Goal: Task Accomplishment & Management: Manage account settings

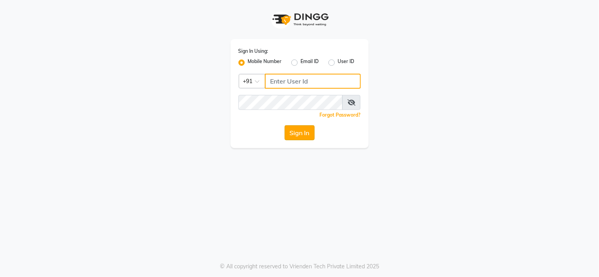
type input "8815795350"
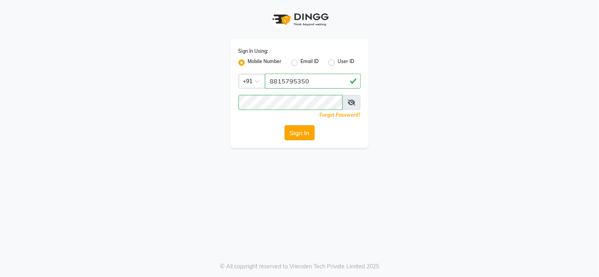
click at [300, 135] on button "Sign In" at bounding box center [300, 132] width 30 height 15
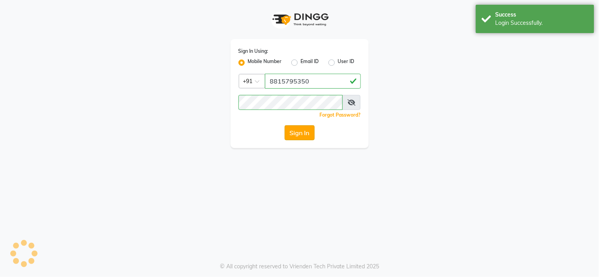
select select "service"
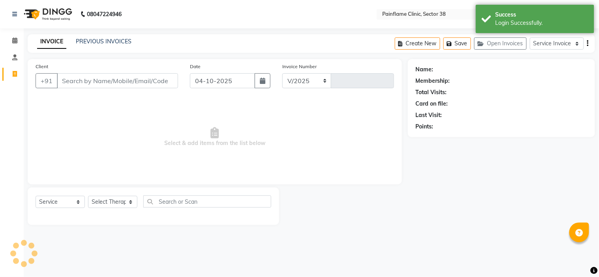
select select "3964"
type input "11818"
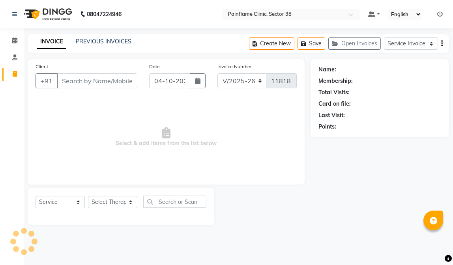
select select "3964"
select select "service"
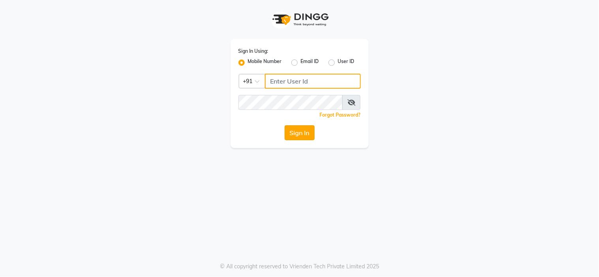
type input "8815795350"
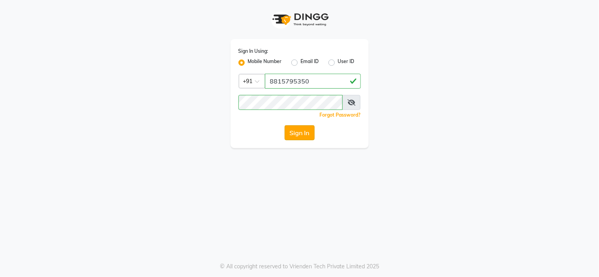
click at [301, 131] on button "Sign In" at bounding box center [300, 132] width 30 height 15
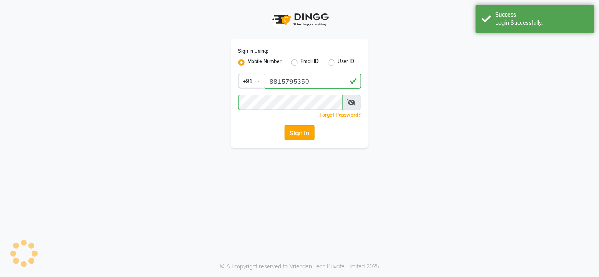
select select "service"
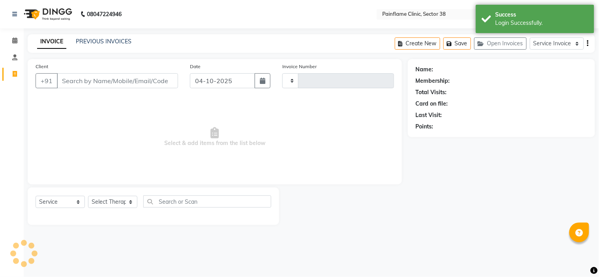
type input "11818"
select select "3964"
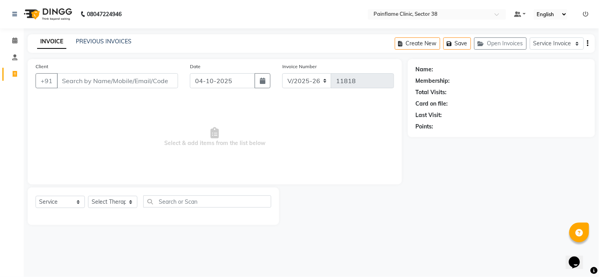
click at [301, 131] on span "Select & add items from the list below" at bounding box center [215, 137] width 358 height 79
click at [166, 81] on input "Client" at bounding box center [117, 80] width 121 height 15
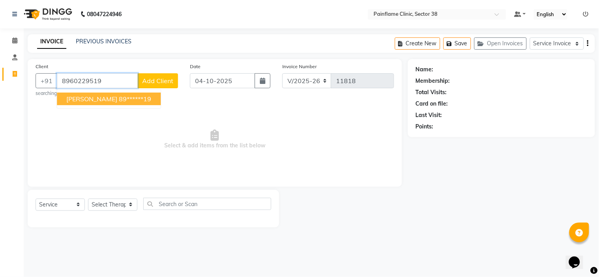
type input "8960229519"
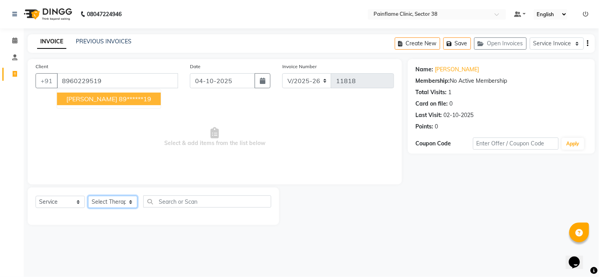
click at [128, 203] on select "Select Therapist Dr Durgesh Dr Harish Dr Ranjana Dr Saurabh Dr. Suraj Dr. Tejpa…" at bounding box center [112, 202] width 49 height 12
select select "20209"
click at [88, 197] on select "Select Therapist Dr Durgesh Dr Harish Dr Ranjana Dr Saurabh Dr. Suraj Dr. Tejpa…" at bounding box center [112, 202] width 49 height 12
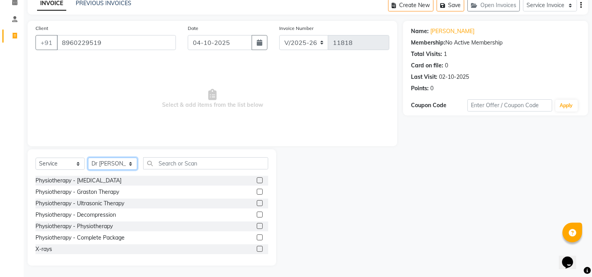
scroll to position [47, 0]
click at [257, 225] on label at bounding box center [260, 226] width 6 height 6
click at [257, 225] on input "checkbox" at bounding box center [259, 225] width 5 height 5
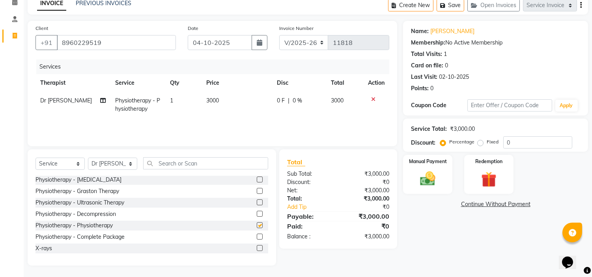
checkbox input "false"
click at [230, 98] on td "3000" at bounding box center [237, 105] width 71 height 26
select select "20209"
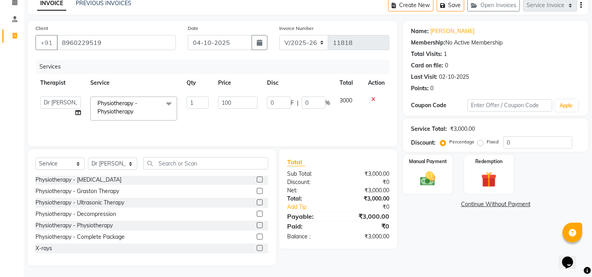
type input "1000"
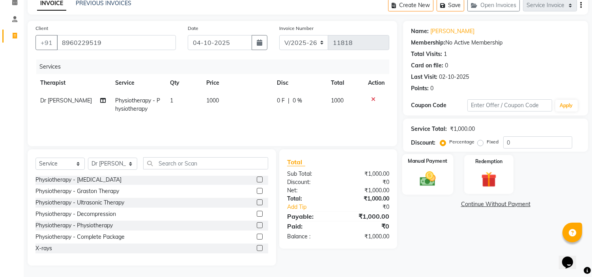
click at [431, 183] on img at bounding box center [428, 179] width 26 height 19
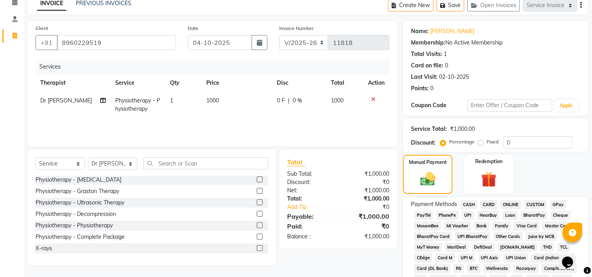
click at [468, 213] on span "UPI" at bounding box center [468, 215] width 12 height 9
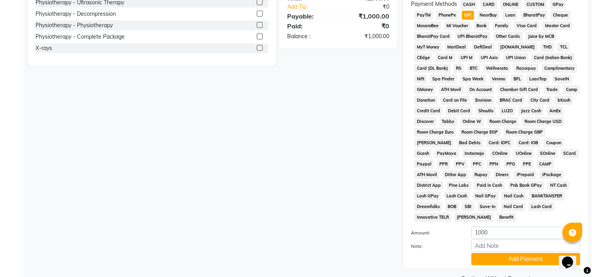
scroll to position [249, 0]
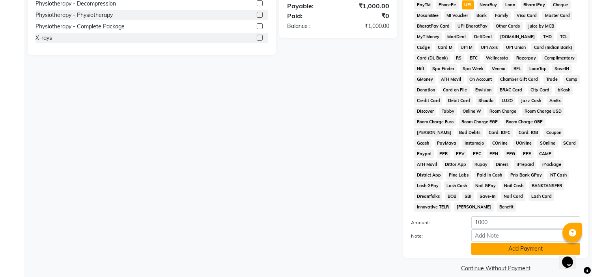
click at [532, 243] on button "Add Payment" at bounding box center [526, 249] width 109 height 12
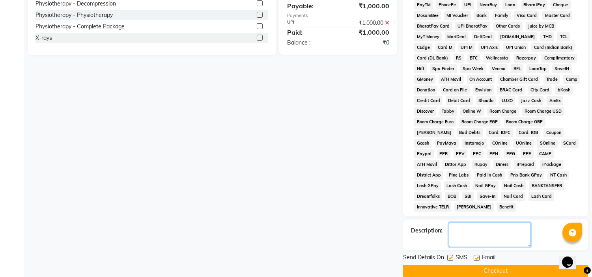
click at [489, 226] on textarea at bounding box center [490, 235] width 82 height 24
type textarea "Only Physio"
click at [514, 265] on button "Checkout" at bounding box center [495, 271] width 185 height 12
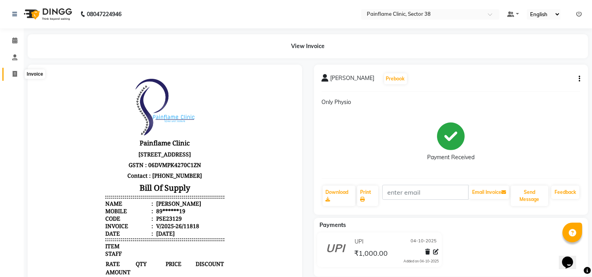
click at [11, 77] on span at bounding box center [15, 74] width 14 height 9
select select "service"
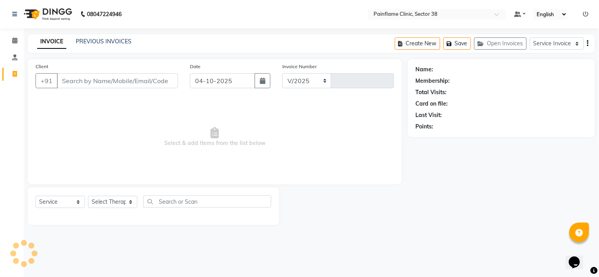
select select "3964"
type input "11819"
click at [79, 81] on input "Client" at bounding box center [117, 80] width 121 height 15
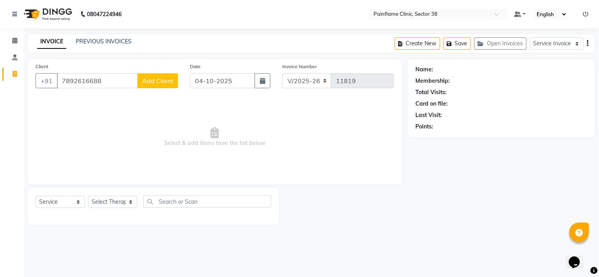
type input "7892616688"
click at [148, 84] on span "Add Client" at bounding box center [157, 81] width 31 height 8
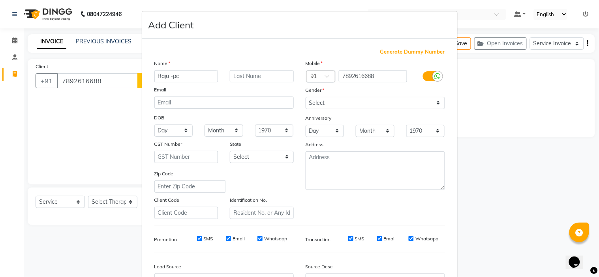
type input "Raju -pc"
click at [318, 104] on select "Select Male Female Other Prefer Not To Say" at bounding box center [374, 103] width 139 height 12
select select "male"
click at [305, 97] on select "Select Male Female Other Prefer Not To Say" at bounding box center [374, 103] width 139 height 12
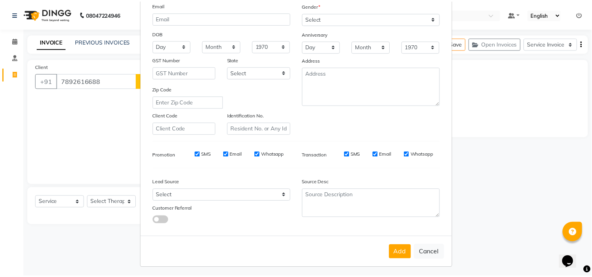
scroll to position [87, 0]
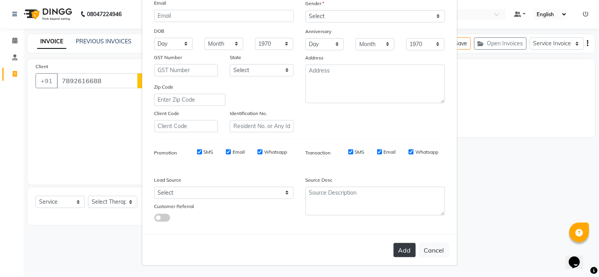
click at [399, 252] on button "Add" at bounding box center [404, 250] width 22 height 14
type input "78******88"
select select
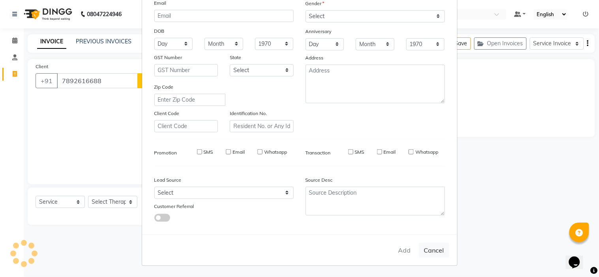
select select
checkbox input "false"
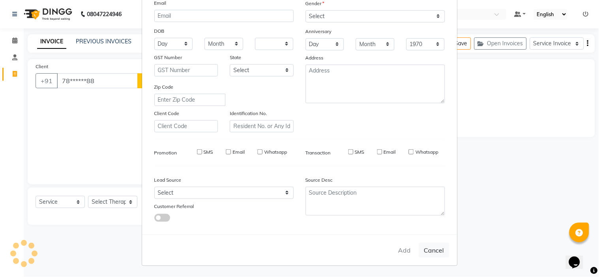
checkbox input "false"
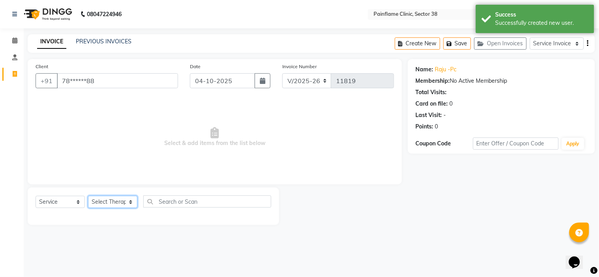
click at [129, 205] on select "Select Therapist Dr Durgesh Dr Harish Dr Ranjana Dr Saurabh Dr. Suraj Dr. Tejpa…" at bounding box center [112, 202] width 49 height 12
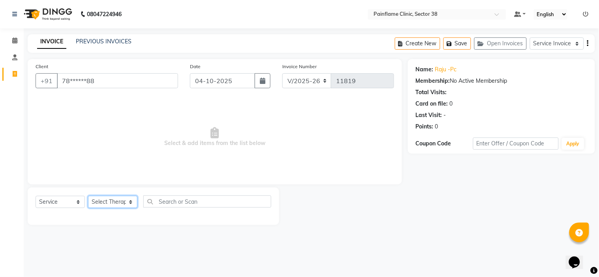
select select "20209"
click at [88, 197] on select "Select Therapist Dr Durgesh Dr Harish Dr Ranjana Dr Saurabh Dr. Suraj Dr. Tejpa…" at bounding box center [112, 202] width 49 height 12
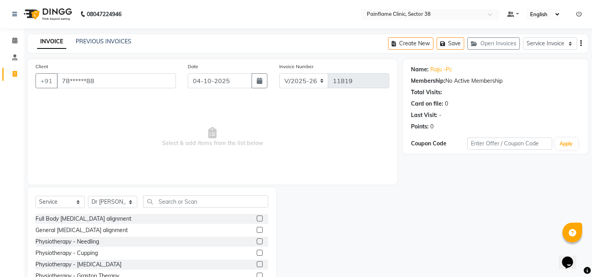
click at [257, 218] on label at bounding box center [260, 219] width 6 height 6
click at [257, 218] on input "checkbox" at bounding box center [259, 219] width 5 height 5
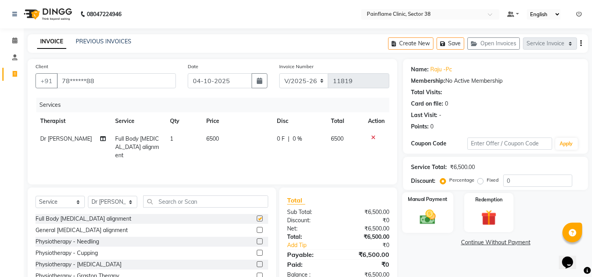
checkbox input "false"
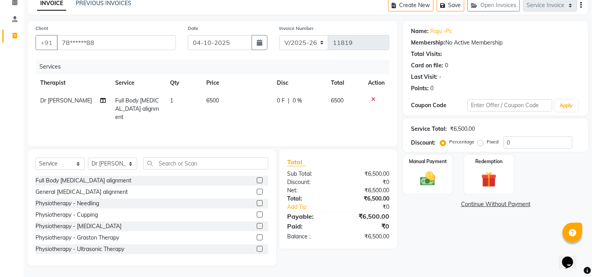
scroll to position [47, 0]
click at [257, 248] on label at bounding box center [260, 248] width 6 height 6
click at [257, 248] on input "checkbox" at bounding box center [259, 248] width 5 height 5
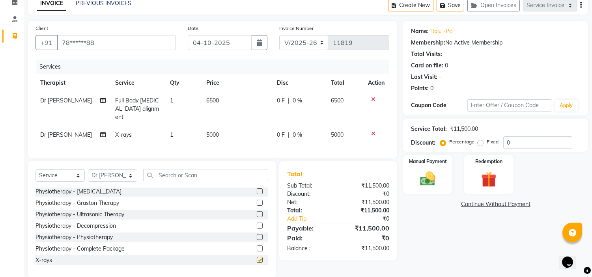
checkbox input "false"
click at [225, 126] on td "5000" at bounding box center [237, 135] width 71 height 18
select select "20209"
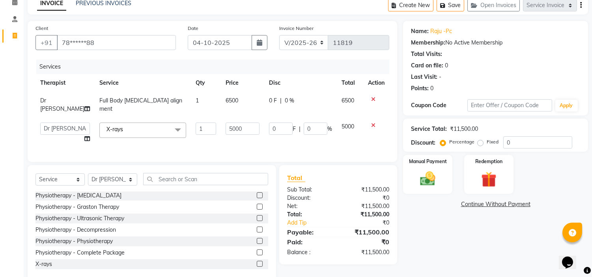
click at [226, 124] on input "5000" at bounding box center [243, 129] width 34 height 12
type input "1800"
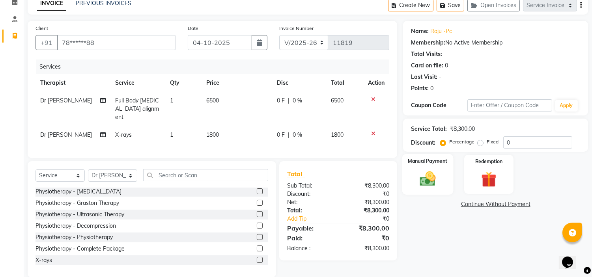
click at [435, 178] on img at bounding box center [428, 179] width 26 height 19
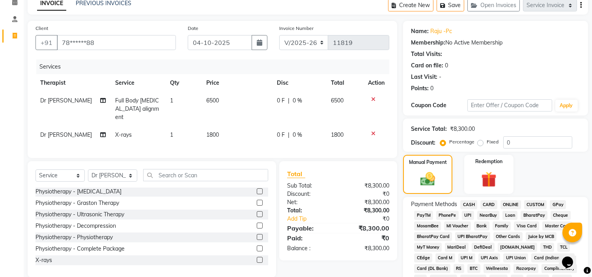
click at [491, 204] on span "CARD" at bounding box center [489, 204] width 17 height 9
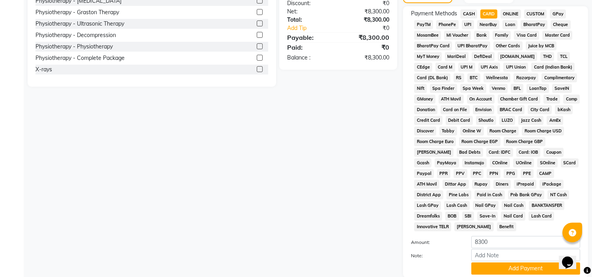
scroll to position [249, 0]
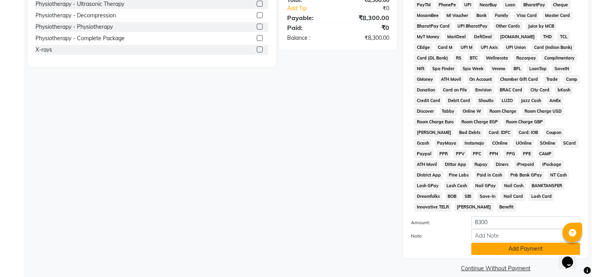
click at [519, 243] on button "Add Payment" at bounding box center [526, 249] width 109 height 12
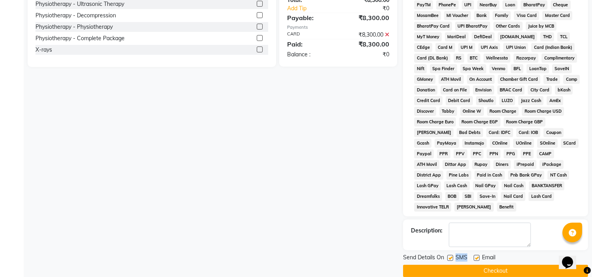
drag, startPoint x: 452, startPoint y: 248, endPoint x: 476, endPoint y: 249, distance: 24.1
click at [476, 254] on div "Send Details On SMS Email" at bounding box center [495, 259] width 185 height 10
click at [476, 255] on label at bounding box center [477, 258] width 6 height 6
click at [476, 256] on input "checkbox" at bounding box center [476, 258] width 5 height 5
checkbox input "false"
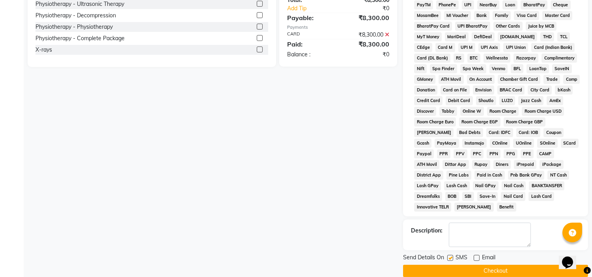
click at [451, 255] on label at bounding box center [451, 258] width 6 height 6
click at [451, 256] on input "checkbox" at bounding box center [450, 258] width 5 height 5
checkbox input "false"
click at [452, 265] on button "Checkout" at bounding box center [495, 271] width 185 height 12
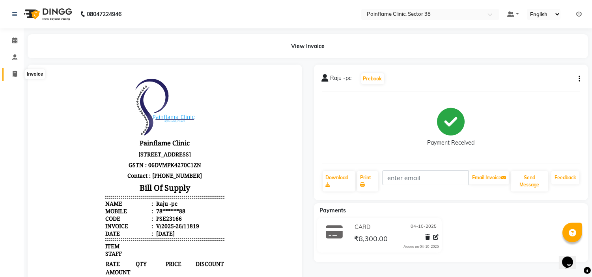
click at [13, 74] on icon at bounding box center [15, 74] width 4 height 6
select select "service"
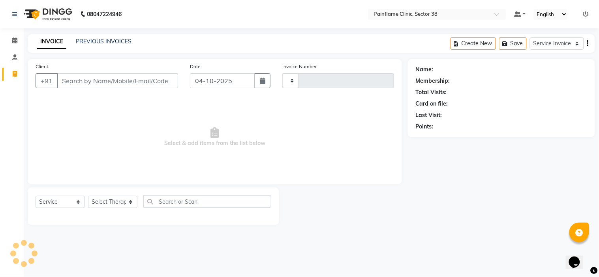
type input "11820"
select select "3964"
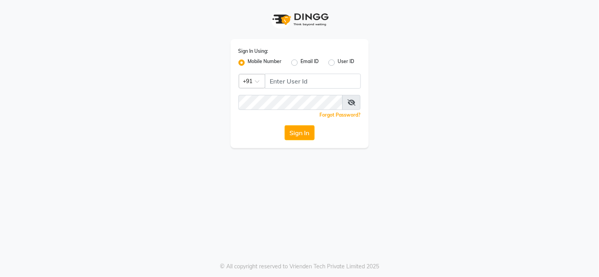
select select "3964"
select select "service"
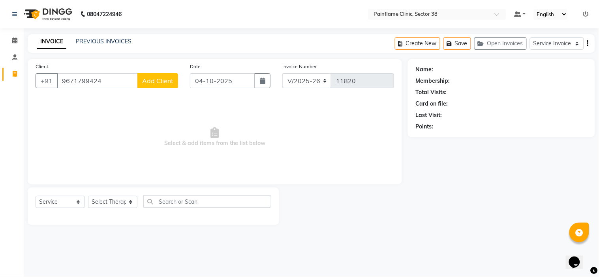
type input "9671799424"
click at [167, 82] on span "Add Client" at bounding box center [157, 81] width 31 height 8
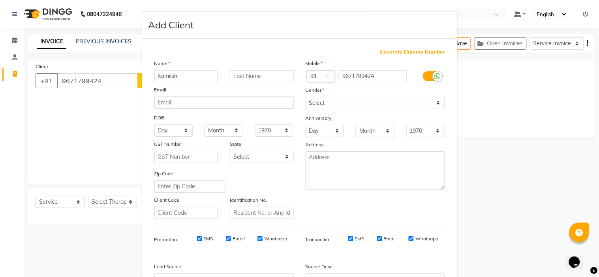
type input "Kamiish"
click at [320, 105] on select "Select Male Female Other Prefer Not To Say" at bounding box center [374, 103] width 139 height 12
select select "female"
click at [305, 97] on select "Select Male Female Other Prefer Not To Say" at bounding box center [374, 103] width 139 height 12
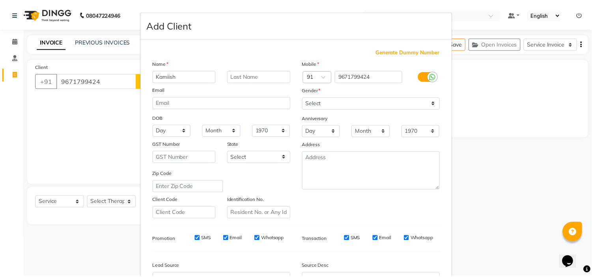
scroll to position [87, 0]
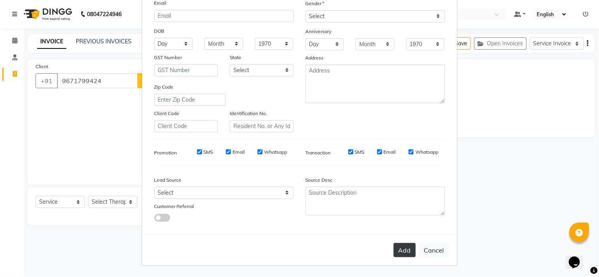
click at [399, 249] on button "Add" at bounding box center [404, 250] width 22 height 14
type input "96******24"
select select
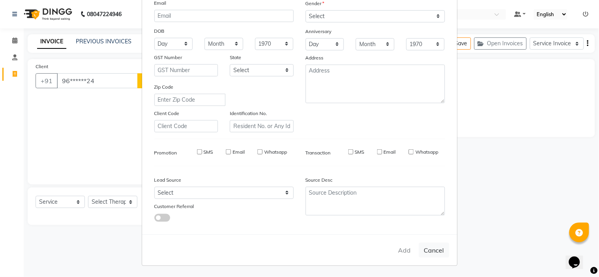
select select
checkbox input "false"
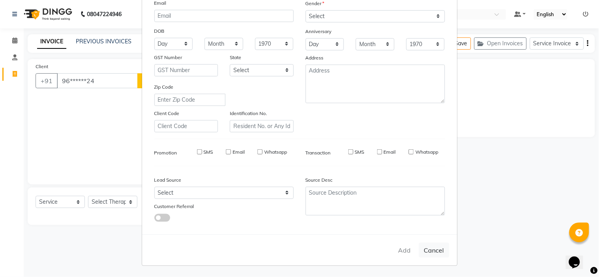
checkbox input "false"
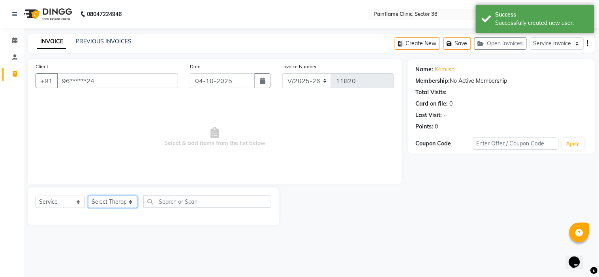
click at [131, 204] on select "Select Therapist Dr Durgesh Dr Harish Dr Ranjana Dr Saurabh Dr. Suraj Dr. Tejpa…" at bounding box center [112, 202] width 49 height 12
select select "20212"
click at [88, 197] on select "Select Therapist Dr Durgesh Dr Harish Dr Ranjana Dr Saurabh Dr. Suraj Dr. Tejpa…" at bounding box center [112, 202] width 49 height 12
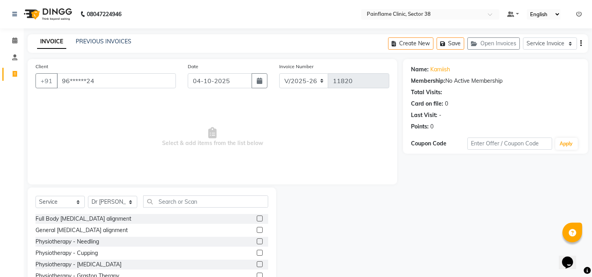
click at [257, 232] on label at bounding box center [260, 230] width 6 height 6
click at [257, 232] on input "checkbox" at bounding box center [259, 230] width 5 height 5
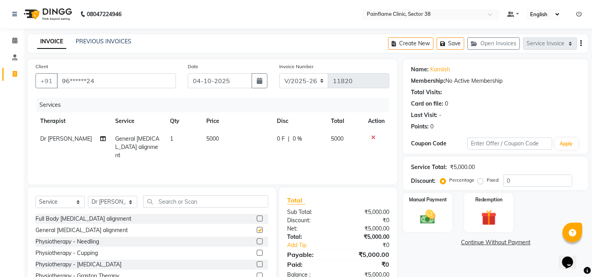
checkbox input "false"
click at [233, 139] on td "5000" at bounding box center [237, 147] width 71 height 34
select select "20212"
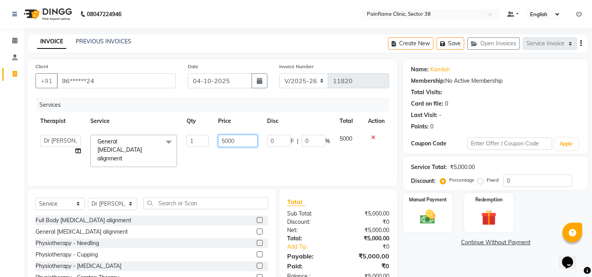
click at [233, 139] on input "5000" at bounding box center [237, 141] width 39 height 12
type input "5"
type input "2000"
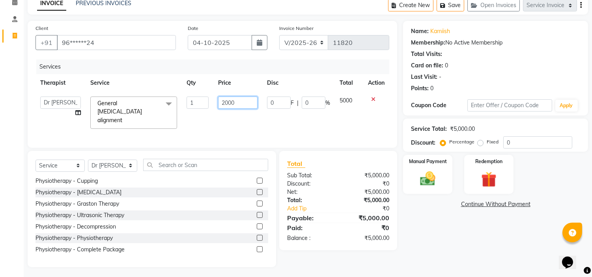
scroll to position [47, 0]
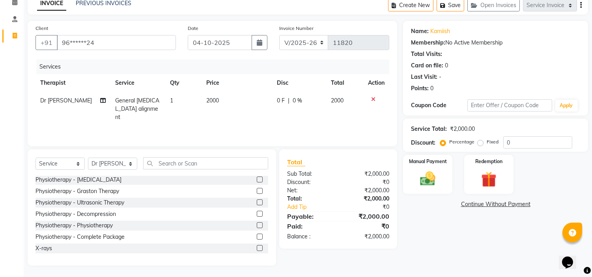
click at [257, 247] on label at bounding box center [260, 248] width 6 height 6
click at [257, 247] on input "checkbox" at bounding box center [259, 248] width 5 height 5
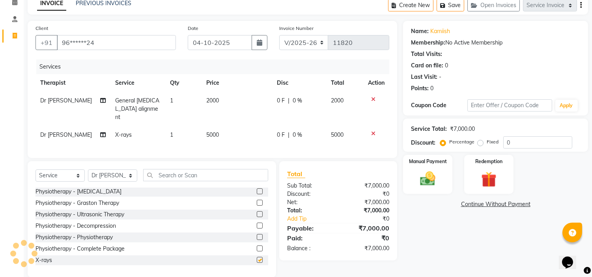
checkbox input "false"
click at [222, 126] on td "5000" at bounding box center [237, 135] width 71 height 18
select select "20212"
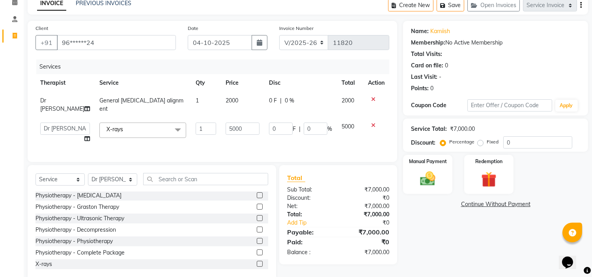
click at [226, 123] on input "5000" at bounding box center [243, 129] width 34 height 12
type input "1100"
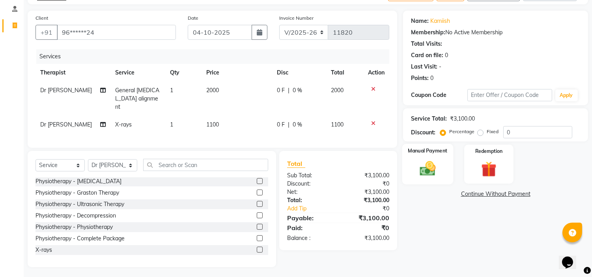
click at [429, 171] on img at bounding box center [428, 169] width 26 height 19
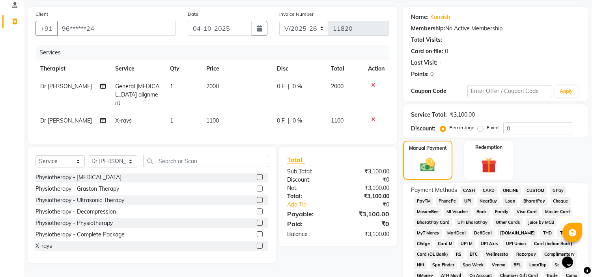
click at [471, 200] on span "UPI" at bounding box center [468, 201] width 12 height 9
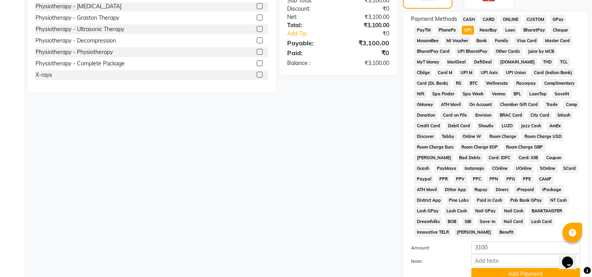
scroll to position [249, 0]
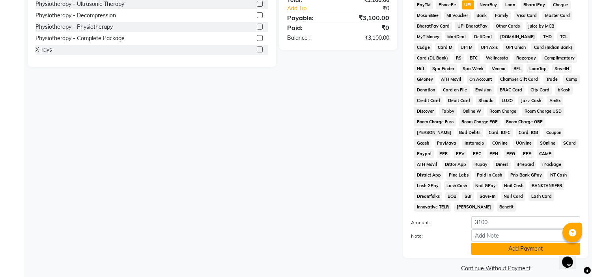
click at [508, 243] on button "Add Payment" at bounding box center [526, 249] width 109 height 12
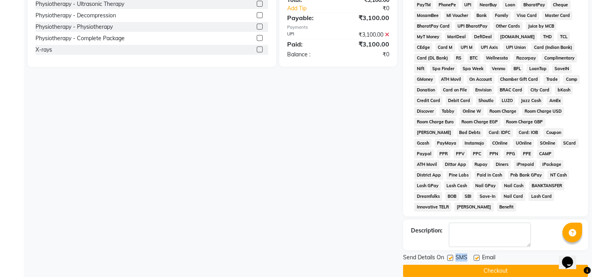
drag, startPoint x: 478, startPoint y: 249, endPoint x: 450, endPoint y: 249, distance: 28.0
click at [450, 254] on div "Send Details On SMS Email" at bounding box center [495, 259] width 185 height 10
click at [450, 255] on label at bounding box center [451, 258] width 6 height 6
click at [450, 256] on input "checkbox" at bounding box center [450, 258] width 5 height 5
checkbox input "false"
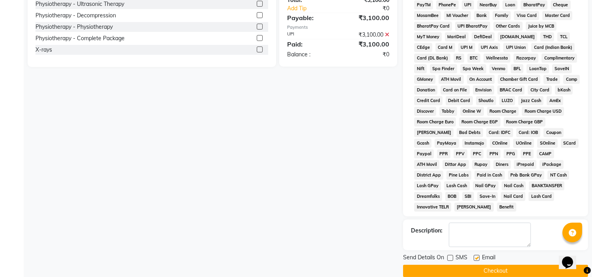
click at [476, 255] on label at bounding box center [477, 258] width 6 height 6
click at [476, 256] on input "checkbox" at bounding box center [476, 258] width 5 height 5
checkbox input "false"
click at [491, 265] on button "Checkout" at bounding box center [495, 271] width 185 height 12
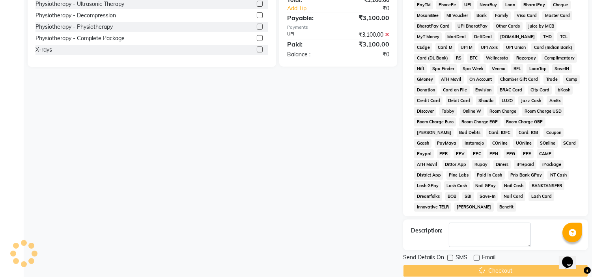
click at [491, 265] on div "Checkout" at bounding box center [495, 271] width 185 height 12
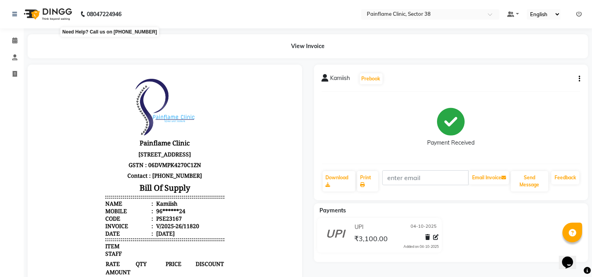
click at [100, 9] on b "08047224946" at bounding box center [104, 14] width 35 height 22
click at [16, 73] on icon at bounding box center [15, 74] width 4 height 6
select select "service"
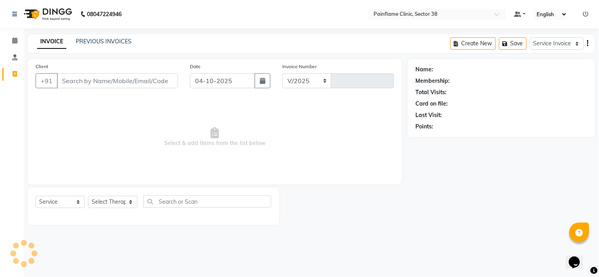
select select "3964"
type input "11821"
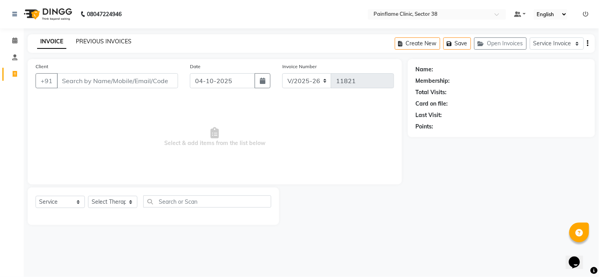
click at [85, 40] on link "PREVIOUS INVOICES" at bounding box center [104, 41] width 56 height 7
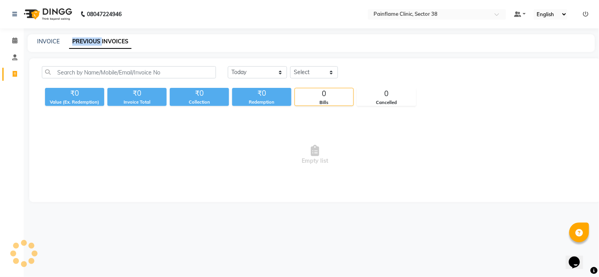
click at [85, 40] on link "PREVIOUS INVOICES" at bounding box center [100, 42] width 62 height 14
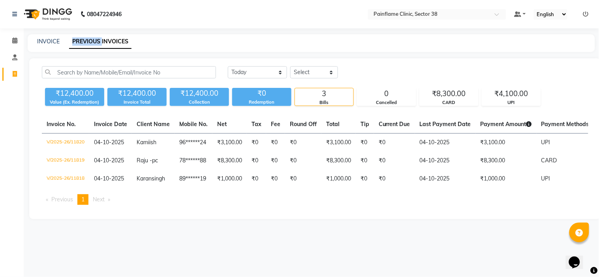
click at [85, 40] on link "PREVIOUS INVOICES" at bounding box center [100, 42] width 62 height 14
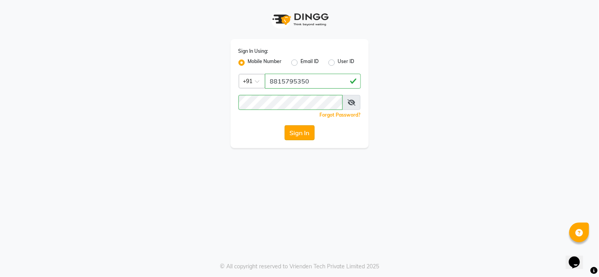
click at [293, 131] on button "Sign In" at bounding box center [300, 132] width 30 height 15
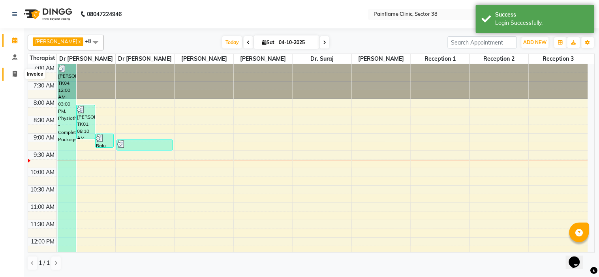
click at [13, 76] on icon at bounding box center [15, 74] width 4 height 6
select select "service"
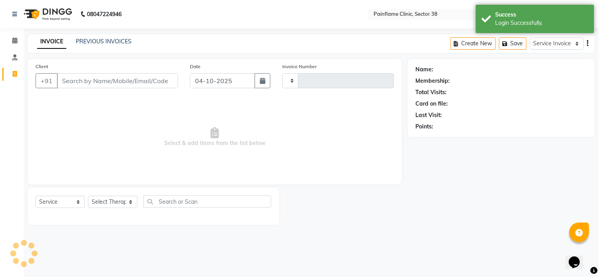
type input "11822"
select select "3964"
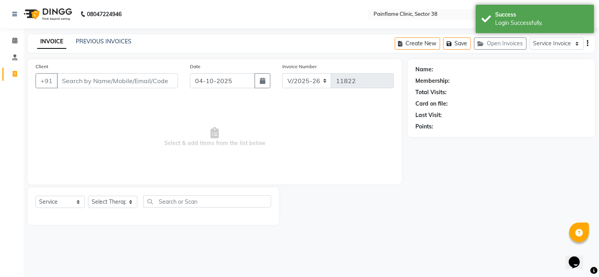
click at [88, 84] on input "Client" at bounding box center [117, 80] width 121 height 15
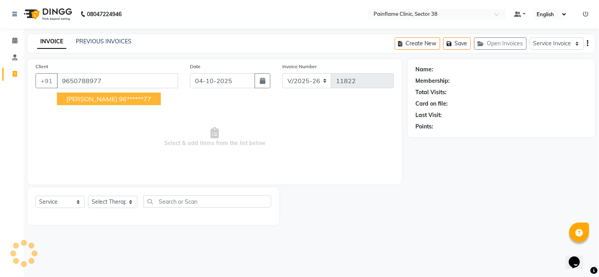
type input "9650788977"
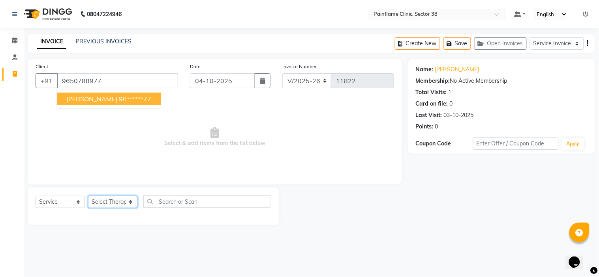
click at [129, 205] on select "Select Therapist Dr Durgesh Dr Harish Dr Ranjana Dr Saurabh Dr. Suraj Dr. Tejpa…" at bounding box center [112, 202] width 49 height 12
select select "20209"
click at [88, 197] on select "Select Therapist Dr Durgesh Dr Harish Dr Ranjana Dr Saurabh Dr. Suraj Dr. Tejpa…" at bounding box center [112, 202] width 49 height 12
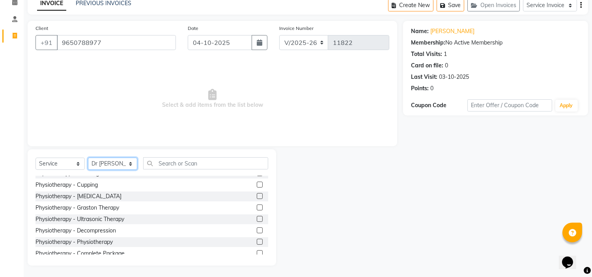
scroll to position [28, 0]
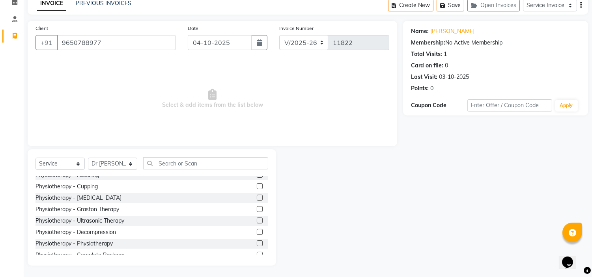
click at [257, 243] on label at bounding box center [260, 244] width 6 height 6
click at [257, 243] on input "checkbox" at bounding box center [259, 244] width 5 height 5
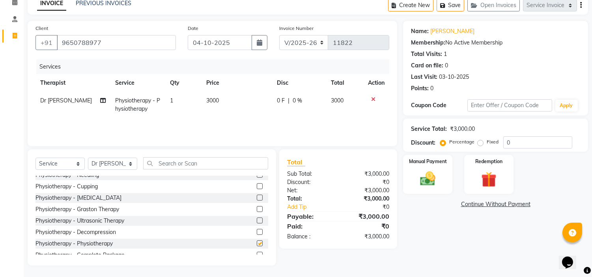
checkbox input "false"
click at [235, 100] on td "3000" at bounding box center [237, 105] width 71 height 26
select select "20209"
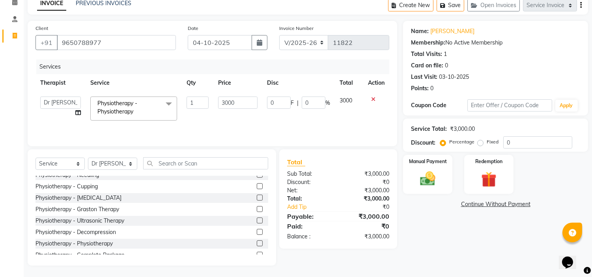
click at [235, 100] on input "3000" at bounding box center [237, 103] width 39 height 12
type input "3"
type input "1000"
click at [419, 189] on div "Manual Payment" at bounding box center [428, 174] width 51 height 40
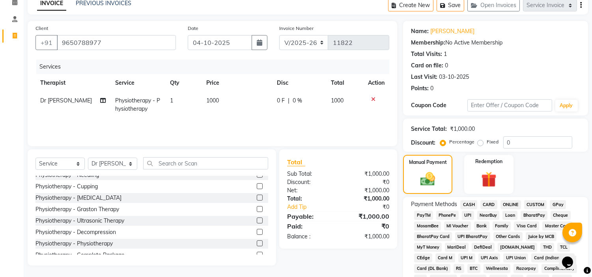
click at [466, 218] on span "UPI" at bounding box center [468, 215] width 12 height 9
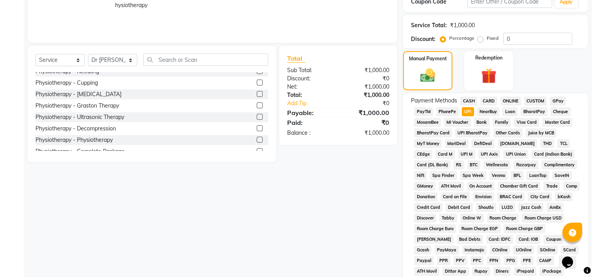
scroll to position [226, 0]
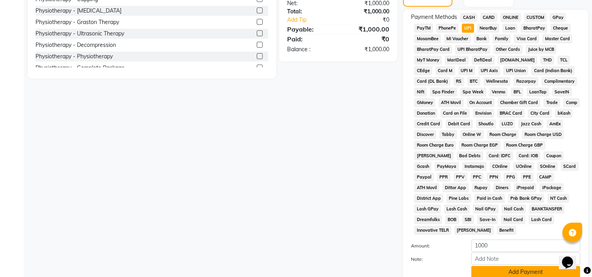
click at [536, 266] on button "Add Payment" at bounding box center [526, 272] width 109 height 12
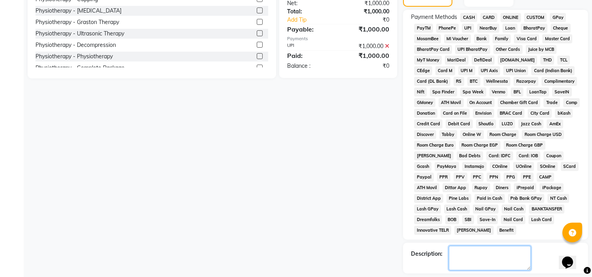
click at [509, 247] on textarea at bounding box center [490, 258] width 82 height 24
type textarea "Posture Yoga"
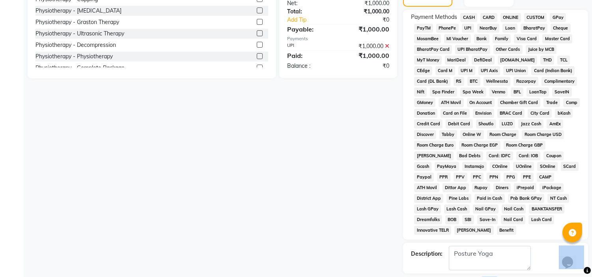
scroll to position [251, 0]
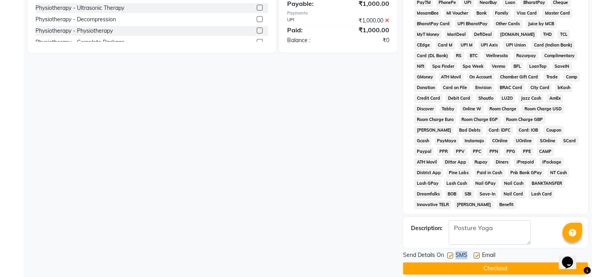
drag, startPoint x: 476, startPoint y: 274, endPoint x: 450, endPoint y: 245, distance: 38.3
click at [450, 251] on div "Send Details On SMS Email" at bounding box center [495, 256] width 185 height 10
click at [450, 253] on label at bounding box center [451, 256] width 6 height 6
click at [450, 254] on input "checkbox" at bounding box center [450, 256] width 5 height 5
checkbox input "false"
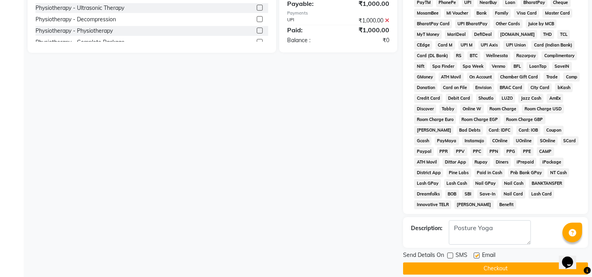
click at [476, 253] on label at bounding box center [477, 256] width 6 height 6
click at [476, 254] on input "checkbox" at bounding box center [476, 256] width 5 height 5
checkbox input "false"
click at [478, 263] on button "Checkout" at bounding box center [495, 269] width 185 height 12
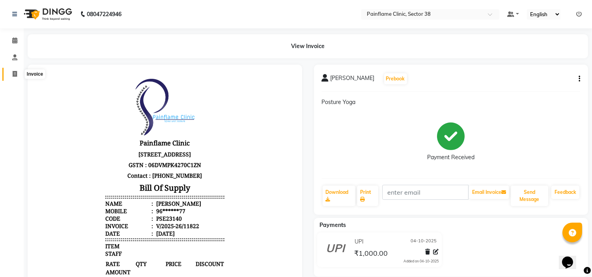
click at [16, 73] on icon at bounding box center [15, 74] width 4 height 6
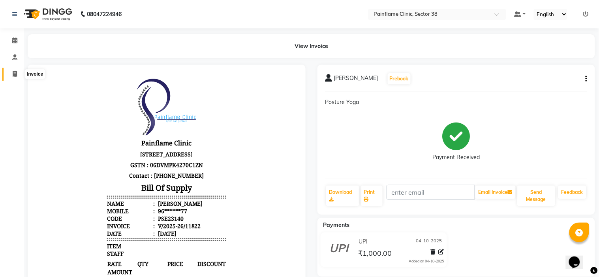
select select "3964"
select select "service"
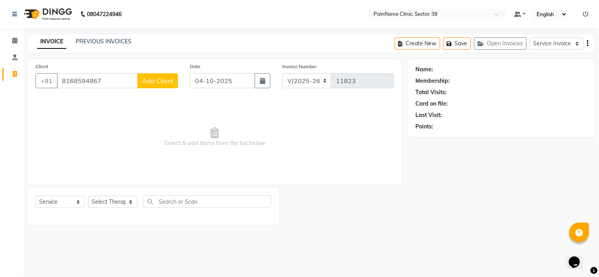
type input "8168594867"
click at [156, 84] on span "Add Client" at bounding box center [157, 81] width 31 height 8
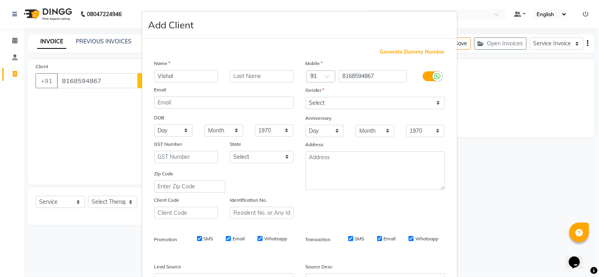
type input "Vishal"
click at [241, 77] on input "text" at bounding box center [262, 76] width 64 height 12
type input "Dagrar"
click at [324, 102] on select "Select Male Female Other Prefer Not To Say" at bounding box center [374, 103] width 139 height 12
select select "male"
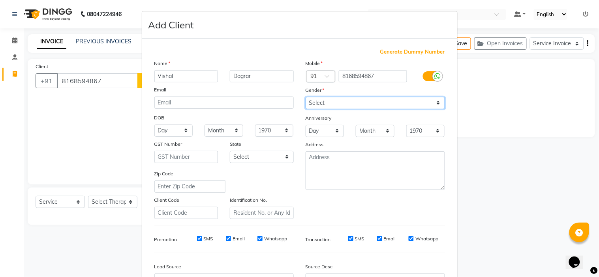
click at [305, 97] on select "Select Male Female Other Prefer Not To Say" at bounding box center [374, 103] width 139 height 12
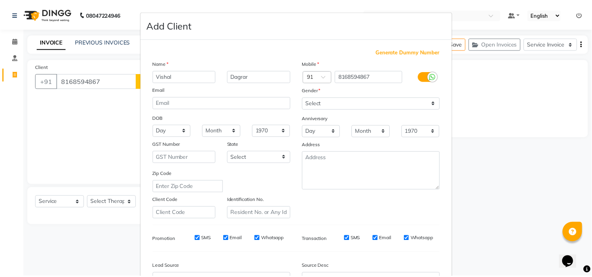
scroll to position [87, 0]
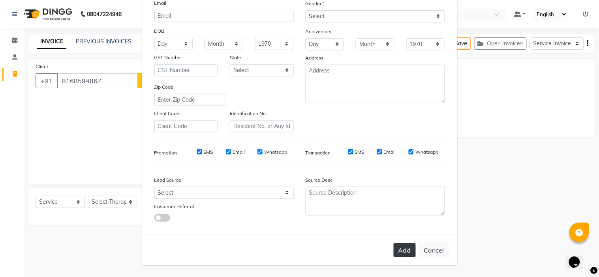
click at [393, 251] on button "Add" at bounding box center [404, 250] width 22 height 14
type input "81******67"
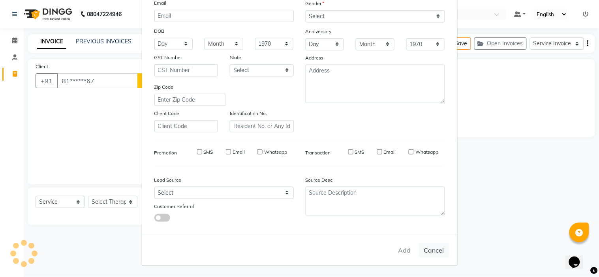
select select
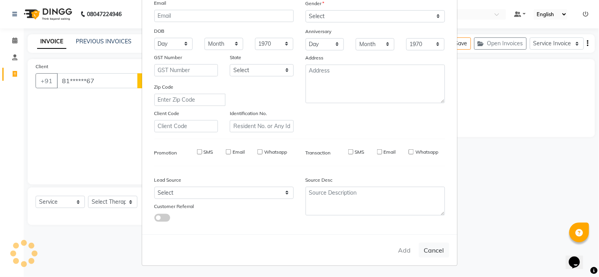
select select
checkbox input "false"
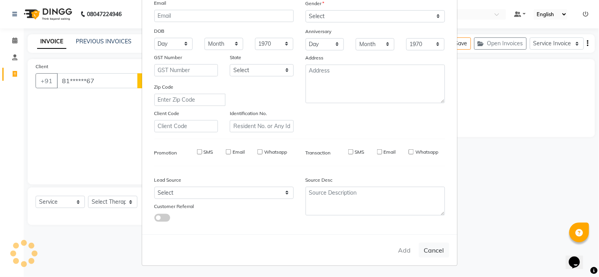
checkbox input "false"
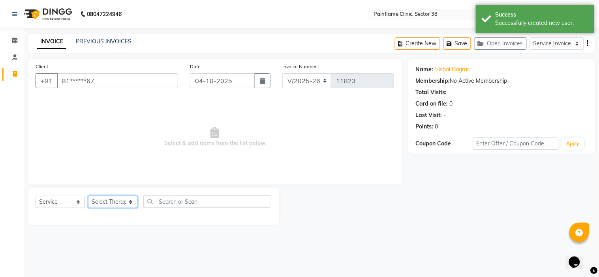
click at [131, 203] on select "Select Therapist Dr Durgesh Dr Harish Dr Ranjana Dr Saurabh Dr. Suraj Dr. Tejpa…" at bounding box center [112, 202] width 49 height 12
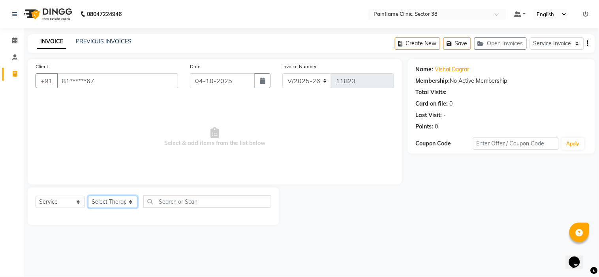
select select "20212"
click at [88, 197] on select "Select Therapist Dr Durgesh Dr Harish Dr Ranjana Dr Saurabh Dr. Suraj Dr. Tejpa…" at bounding box center [112, 202] width 49 height 12
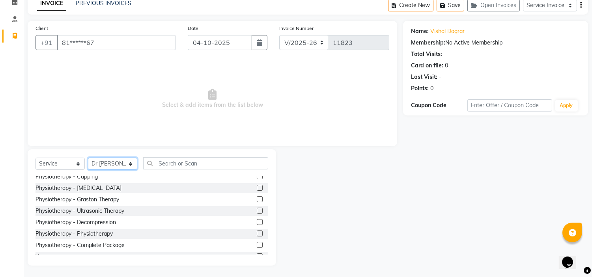
scroll to position [47, 0]
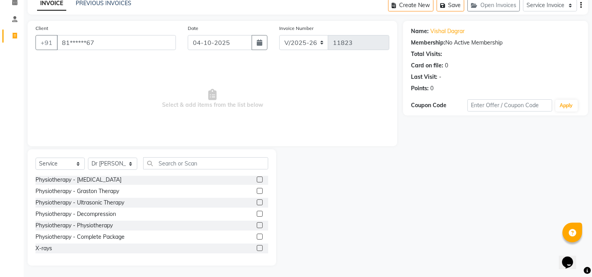
click at [257, 250] on label at bounding box center [260, 248] width 6 height 6
click at [257, 250] on input "checkbox" at bounding box center [259, 248] width 5 height 5
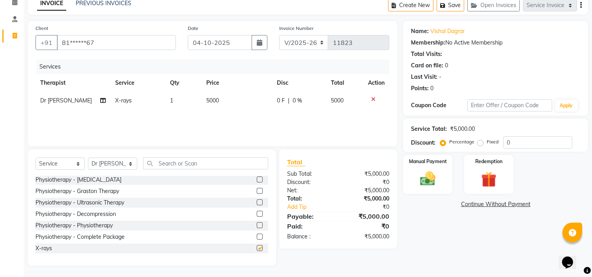
checkbox input "false"
click at [225, 100] on td "5000" at bounding box center [237, 101] width 71 height 18
select select "20212"
click at [225, 100] on input "5000" at bounding box center [237, 103] width 39 height 12
type input "1800"
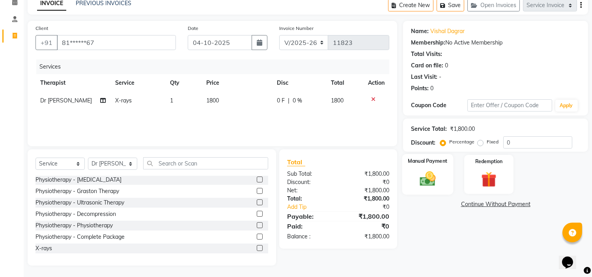
click at [433, 178] on img at bounding box center [428, 179] width 26 height 19
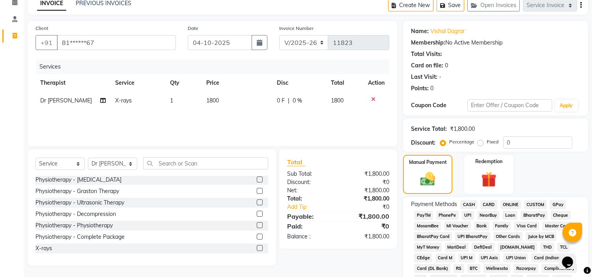
click at [470, 215] on span "UPI" at bounding box center [468, 215] width 12 height 9
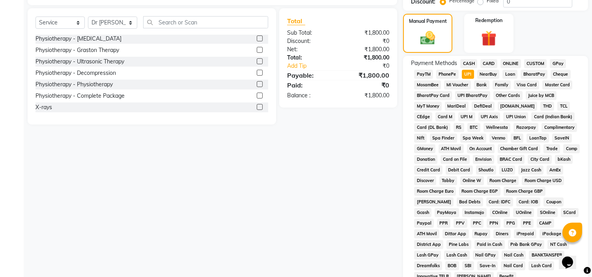
scroll to position [217, 0]
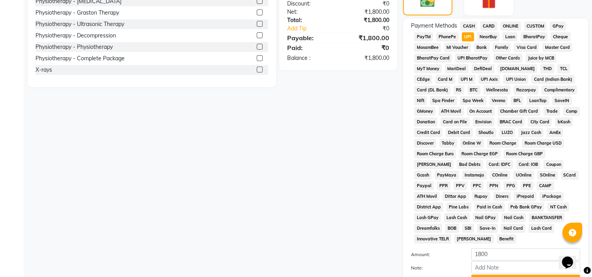
click at [533, 275] on button "Add Payment" at bounding box center [526, 281] width 109 height 12
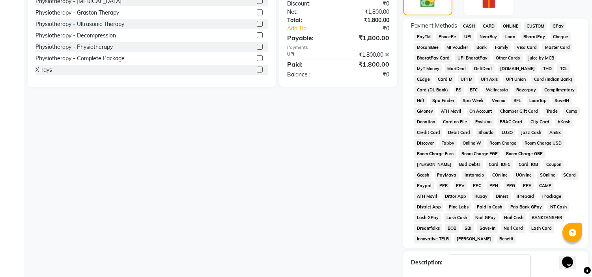
scroll to position [251, 0]
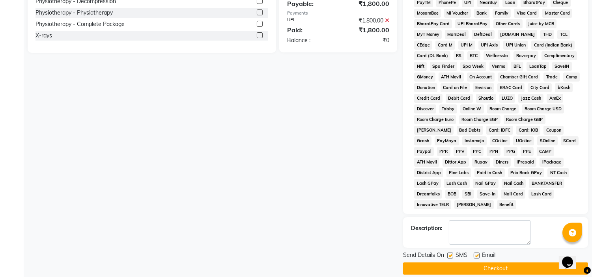
click at [478, 253] on label at bounding box center [477, 256] width 6 height 6
click at [478, 254] on input "checkbox" at bounding box center [476, 256] width 5 height 5
checkbox input "false"
click at [452, 253] on label at bounding box center [451, 256] width 6 height 6
click at [452, 254] on input "checkbox" at bounding box center [450, 256] width 5 height 5
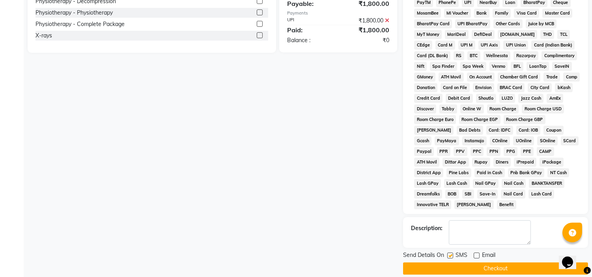
checkbox input "false"
click at [459, 263] on button "Checkout" at bounding box center [495, 269] width 185 height 12
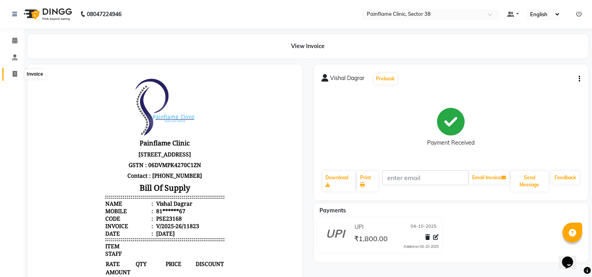
click at [19, 73] on span at bounding box center [15, 74] width 14 height 9
select select "service"
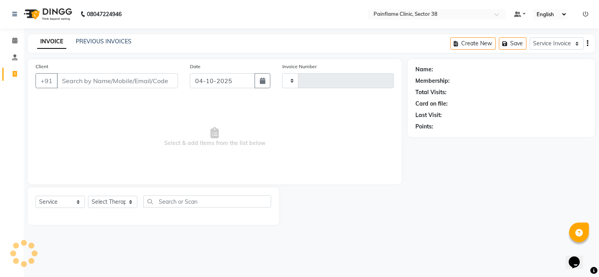
type input "11824"
select select "3964"
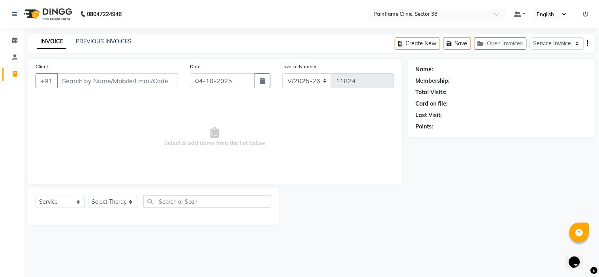
click at [70, 78] on input "Client" at bounding box center [117, 80] width 121 height 15
type input "9992460154"
click at [165, 85] on button "Add Client" at bounding box center [157, 80] width 41 height 15
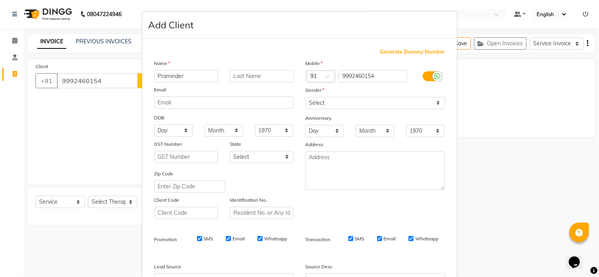
type input "Praminder"
click at [319, 101] on select "Select Male Female Other Prefer Not To Say" at bounding box center [374, 103] width 139 height 12
select select "male"
click at [305, 97] on select "Select Male Female Other Prefer Not To Say" at bounding box center [374, 103] width 139 height 12
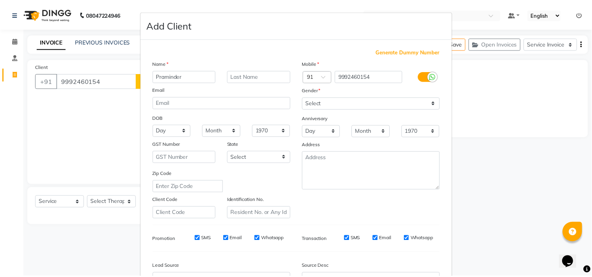
scroll to position [87, 0]
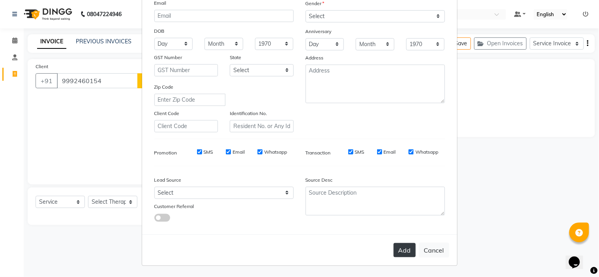
click at [399, 249] on button "Add" at bounding box center [404, 250] width 22 height 14
type input "99******54"
select select
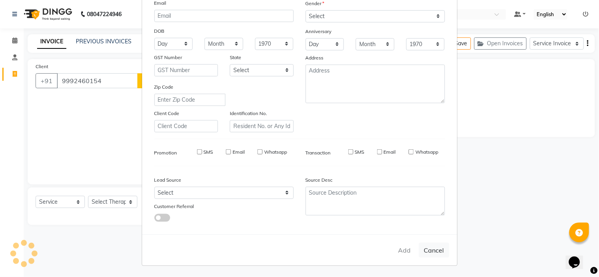
select select
checkbox input "false"
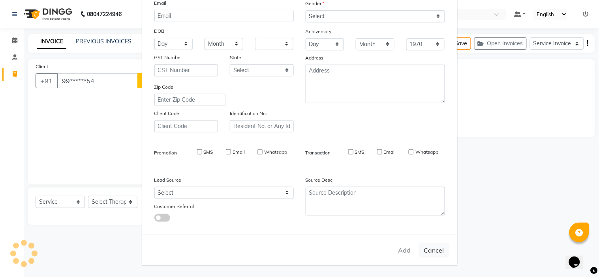
checkbox input "false"
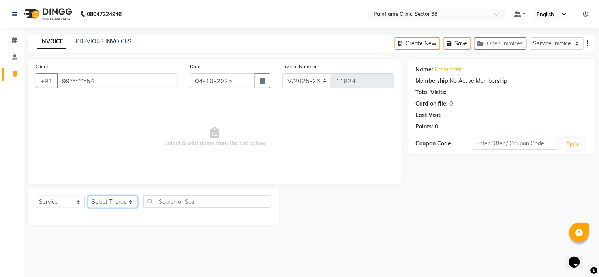
click at [129, 204] on select "Select Therapist Dr Durgesh Dr Harish Dr Ranjana Dr Saurabh Dr. Suraj Dr. Tejpa…" at bounding box center [112, 202] width 49 height 12
select select "20212"
click at [88, 197] on select "Select Therapist Dr Durgesh Dr Harish Dr Ranjana Dr Saurabh Dr. Suraj Dr. Tejpa…" at bounding box center [112, 202] width 49 height 12
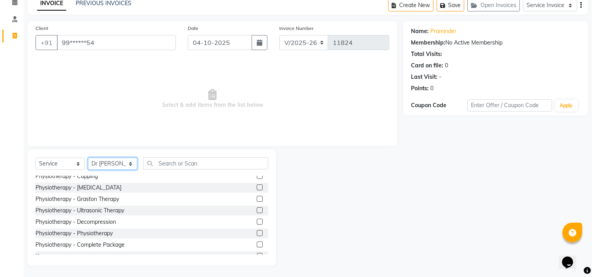
scroll to position [47, 0]
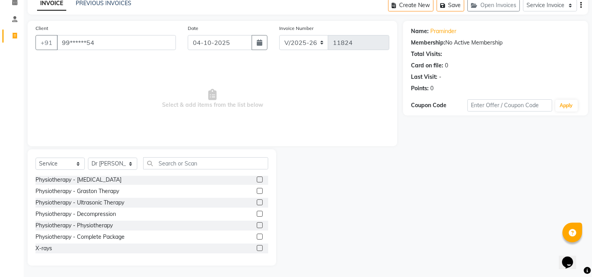
click at [257, 247] on label at bounding box center [260, 248] width 6 height 6
click at [257, 247] on input "checkbox" at bounding box center [259, 248] width 5 height 5
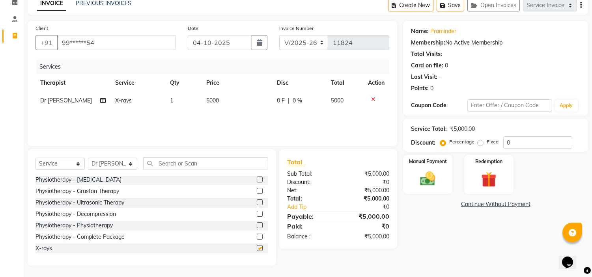
checkbox input "false"
click at [236, 97] on td "5000" at bounding box center [237, 101] width 71 height 18
select select "20212"
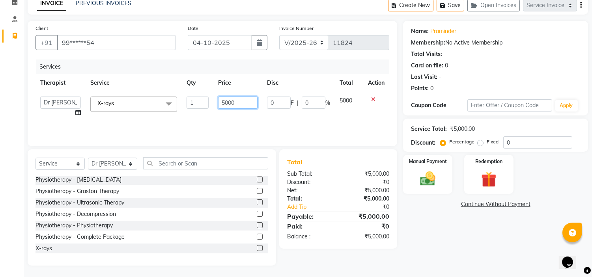
click at [236, 97] on input "5000" at bounding box center [237, 103] width 39 height 12
type input "5"
type input "1800"
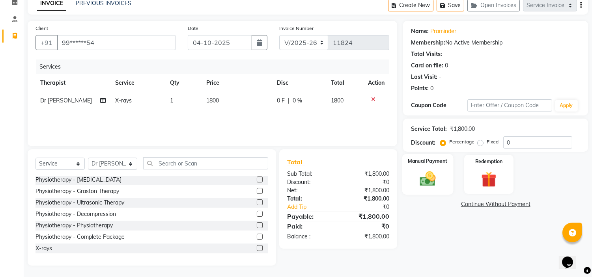
click at [433, 179] on img at bounding box center [428, 179] width 26 height 19
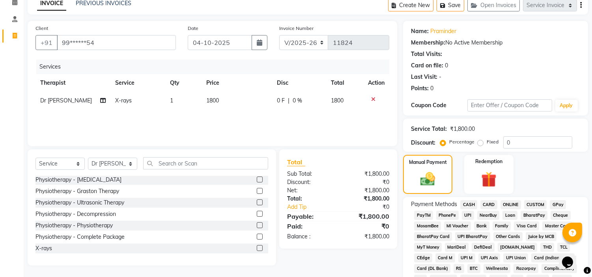
click at [470, 212] on span "UPI" at bounding box center [468, 215] width 12 height 9
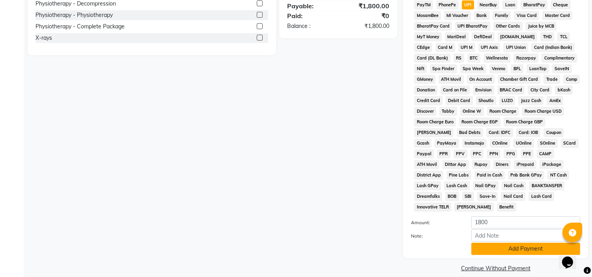
click at [539, 243] on button "Add Payment" at bounding box center [526, 249] width 109 height 12
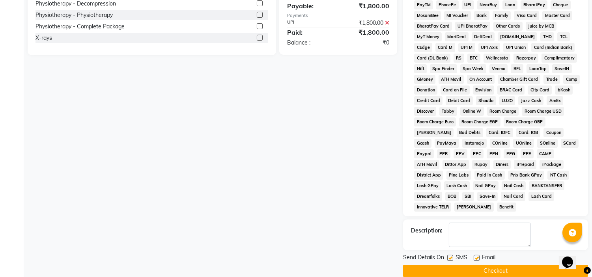
click at [480, 254] on div "Email" at bounding box center [488, 259] width 28 height 10
drag, startPoint x: 450, startPoint y: 249, endPoint x: 476, endPoint y: 247, distance: 25.4
click at [476, 254] on div "Send Details On SMS Email" at bounding box center [495, 259] width 185 height 10
click at [476, 255] on label at bounding box center [477, 258] width 6 height 6
click at [476, 256] on input "checkbox" at bounding box center [476, 258] width 5 height 5
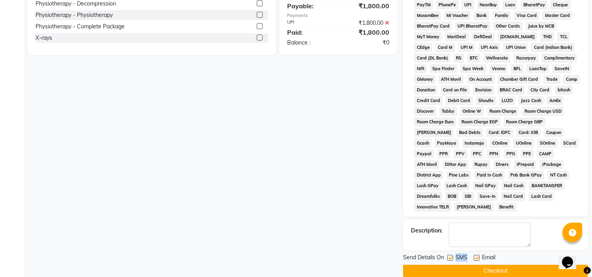
checkbox input "false"
click at [451, 255] on label at bounding box center [451, 258] width 6 height 6
click at [451, 256] on input "checkbox" at bounding box center [450, 258] width 5 height 5
checkbox input "false"
click at [451, 265] on button "Checkout" at bounding box center [495, 271] width 185 height 12
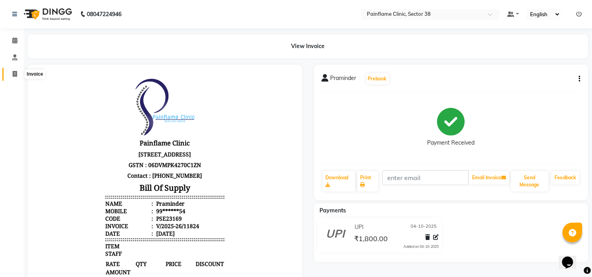
click at [16, 77] on icon at bounding box center [15, 74] width 4 height 6
select select "service"
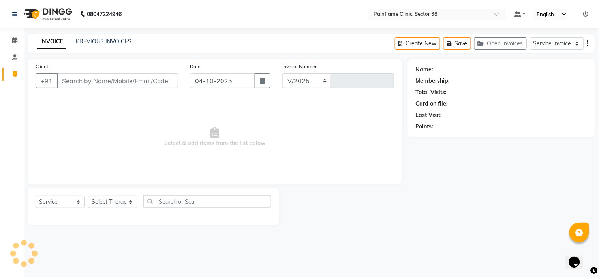
select select "3964"
type input "11825"
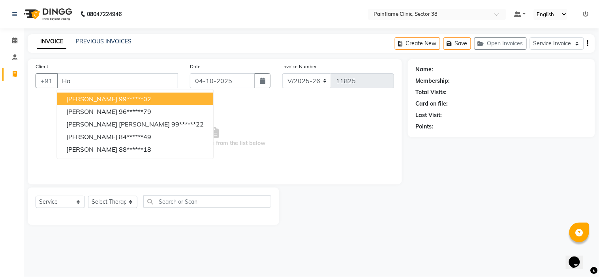
type input "H"
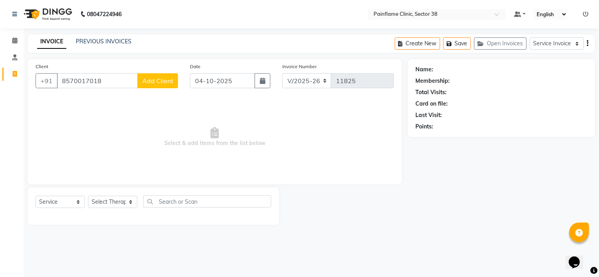
type input "8570017018"
click at [144, 85] on button "Add Client" at bounding box center [157, 80] width 41 height 15
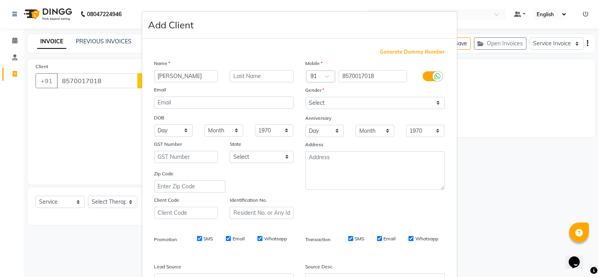
type input "[PERSON_NAME]"
click at [318, 104] on select "Select Male Female Other Prefer Not To Say" at bounding box center [374, 103] width 139 height 12
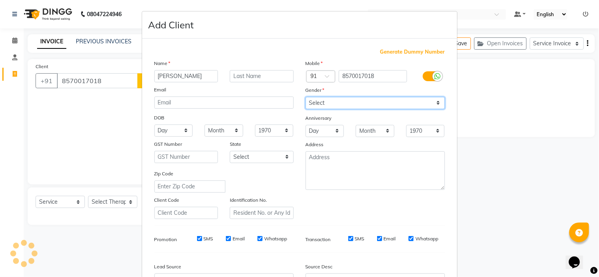
select select "male"
click at [305, 97] on select "Select Male Female Other Prefer Not To Say" at bounding box center [374, 103] width 139 height 12
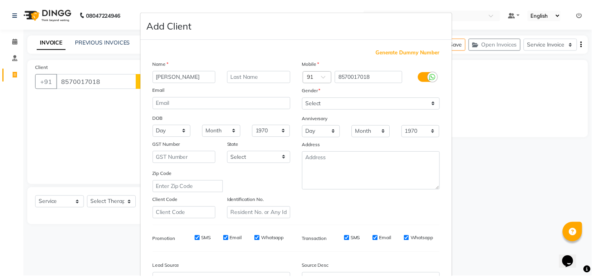
scroll to position [87, 0]
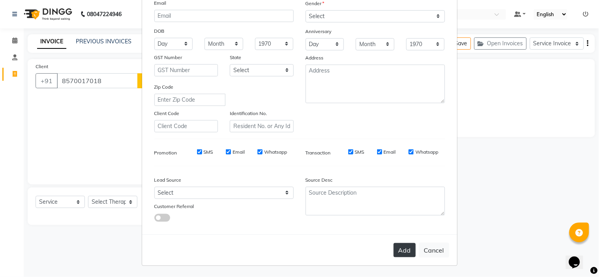
click at [407, 251] on button "Add" at bounding box center [404, 250] width 22 height 14
type input "85******18"
select select
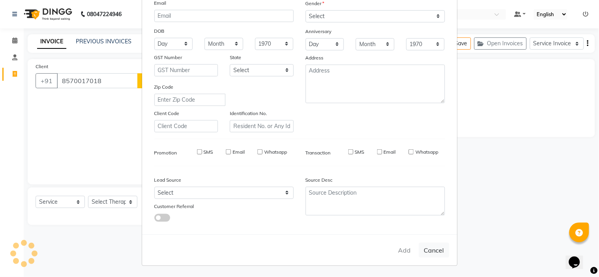
select select
checkbox input "false"
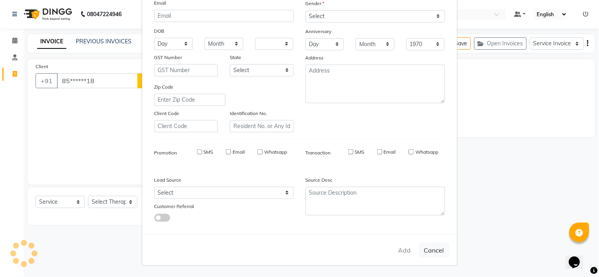
checkbox input "false"
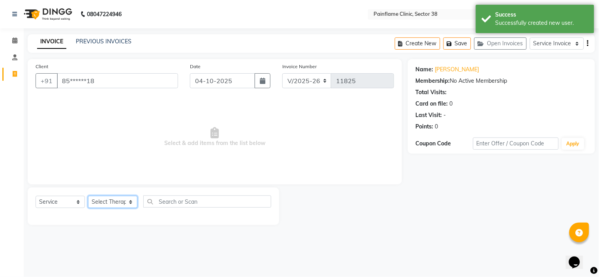
click at [130, 204] on select "Select Therapist Dr Durgesh Dr Harish Dr Ranjana Dr Saurabh Dr. Suraj Dr. Tejpa…" at bounding box center [112, 202] width 49 height 12
select select "20212"
click at [88, 197] on select "Select Therapist Dr Durgesh Dr Harish Dr Ranjana Dr Saurabh Dr. Suraj Dr. Tejpa…" at bounding box center [112, 202] width 49 height 12
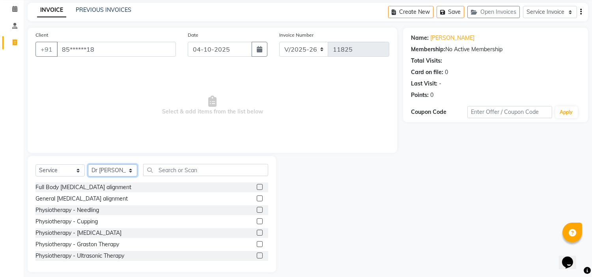
scroll to position [38, 0]
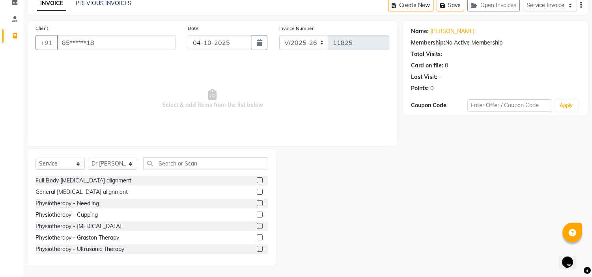
click at [257, 192] on label at bounding box center [260, 192] width 6 height 6
click at [257, 192] on input "checkbox" at bounding box center [259, 192] width 5 height 5
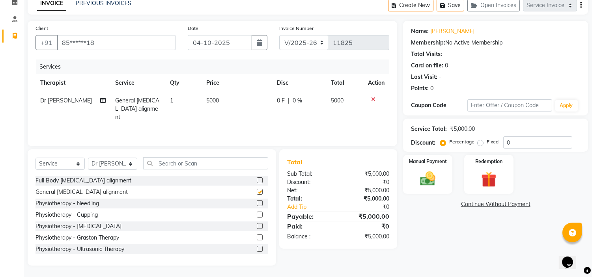
checkbox input "false"
click at [225, 101] on td "5000" at bounding box center [237, 109] width 71 height 34
select select "20212"
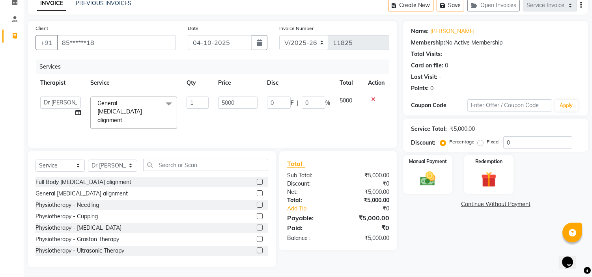
click at [225, 101] on input "5000" at bounding box center [237, 103] width 39 height 12
type input "2000"
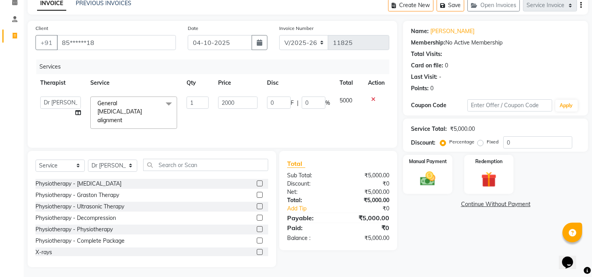
scroll to position [47, 0]
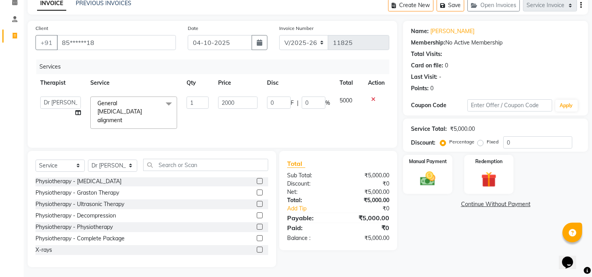
click at [257, 247] on label at bounding box center [260, 250] width 6 height 6
click at [257, 248] on input "checkbox" at bounding box center [259, 250] width 5 height 5
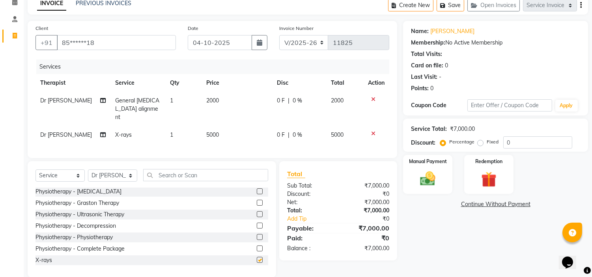
checkbox input "false"
click at [244, 126] on td "5000" at bounding box center [237, 135] width 71 height 18
select select "20212"
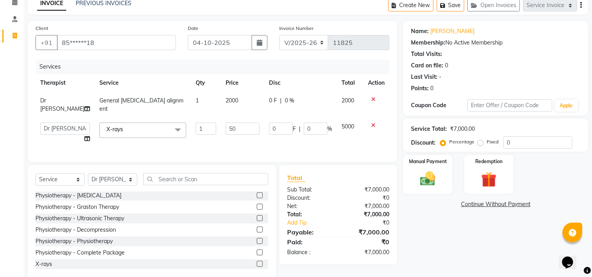
type input "5"
type input "1800"
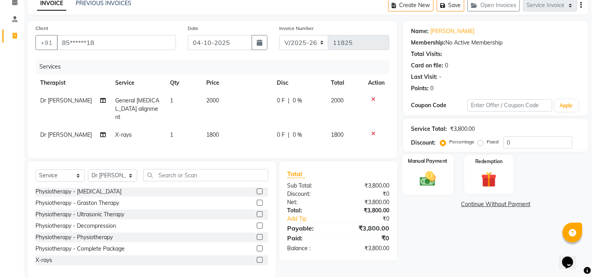
click at [423, 179] on img at bounding box center [428, 179] width 26 height 19
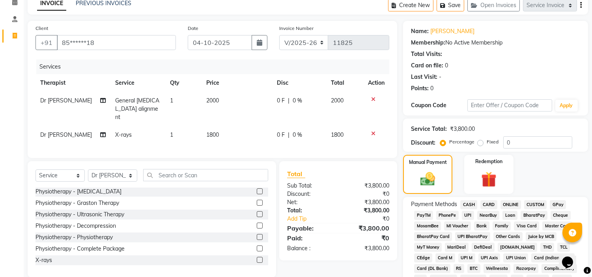
click at [470, 217] on span "UPI" at bounding box center [468, 215] width 12 height 9
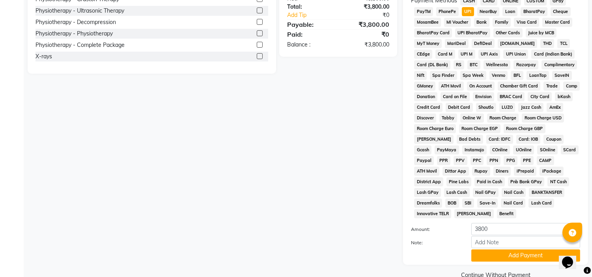
scroll to position [249, 0]
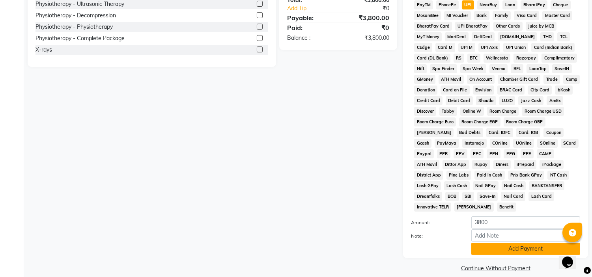
click at [536, 243] on button "Add Payment" at bounding box center [526, 249] width 109 height 12
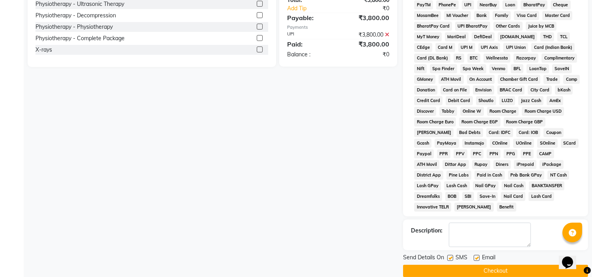
click at [478, 255] on label at bounding box center [477, 258] width 6 height 6
click at [478, 256] on input "checkbox" at bounding box center [476, 258] width 5 height 5
checkbox input "false"
click at [452, 255] on label at bounding box center [451, 258] width 6 height 6
click at [452, 256] on input "checkbox" at bounding box center [450, 258] width 5 height 5
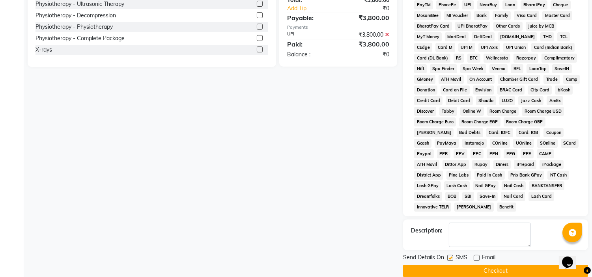
checkbox input "false"
click at [452, 265] on button "Checkout" at bounding box center [495, 271] width 185 height 12
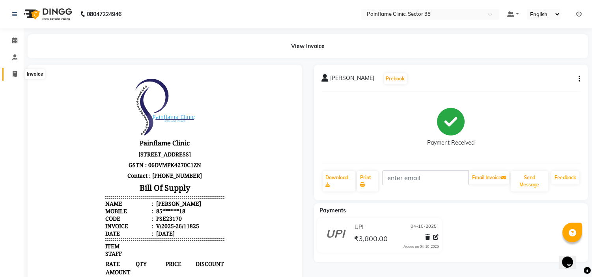
click at [16, 74] on icon at bounding box center [15, 74] width 4 height 6
select select "service"
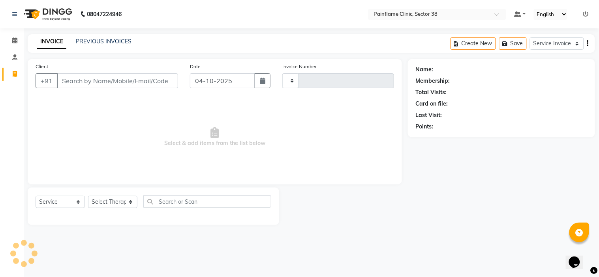
type input "11826"
select select "3964"
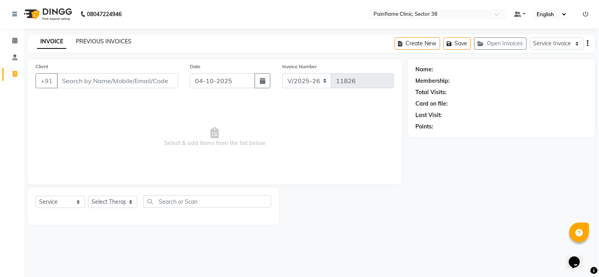
click at [93, 38] on link "PREVIOUS INVOICES" at bounding box center [104, 41] width 56 height 7
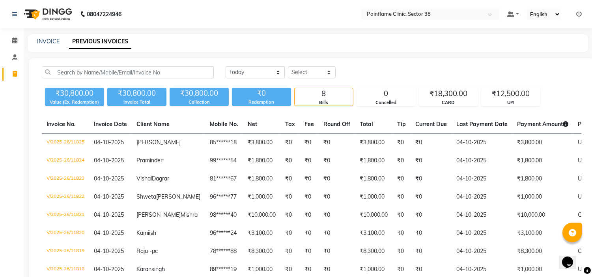
scroll to position [74, 0]
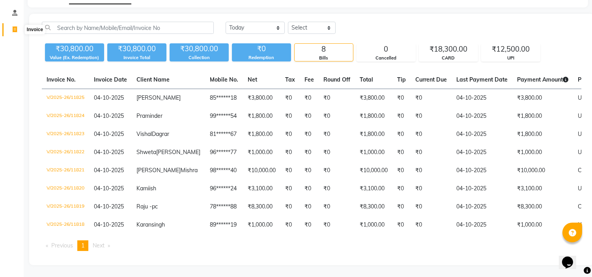
click at [15, 26] on icon at bounding box center [15, 29] width 4 height 6
select select "service"
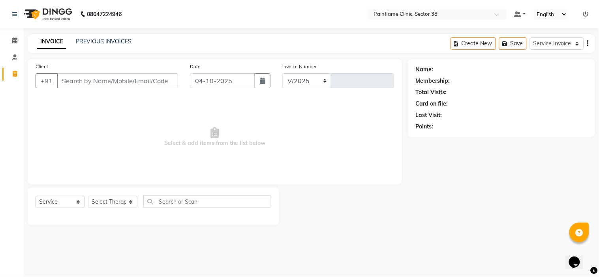
select select "3964"
type input "11826"
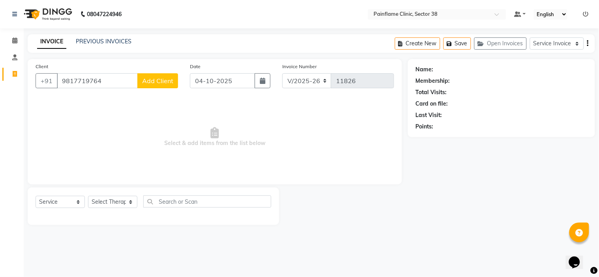
type input "9817719764"
click at [151, 81] on span "Add Client" at bounding box center [157, 81] width 31 height 8
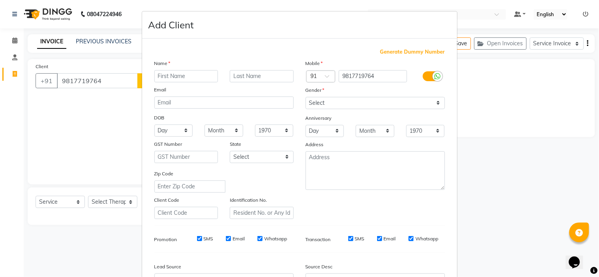
click at [15, 78] on ngb-modal-window "Add Client Generate Dummy Number Name Email DOB Day 01 02 03 04 05 06 07 08 09 …" at bounding box center [299, 138] width 599 height 277
click at [12, 71] on ngb-modal-window "Add Client Generate Dummy Number Name Email DOB Day 01 02 03 04 05 06 07 08 09 …" at bounding box center [299, 138] width 599 height 277
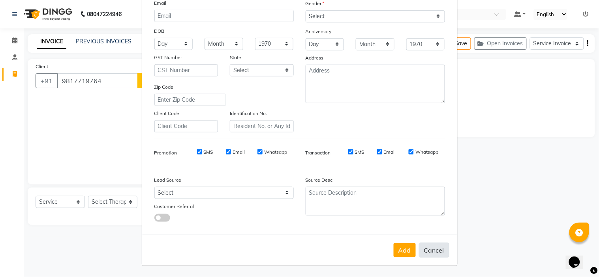
click at [438, 250] on button "Cancel" at bounding box center [434, 250] width 30 height 15
select select
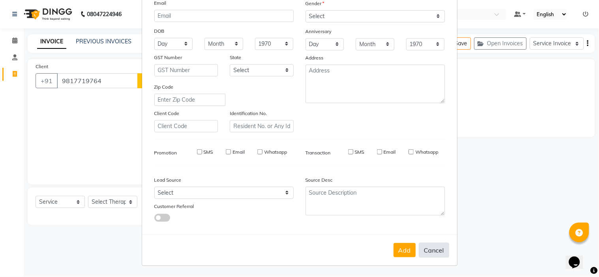
select select
checkbox input "false"
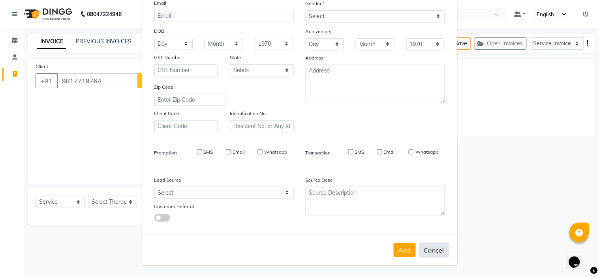
checkbox input "false"
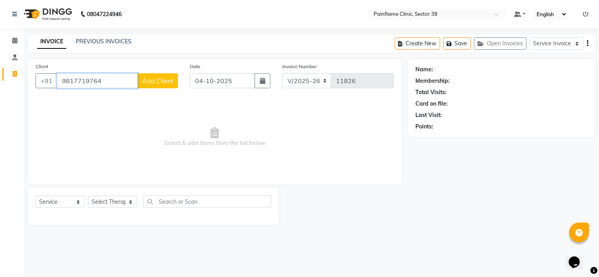
click at [109, 74] on input "9817719764" at bounding box center [97, 80] width 81 height 15
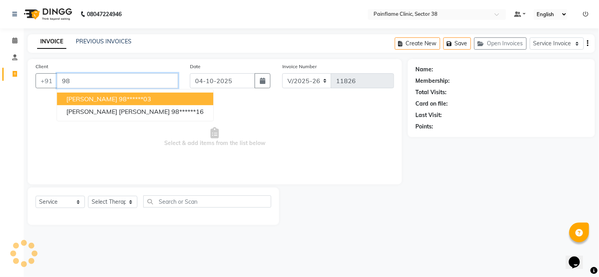
type input "9"
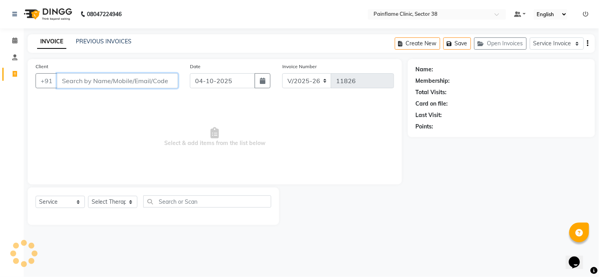
click at [114, 81] on input "Client" at bounding box center [117, 80] width 121 height 15
type input "8209164824"
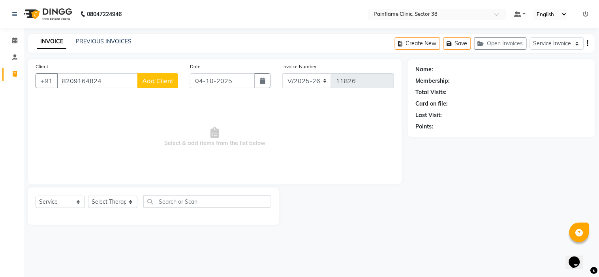
click at [163, 83] on span "Add Client" at bounding box center [157, 81] width 31 height 8
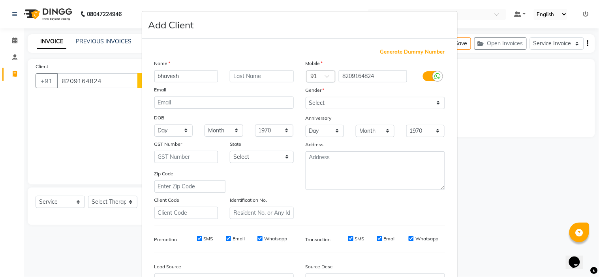
type input "bhavesh"
click at [236, 76] on input "text" at bounding box center [262, 76] width 64 height 12
type input "[PERSON_NAME]"
click at [357, 100] on select "Select Male Female Other Prefer Not To Say" at bounding box center [374, 103] width 139 height 12
select select "male"
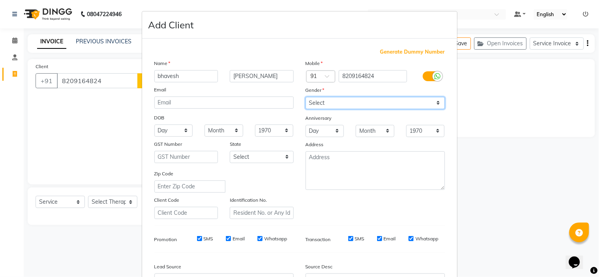
click at [305, 97] on select "Select Male Female Other Prefer Not To Say" at bounding box center [374, 103] width 139 height 12
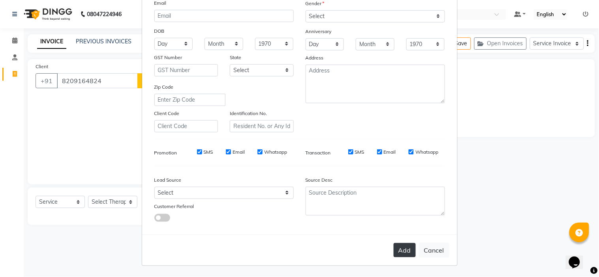
click at [404, 253] on button "Add" at bounding box center [404, 250] width 22 height 14
type input "82******24"
select select
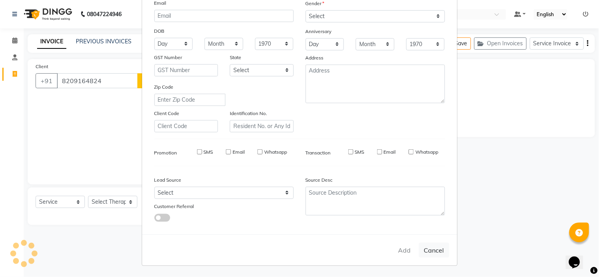
select select
checkbox input "false"
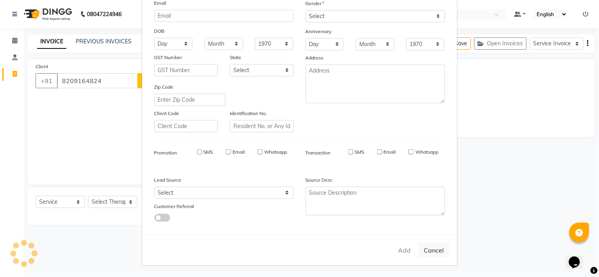
checkbox input "false"
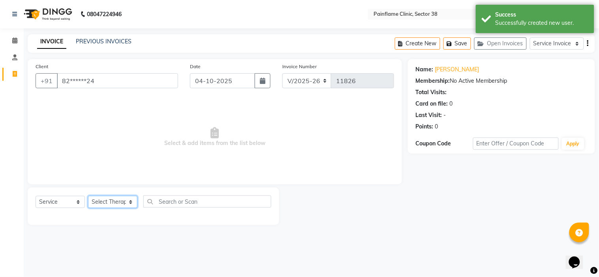
click at [133, 206] on select "Select Therapist Dr Durgesh Dr Harish Dr Ranjana Dr Saurabh Dr. Suraj Dr. Tejpa…" at bounding box center [112, 202] width 49 height 12
select select "20209"
click at [88, 197] on select "Select Therapist Dr Durgesh Dr Harish Dr Ranjana Dr Saurabh Dr. Suraj Dr. Tejpa…" at bounding box center [112, 202] width 49 height 12
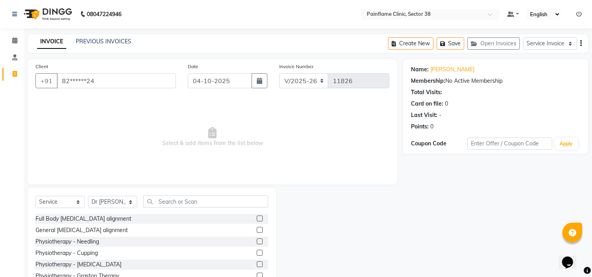
click at [257, 221] on label at bounding box center [260, 219] width 6 height 6
click at [257, 221] on input "checkbox" at bounding box center [259, 219] width 5 height 5
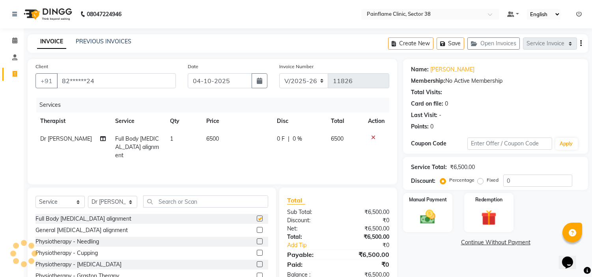
checkbox input "false"
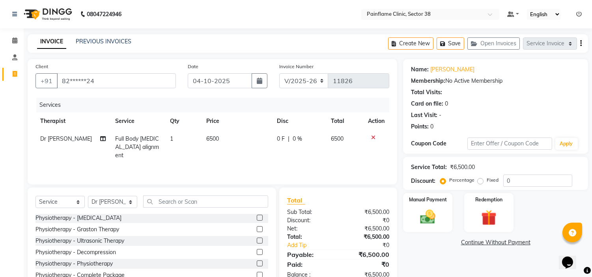
scroll to position [38, 0]
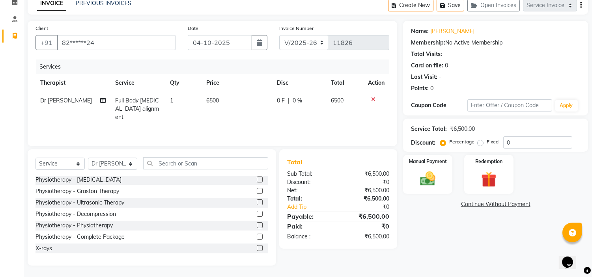
click at [257, 250] on label at bounding box center [260, 248] width 6 height 6
click at [257, 250] on input "checkbox" at bounding box center [259, 248] width 5 height 5
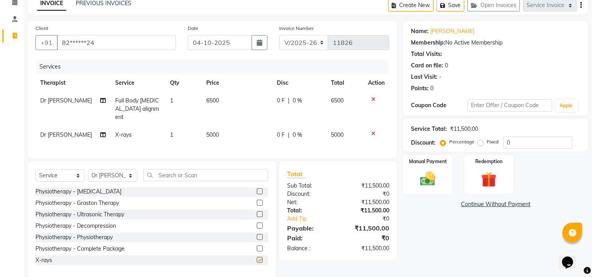
checkbox input "false"
click at [223, 126] on td "5000" at bounding box center [237, 135] width 71 height 18
select select "20209"
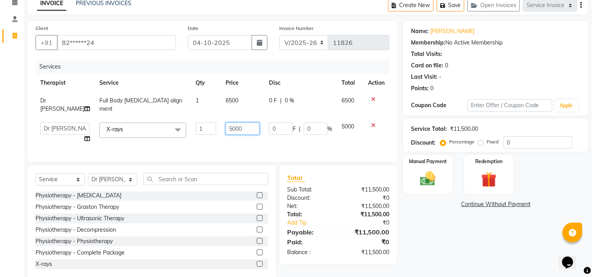
click at [226, 124] on input "5000" at bounding box center [243, 129] width 34 height 12
type input "2500"
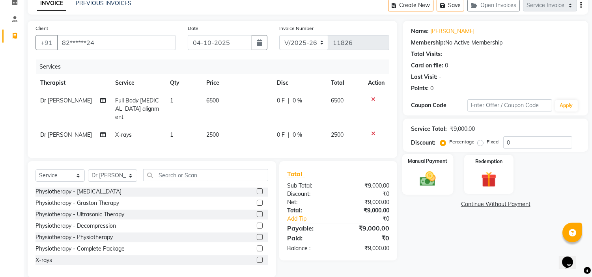
click at [429, 176] on img at bounding box center [428, 179] width 26 height 19
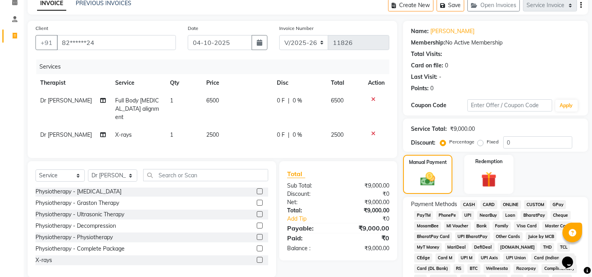
click at [469, 215] on span "UPI" at bounding box center [468, 215] width 12 height 9
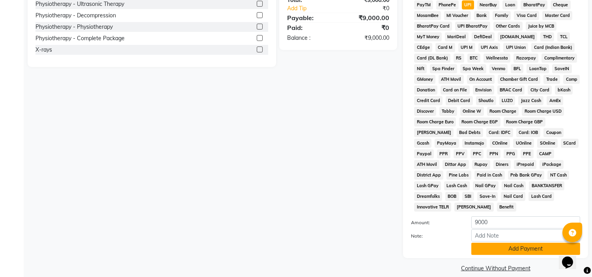
click at [525, 243] on button "Add Payment" at bounding box center [526, 249] width 109 height 12
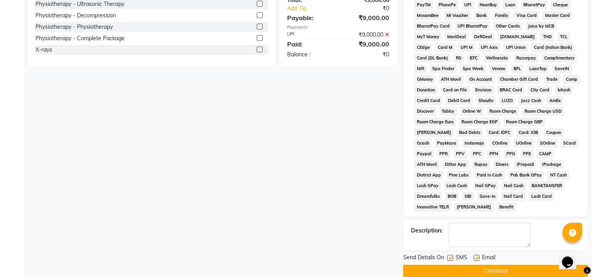
click at [451, 255] on label at bounding box center [451, 258] width 6 height 6
click at [451, 256] on input "checkbox" at bounding box center [450, 258] width 5 height 5
checkbox input "false"
click at [476, 255] on label at bounding box center [477, 258] width 6 height 6
click at [476, 256] on input "checkbox" at bounding box center [476, 258] width 5 height 5
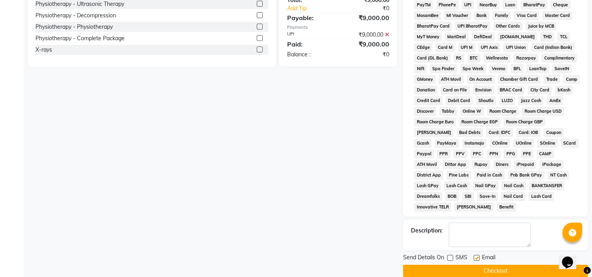
checkbox input "false"
click at [476, 265] on button "Checkout" at bounding box center [495, 271] width 185 height 12
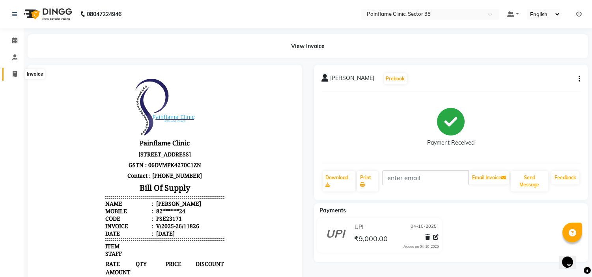
click at [16, 76] on icon at bounding box center [15, 74] width 4 height 6
select select "service"
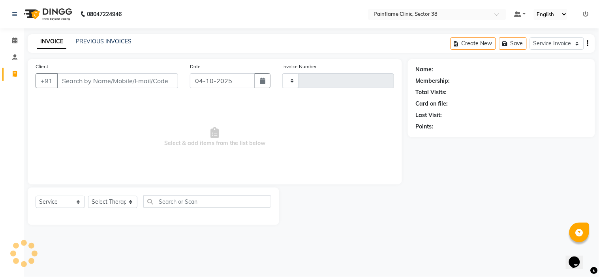
type input "11827"
select select "3964"
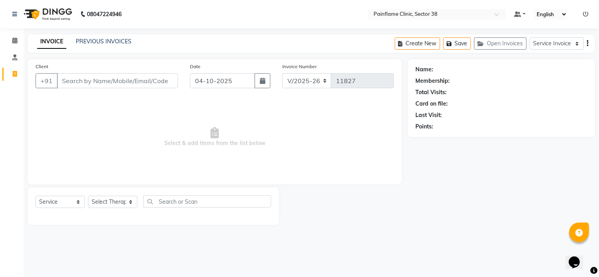
click at [78, 84] on input "Client" at bounding box center [117, 80] width 121 height 15
type input "99154438161"
click at [152, 81] on span "Add Client" at bounding box center [157, 81] width 31 height 8
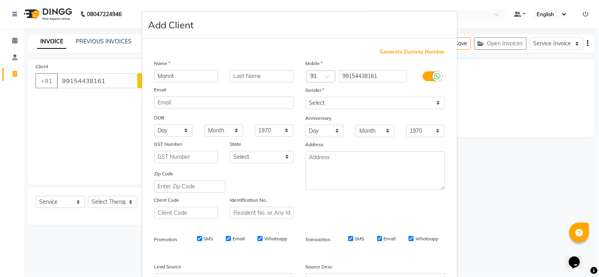
type input "Mannt"
click at [234, 79] on input "text" at bounding box center [262, 76] width 64 height 12
click at [263, 76] on input "Preet KAU" at bounding box center [262, 76] width 64 height 12
type input "[PERSON_NAME]"
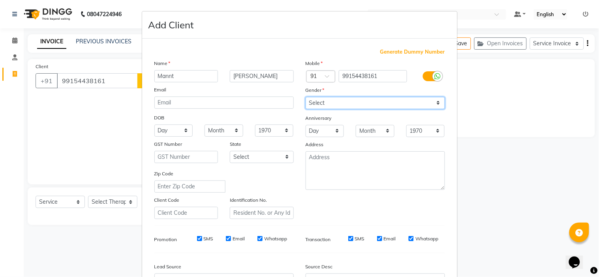
click at [332, 101] on select "Select Male Female Other Prefer Not To Say" at bounding box center [374, 103] width 139 height 12
select select "female"
click at [305, 97] on select "Select Male Female Other Prefer Not To Say" at bounding box center [374, 103] width 139 height 12
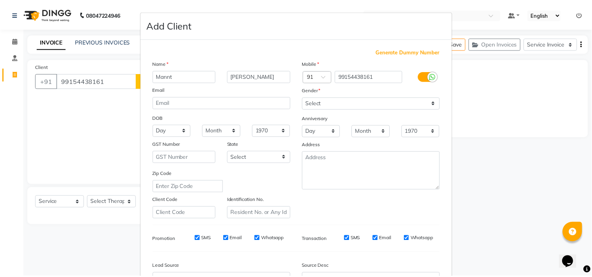
scroll to position [87, 0]
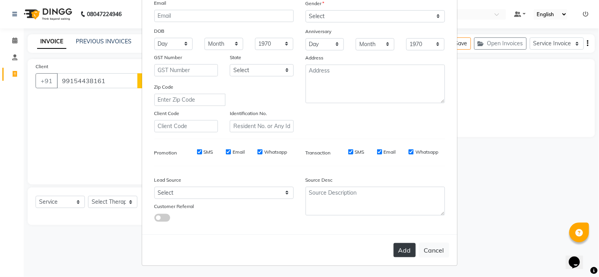
click at [400, 251] on button "Add" at bounding box center [404, 250] width 22 height 14
type input "99*******61"
select select
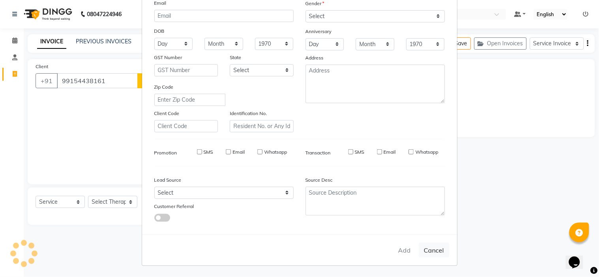
select select
checkbox input "false"
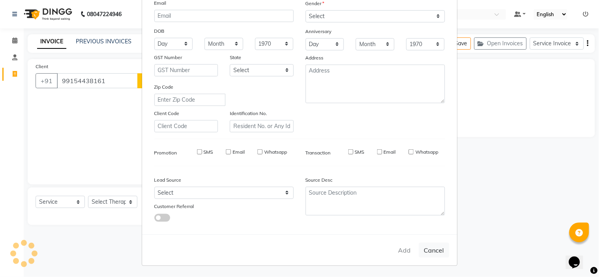
checkbox input "false"
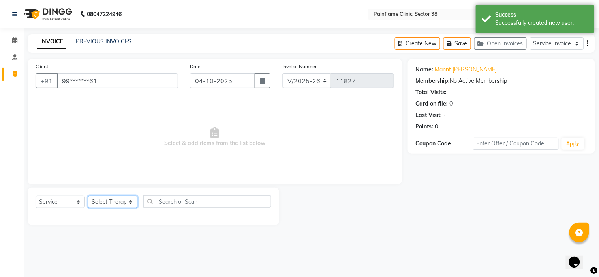
click at [129, 208] on select "Select Therapist Dr Durgesh Dr Harish Dr Ranjana Dr Saurabh Dr. Suraj Dr. Tejpa…" at bounding box center [112, 202] width 49 height 12
select select "20212"
click at [88, 197] on select "Select Therapist Dr Durgesh Dr Harish Dr Ranjana Dr Saurabh Dr. Suraj Dr. Tejpa…" at bounding box center [112, 202] width 49 height 12
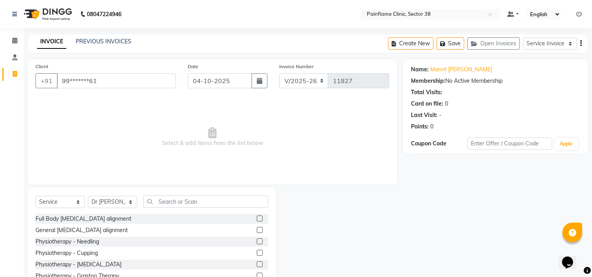
click at [257, 228] on label at bounding box center [260, 230] width 6 height 6
click at [257, 228] on input "checkbox" at bounding box center [259, 230] width 5 height 5
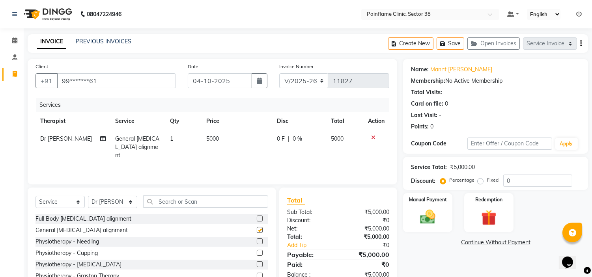
checkbox input "false"
click at [251, 143] on td "5000" at bounding box center [237, 147] width 71 height 34
select select "20212"
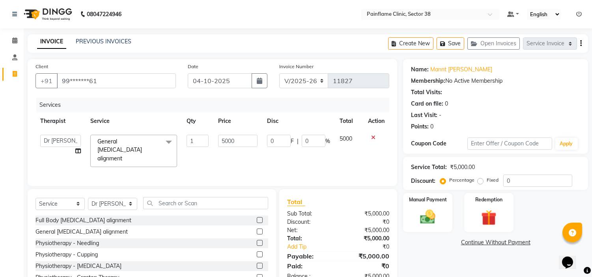
click at [251, 143] on input "5000" at bounding box center [237, 141] width 39 height 12
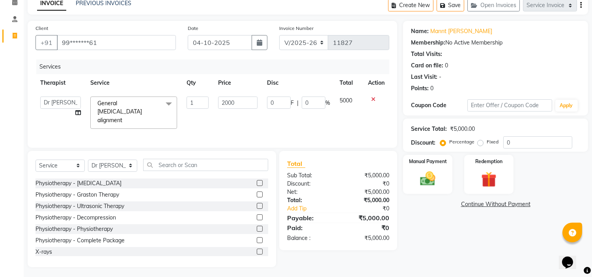
scroll to position [47, 0]
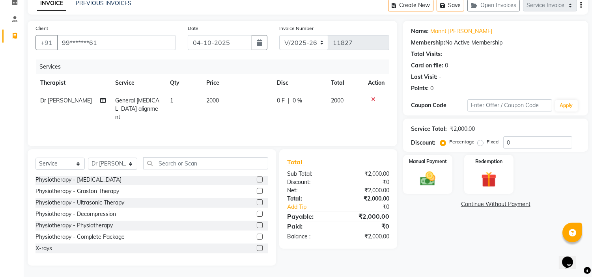
click at [257, 249] on label at bounding box center [260, 248] width 6 height 6
click at [257, 249] on input "checkbox" at bounding box center [259, 248] width 5 height 5
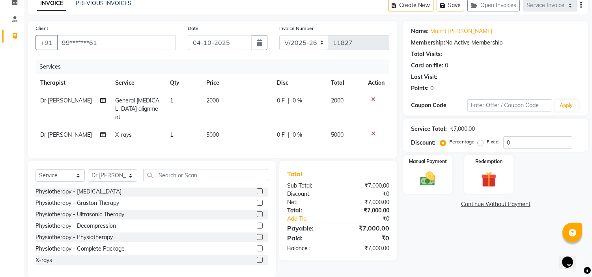
click at [218, 131] on span "5000" at bounding box center [212, 134] width 13 height 7
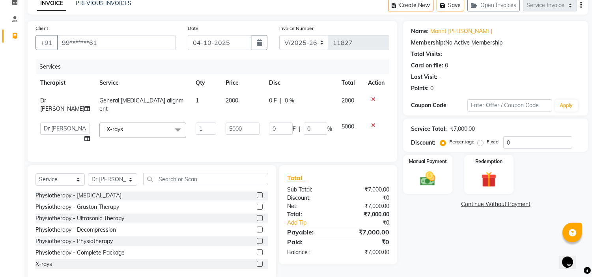
click at [221, 127] on td "5000" at bounding box center [242, 133] width 43 height 30
click at [243, 123] on input "5000" at bounding box center [243, 129] width 34 height 12
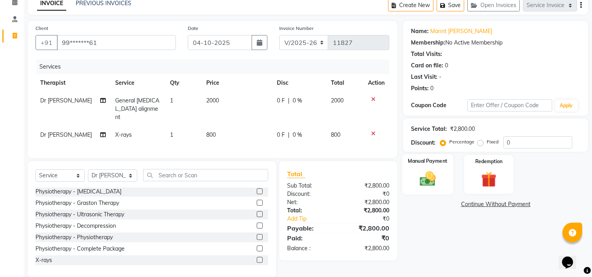
click at [433, 179] on img at bounding box center [428, 179] width 26 height 19
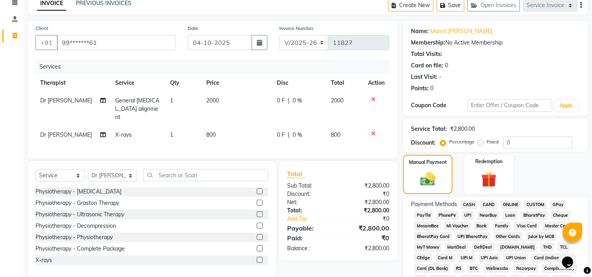
click at [466, 214] on span "UPI" at bounding box center [468, 215] width 12 height 9
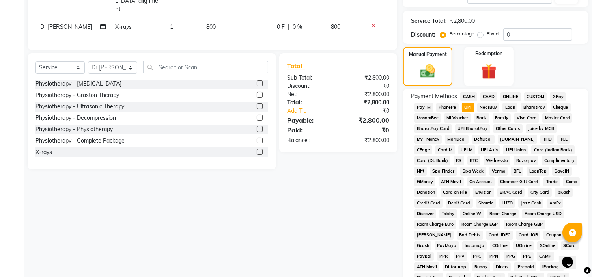
scroll to position [249, 0]
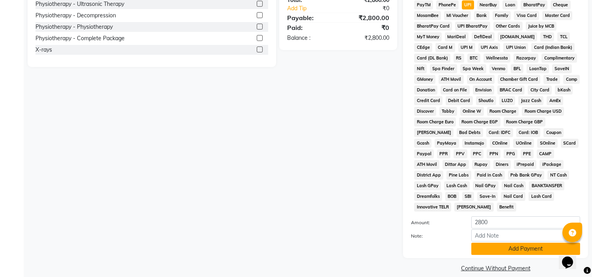
click at [536, 243] on button "Add Payment" at bounding box center [526, 249] width 109 height 12
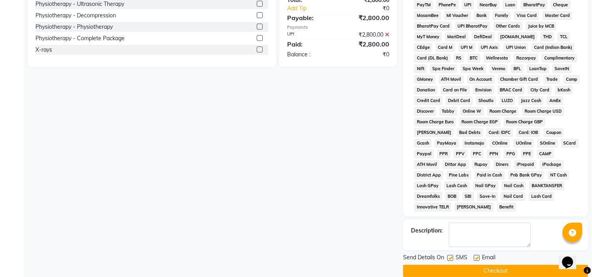
click at [450, 255] on label at bounding box center [451, 258] width 6 height 6
click at [450, 256] on input "checkbox" at bounding box center [450, 258] width 5 height 5
click at [475, 255] on label at bounding box center [477, 258] width 6 height 6
click at [475, 256] on input "checkbox" at bounding box center [476, 258] width 5 height 5
click at [476, 265] on button "Checkout" at bounding box center [495, 271] width 185 height 12
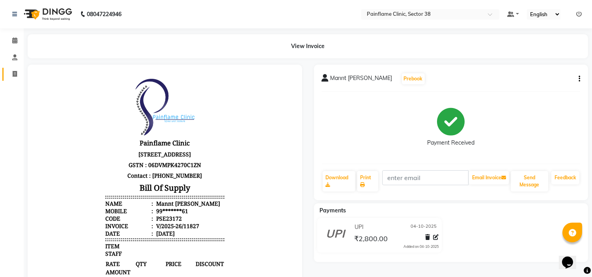
click at [13, 69] on link "Invoice" at bounding box center [11, 74] width 19 height 13
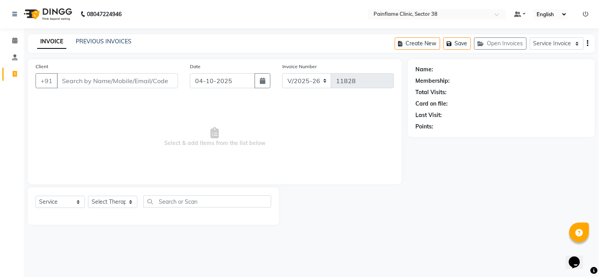
click at [67, 81] on input "Client" at bounding box center [117, 80] width 121 height 15
click at [156, 81] on span "Add Client" at bounding box center [157, 81] width 31 height 8
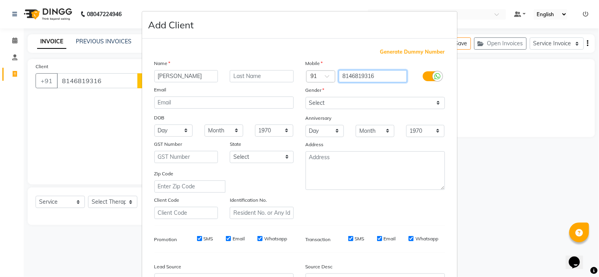
click at [350, 79] on input "8146819316" at bounding box center [373, 76] width 68 height 12
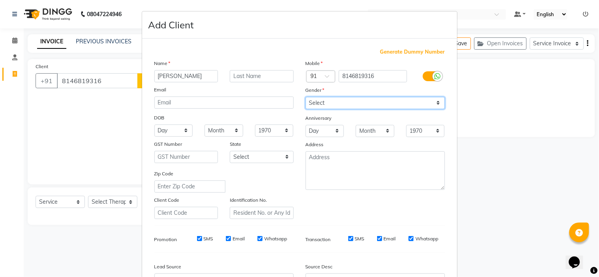
click at [322, 100] on select "Select Male Female Other Prefer Not To Say" at bounding box center [374, 103] width 139 height 12
click at [305, 97] on select "Select Male Female Other Prefer Not To Say" at bounding box center [374, 103] width 139 height 12
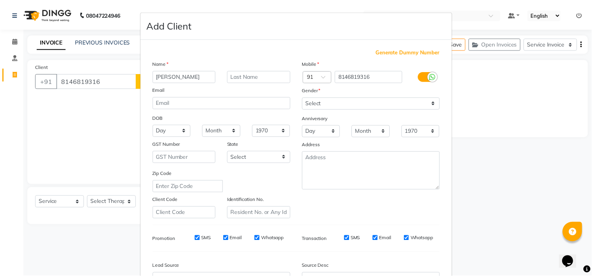
scroll to position [87, 0]
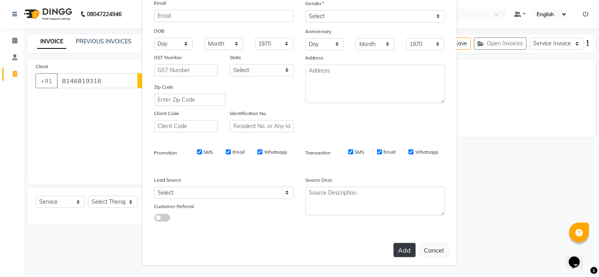
click at [401, 255] on button "Add" at bounding box center [404, 250] width 22 height 14
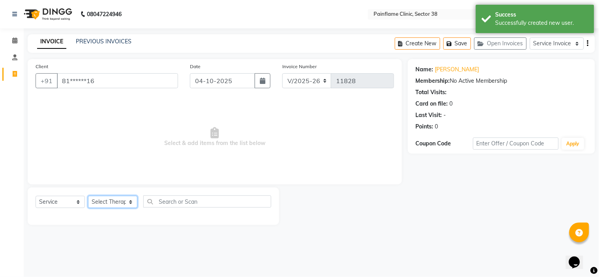
click at [128, 204] on select "Select Therapist Dr Durgesh Dr Harish Dr Ranjana Dr Saurabh Dr. Suraj Dr. Tejpa…" at bounding box center [112, 202] width 49 height 12
click at [88, 197] on select "Select Therapist Dr Durgesh Dr Harish Dr Ranjana Dr Saurabh Dr. Suraj Dr. Tejpa…" at bounding box center [112, 202] width 49 height 12
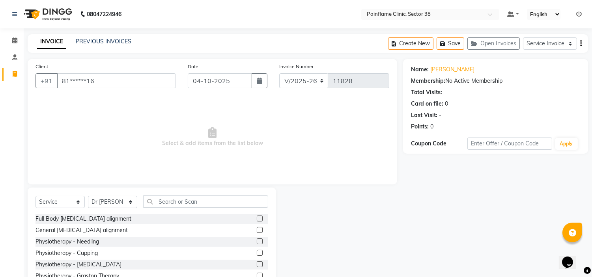
click at [257, 229] on label at bounding box center [260, 230] width 6 height 6
click at [257, 229] on input "checkbox" at bounding box center [259, 230] width 5 height 5
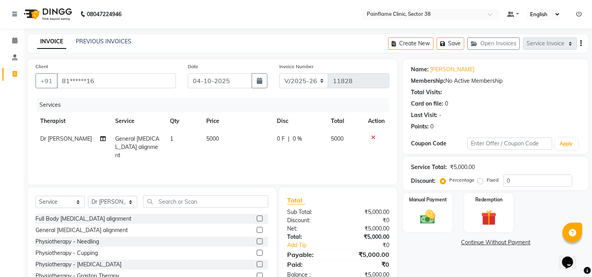
click at [242, 136] on td "5000" at bounding box center [237, 147] width 71 height 34
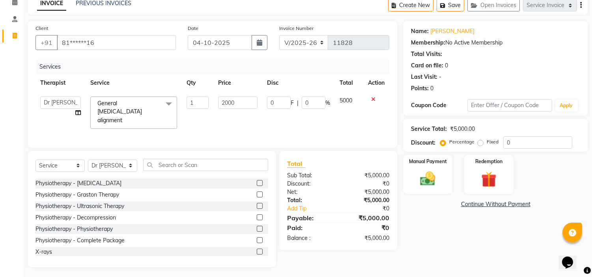
scroll to position [47, 0]
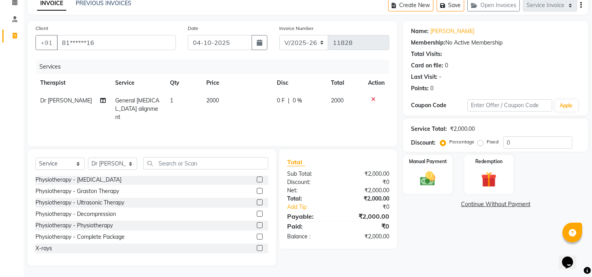
click at [257, 248] on label at bounding box center [260, 248] width 6 height 6
click at [257, 248] on input "checkbox" at bounding box center [259, 248] width 5 height 5
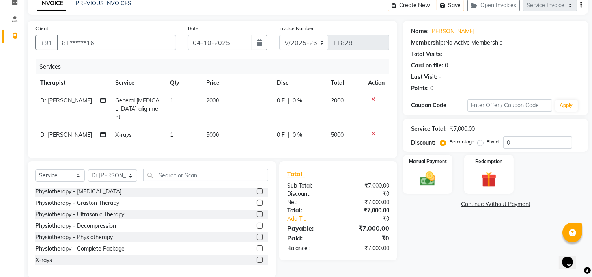
click at [227, 127] on td "5000" at bounding box center [237, 135] width 71 height 18
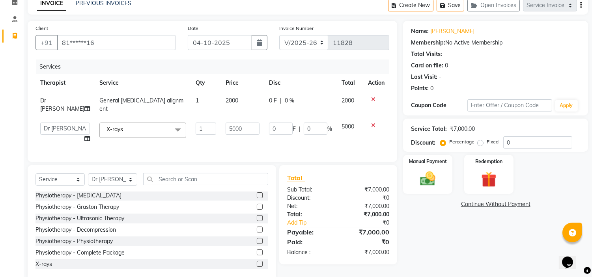
click at [227, 127] on td "5000" at bounding box center [242, 133] width 43 height 30
click at [232, 123] on input "5000" at bounding box center [243, 129] width 34 height 12
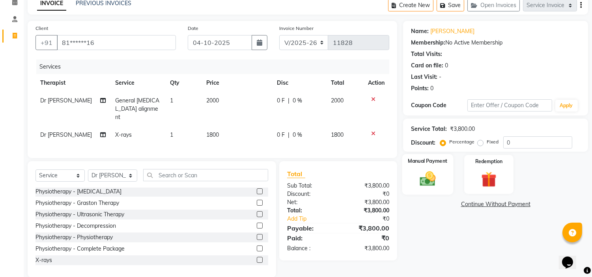
click at [431, 181] on img at bounding box center [428, 179] width 26 height 19
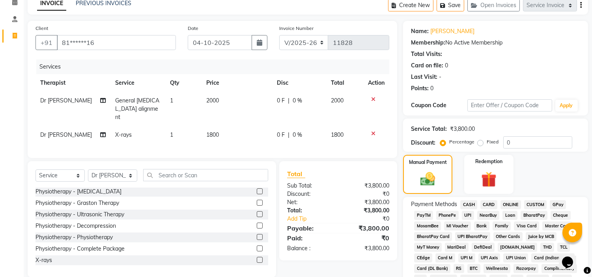
click at [468, 214] on span "UPI" at bounding box center [468, 215] width 12 height 9
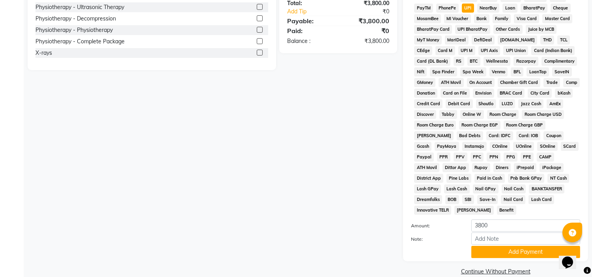
scroll to position [249, 0]
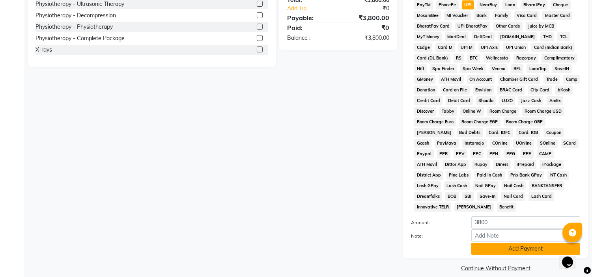
click at [492, 243] on button "Add Payment" at bounding box center [526, 249] width 109 height 12
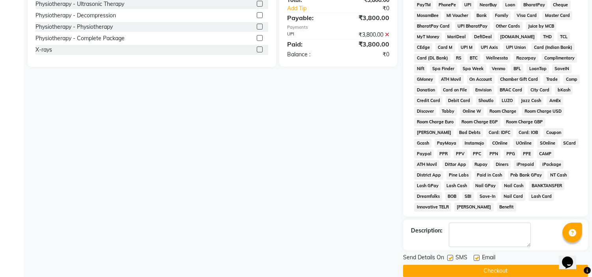
click at [477, 255] on label at bounding box center [477, 258] width 6 height 6
click at [477, 256] on input "checkbox" at bounding box center [476, 258] width 5 height 5
click at [449, 255] on label at bounding box center [451, 258] width 6 height 6
click at [449, 256] on input "checkbox" at bounding box center [450, 258] width 5 height 5
click at [444, 265] on button "Checkout" at bounding box center [495, 271] width 185 height 12
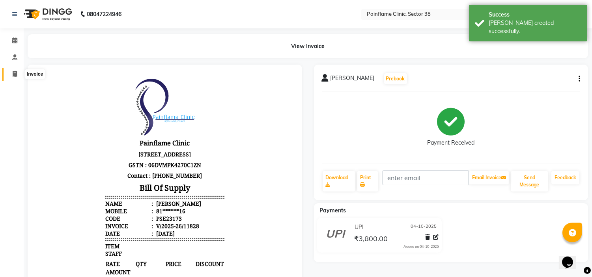
click at [16, 77] on icon at bounding box center [15, 74] width 4 height 6
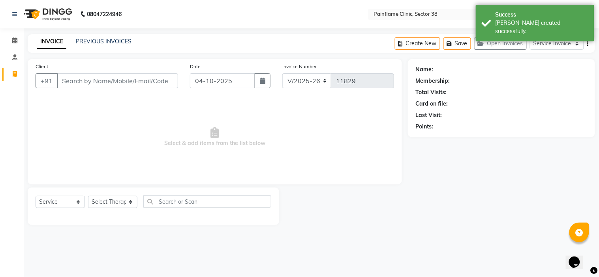
click at [83, 84] on input "Client" at bounding box center [117, 80] width 121 height 15
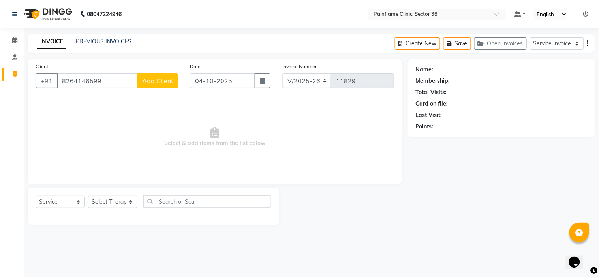
click at [149, 84] on span "Add Client" at bounding box center [157, 81] width 31 height 8
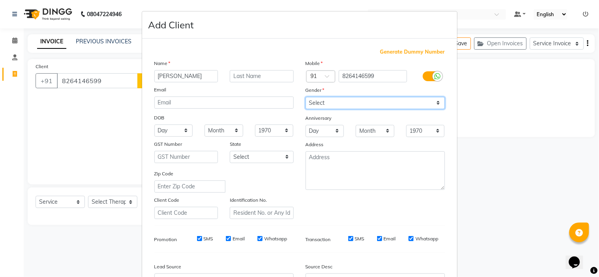
drag, startPoint x: 318, startPoint y: 101, endPoint x: 311, endPoint y: 128, distance: 27.8
click at [311, 128] on div "Mobile Country Code × 91 8264146599 Gender Select Male Female Other Prefer Not …" at bounding box center [375, 139] width 151 height 160
click at [305, 97] on select "Select Male Female Other Prefer Not To Say" at bounding box center [374, 103] width 139 height 12
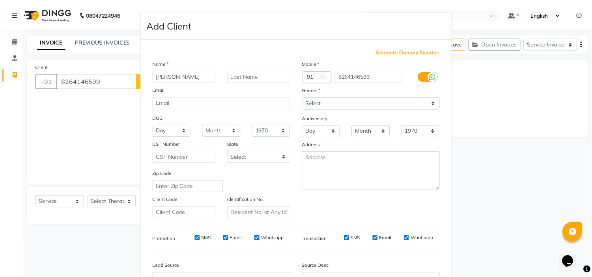
scroll to position [87, 0]
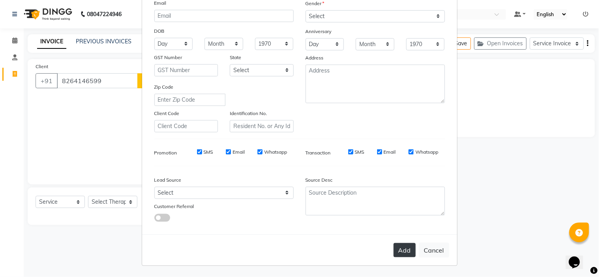
click at [401, 253] on button "Add" at bounding box center [404, 250] width 22 height 14
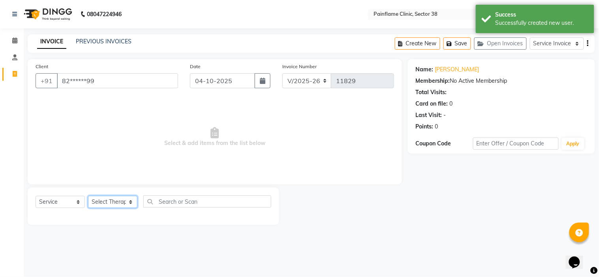
click at [133, 203] on select "Select Therapist Dr Durgesh Dr Harish Dr Ranjana Dr Saurabh Dr. Suraj Dr. Tejpa…" at bounding box center [112, 202] width 49 height 12
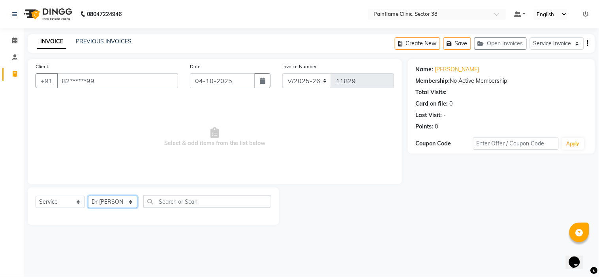
click at [88, 197] on select "Select Therapist Dr Durgesh Dr Harish Dr Ranjana Dr Saurabh Dr. Suraj Dr. Tejpa…" at bounding box center [112, 202] width 49 height 12
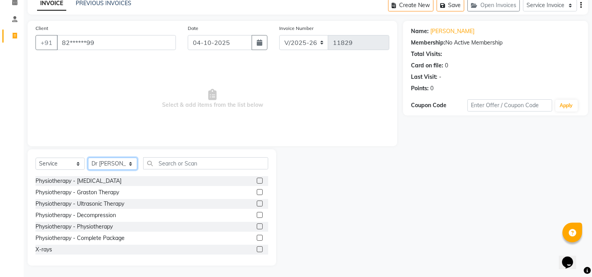
scroll to position [47, 0]
click at [257, 248] on label at bounding box center [260, 248] width 6 height 6
click at [257, 248] on input "checkbox" at bounding box center [259, 248] width 5 height 5
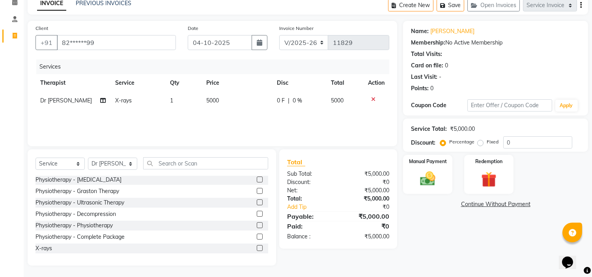
click at [224, 101] on td "5000" at bounding box center [237, 101] width 71 height 18
click at [224, 101] on input "5000" at bounding box center [237, 103] width 39 height 12
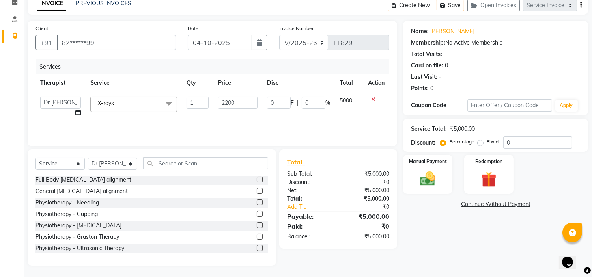
scroll to position [0, 0]
click at [257, 191] on label at bounding box center [260, 192] width 6 height 6
click at [257, 191] on input "checkbox" at bounding box center [259, 192] width 5 height 5
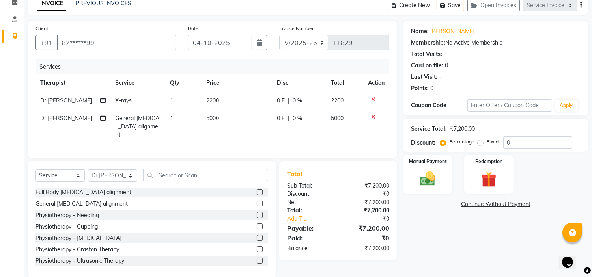
click at [225, 118] on td "5000" at bounding box center [237, 127] width 71 height 34
click at [431, 175] on img at bounding box center [428, 179] width 26 height 19
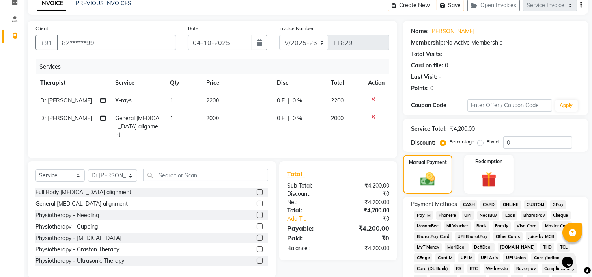
click at [470, 214] on span "UPI" at bounding box center [468, 215] width 12 height 9
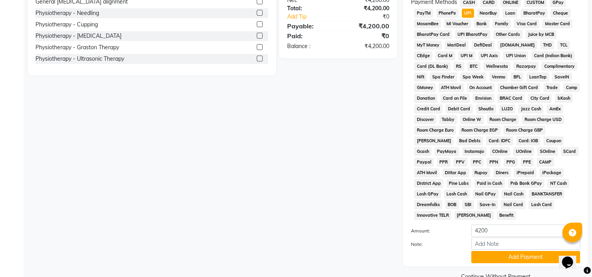
scroll to position [249, 0]
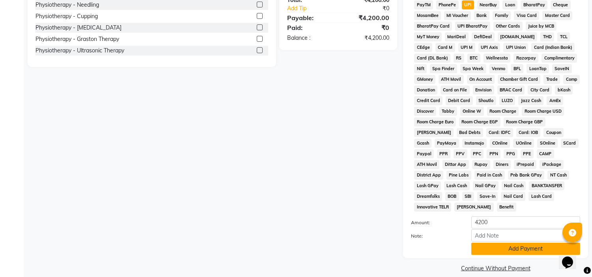
click at [523, 243] on button "Add Payment" at bounding box center [526, 249] width 109 height 12
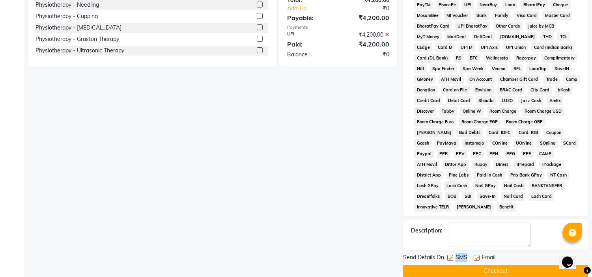
drag, startPoint x: 478, startPoint y: 250, endPoint x: 450, endPoint y: 250, distance: 27.6
click at [450, 254] on div "Send Details On SMS Email" at bounding box center [495, 259] width 185 height 10
click at [450, 255] on label at bounding box center [451, 258] width 6 height 6
click at [450, 256] on input "checkbox" at bounding box center [450, 258] width 5 height 5
click at [478, 255] on label at bounding box center [477, 258] width 6 height 6
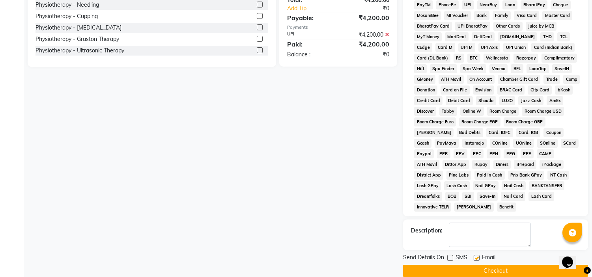
click at [478, 256] on input "checkbox" at bounding box center [476, 258] width 5 height 5
click at [475, 265] on button "Checkout" at bounding box center [495, 271] width 185 height 12
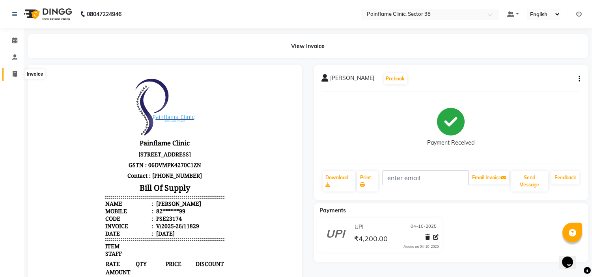
click at [17, 72] on span at bounding box center [15, 74] width 14 height 9
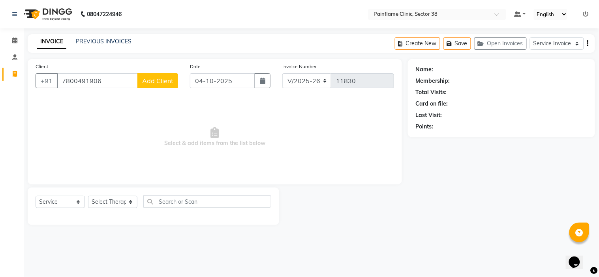
click at [151, 80] on span "Add Client" at bounding box center [157, 81] width 31 height 8
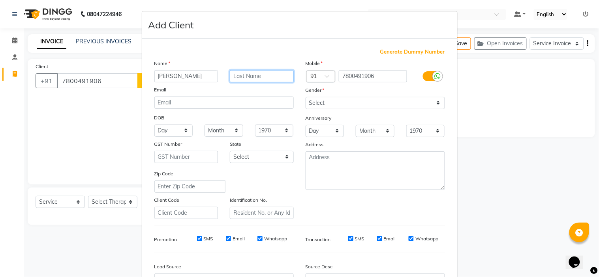
click at [237, 78] on input "text" at bounding box center [262, 76] width 64 height 12
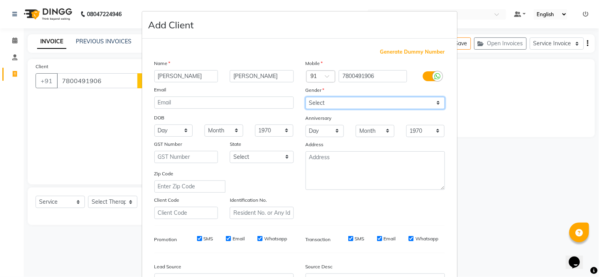
click at [326, 103] on select "Select Male Female Other Prefer Not To Say" at bounding box center [374, 103] width 139 height 12
click at [305, 97] on select "Select Male Female Other Prefer Not To Say" at bounding box center [374, 103] width 139 height 12
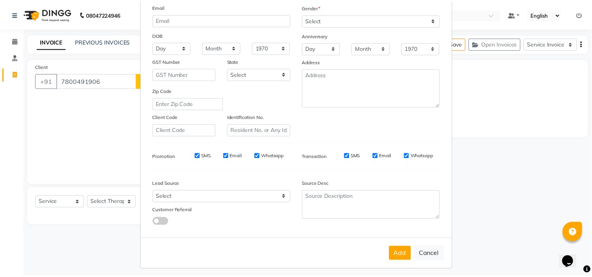
scroll to position [87, 0]
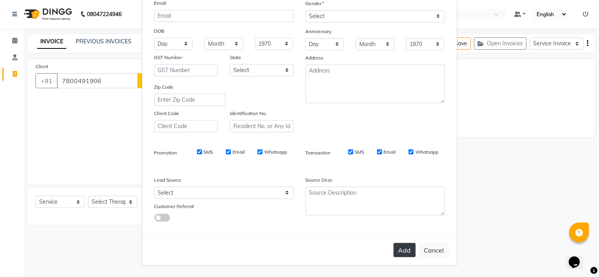
click at [404, 251] on button "Add" at bounding box center [404, 250] width 22 height 14
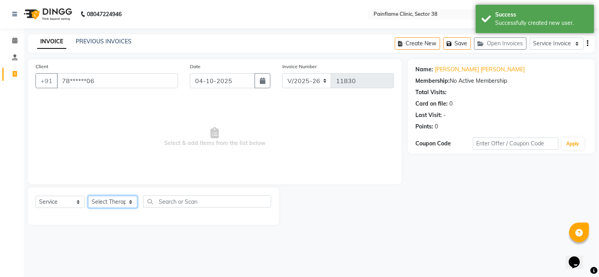
click at [128, 203] on select "Select Therapist Dr Durgesh Dr Harish Dr Ranjana Dr Saurabh Dr. Suraj Dr. Tejpa…" at bounding box center [112, 202] width 49 height 12
click at [88, 197] on select "Select Therapist Dr Durgesh Dr Harish Dr Ranjana Dr Saurabh Dr. Suraj Dr. Tejpa…" at bounding box center [112, 202] width 49 height 12
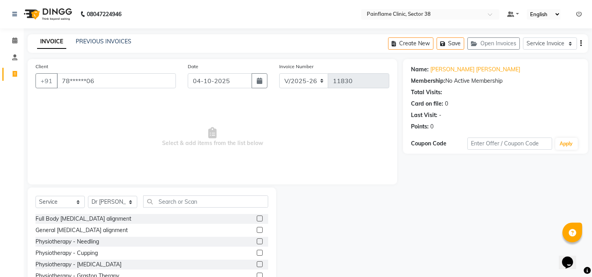
click at [257, 228] on label at bounding box center [260, 230] width 6 height 6
click at [257, 228] on input "checkbox" at bounding box center [259, 230] width 5 height 5
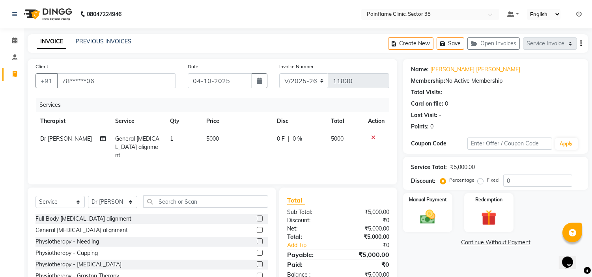
click at [234, 137] on td "5000" at bounding box center [237, 147] width 71 height 34
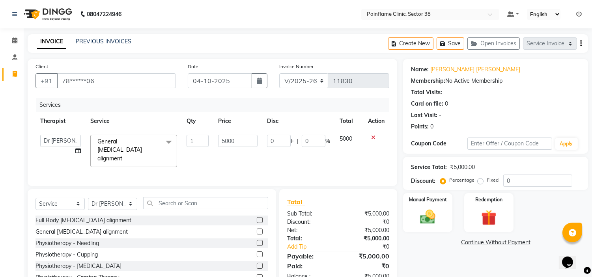
click at [234, 137] on input "5000" at bounding box center [237, 141] width 39 height 12
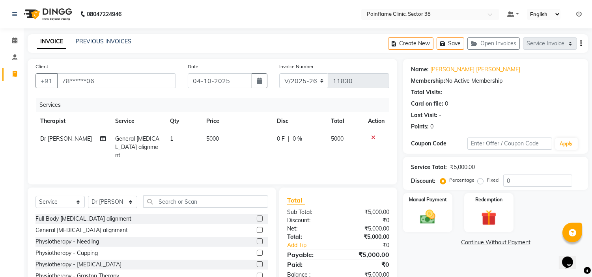
click at [257, 220] on label at bounding box center [260, 219] width 6 height 6
click at [257, 220] on input "checkbox" at bounding box center [259, 219] width 5 height 5
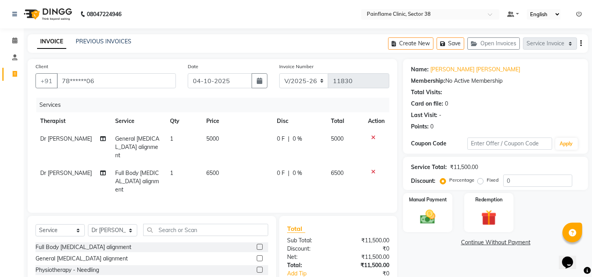
click at [374, 137] on icon at bounding box center [373, 138] width 4 height 6
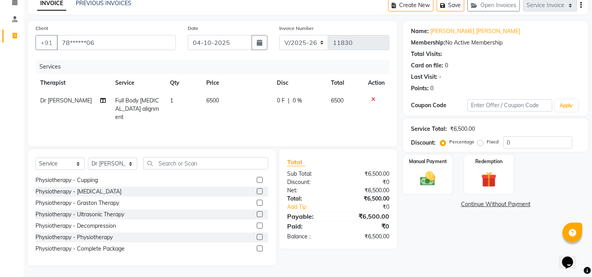
scroll to position [47, 0]
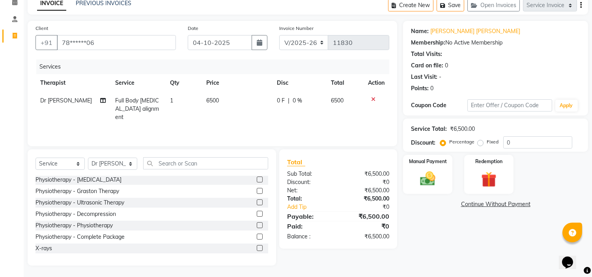
click at [257, 246] on label at bounding box center [260, 248] width 6 height 6
click at [257, 246] on input "checkbox" at bounding box center [259, 248] width 5 height 5
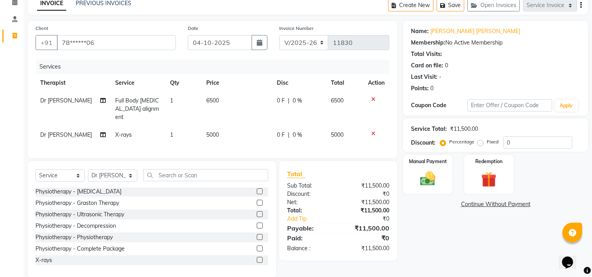
click at [211, 131] on span "5000" at bounding box center [212, 134] width 13 height 7
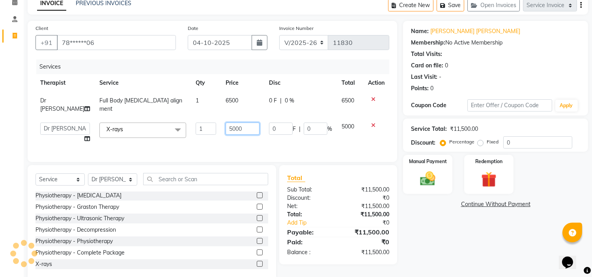
click at [241, 123] on input "5000" at bounding box center [243, 129] width 34 height 12
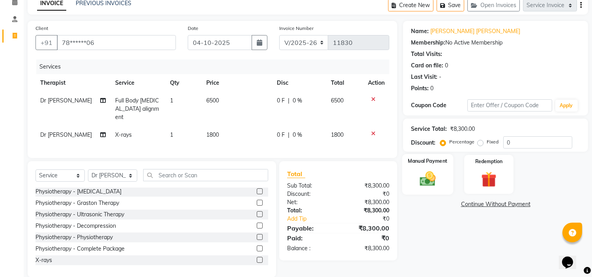
click at [433, 181] on img at bounding box center [428, 179] width 26 height 19
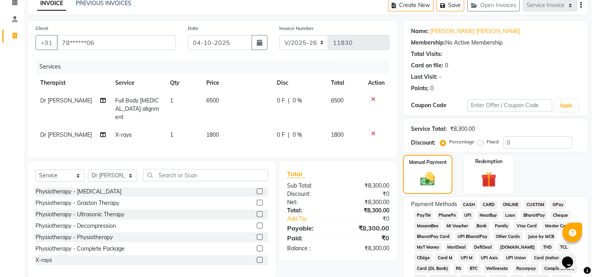
click at [470, 217] on span "UPI" at bounding box center [468, 215] width 12 height 9
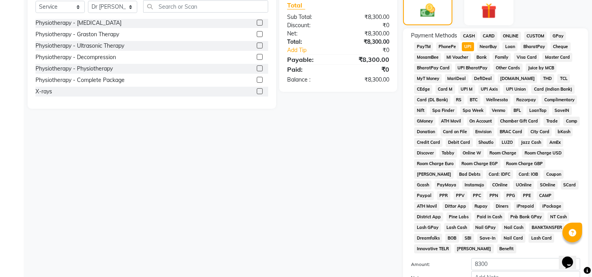
scroll to position [242, 0]
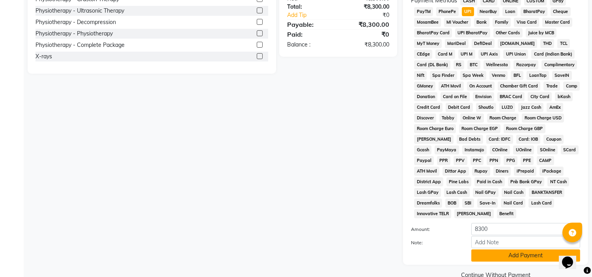
click at [530, 250] on button "Add Payment" at bounding box center [526, 256] width 109 height 12
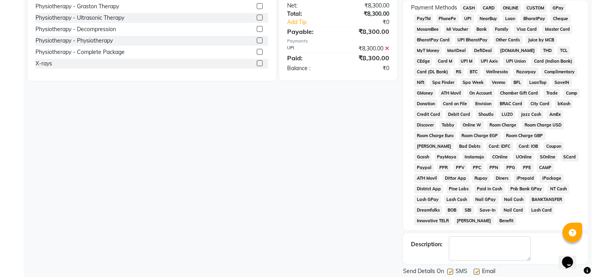
scroll to position [251, 0]
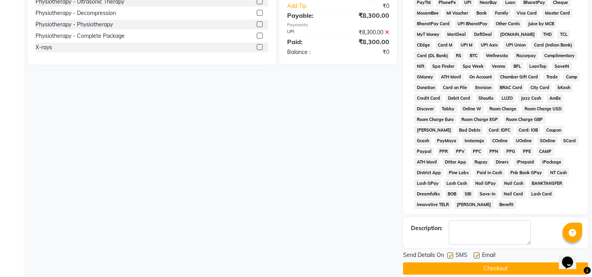
click at [476, 253] on label at bounding box center [477, 256] width 6 height 6
click at [476, 254] on input "checkbox" at bounding box center [476, 256] width 5 height 5
click at [450, 253] on label at bounding box center [451, 256] width 6 height 6
click at [450, 254] on input "checkbox" at bounding box center [450, 256] width 5 height 5
click at [452, 263] on button "Checkout" at bounding box center [495, 269] width 185 height 12
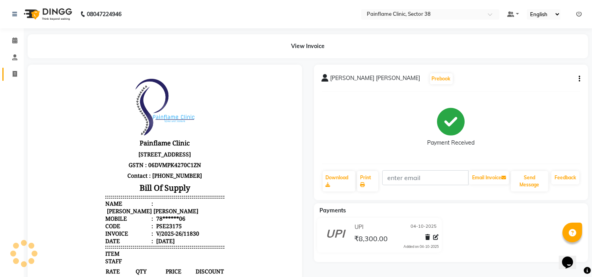
click at [17, 79] on link "Invoice" at bounding box center [11, 74] width 19 height 13
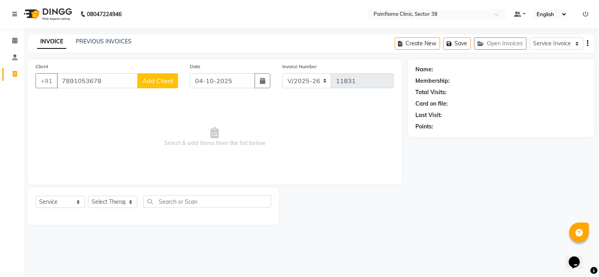
click at [160, 77] on span "Add Client" at bounding box center [157, 81] width 31 height 8
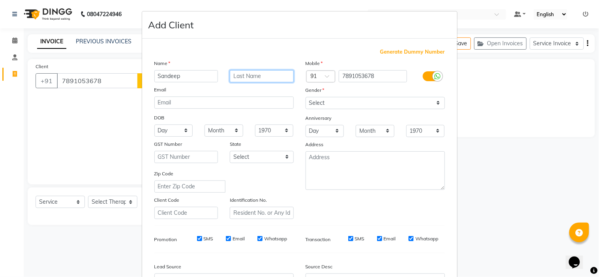
click at [272, 77] on input "text" at bounding box center [262, 76] width 64 height 12
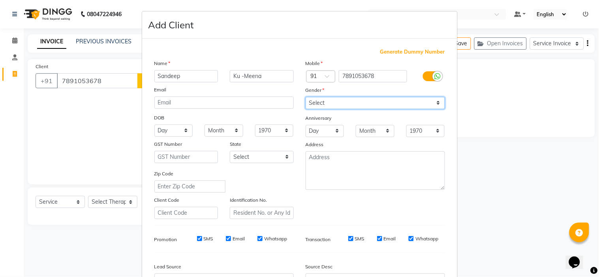
click at [373, 103] on select "Select Male Female Other Prefer Not To Say" at bounding box center [374, 103] width 139 height 12
click at [305, 97] on select "Select Male Female Other Prefer Not To Say" at bounding box center [374, 103] width 139 height 12
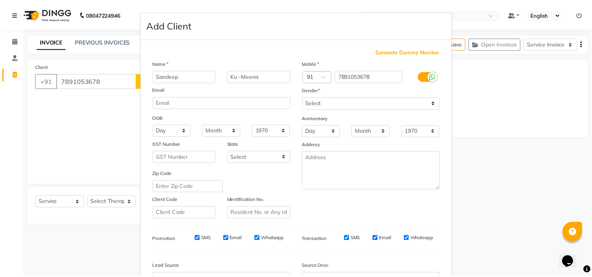
scroll to position [87, 0]
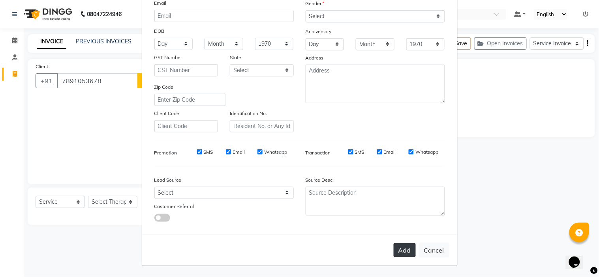
click at [401, 249] on button "Add" at bounding box center [404, 250] width 22 height 14
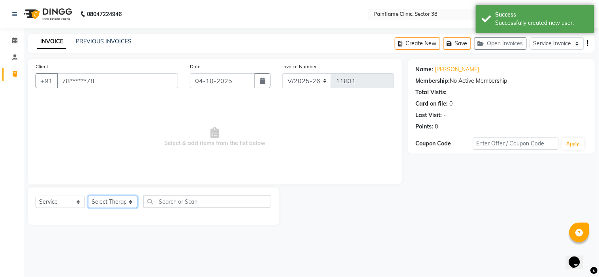
click at [127, 204] on select "Select Therapist Dr Durgesh Dr Harish Dr Ranjana Dr Saurabh Dr. Suraj Dr. Tejpa…" at bounding box center [112, 202] width 49 height 12
click at [88, 197] on select "Select Therapist Dr Durgesh Dr Harish Dr Ranjana Dr Saurabh Dr. Suraj Dr. Tejpa…" at bounding box center [112, 202] width 49 height 12
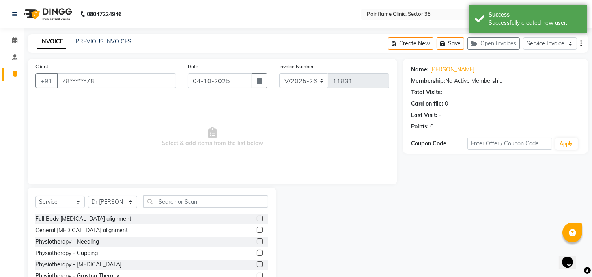
click at [257, 230] on label at bounding box center [260, 230] width 6 height 6
click at [257, 230] on input "checkbox" at bounding box center [259, 230] width 5 height 5
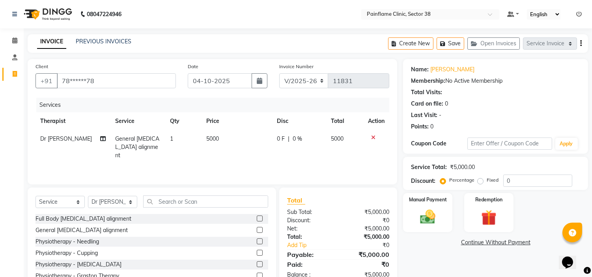
click at [375, 138] on icon at bounding box center [373, 138] width 4 height 6
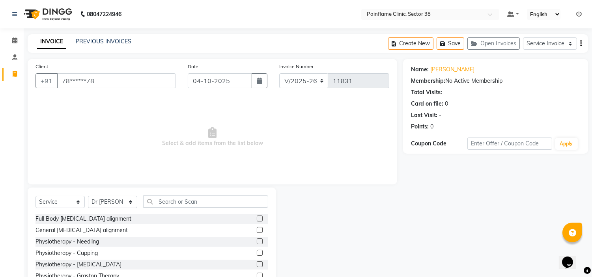
click at [249, 220] on div "Full Body Chiropractic alignment" at bounding box center [152, 219] width 233 height 10
click at [257, 219] on label at bounding box center [260, 219] width 6 height 6
click at [257, 219] on input "checkbox" at bounding box center [259, 219] width 5 height 5
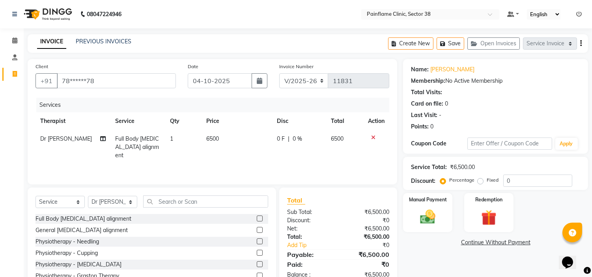
click at [230, 137] on td "6500" at bounding box center [237, 147] width 71 height 34
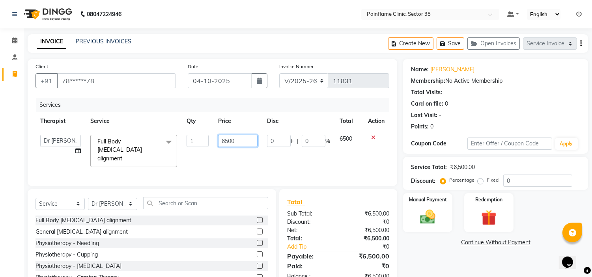
click at [230, 137] on input "6500" at bounding box center [237, 141] width 39 height 12
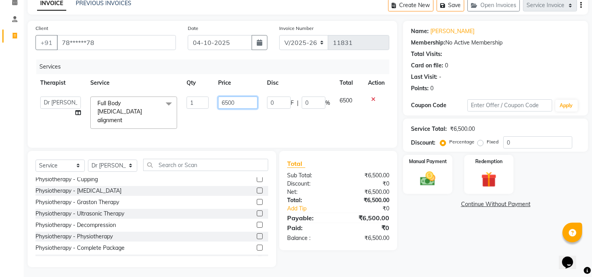
scroll to position [47, 0]
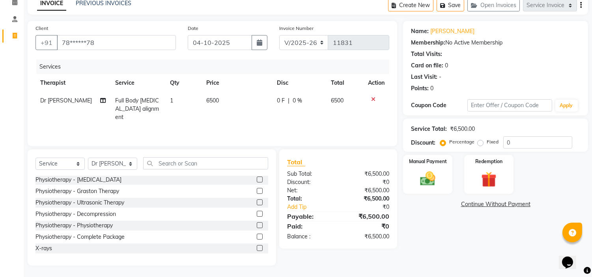
click at [257, 247] on label at bounding box center [260, 248] width 6 height 6
click at [257, 247] on input "checkbox" at bounding box center [259, 248] width 5 height 5
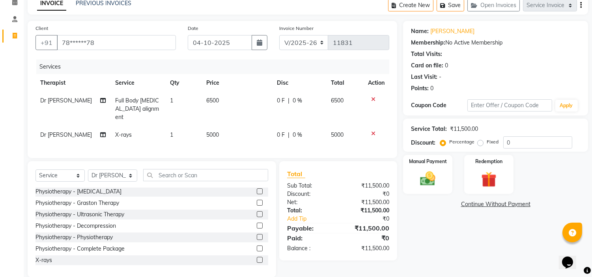
click at [232, 126] on td "5000" at bounding box center [237, 135] width 71 height 18
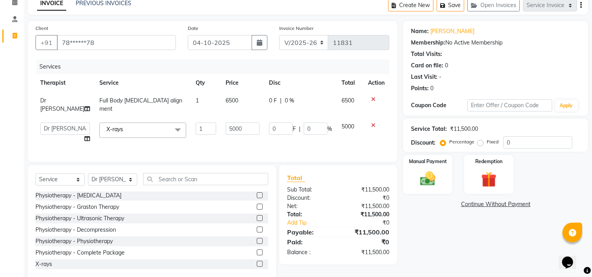
click at [232, 123] on input "5000" at bounding box center [243, 129] width 34 height 12
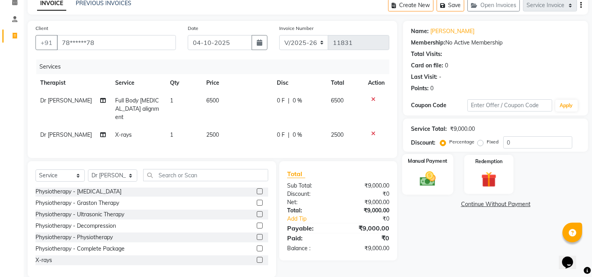
click at [423, 180] on img at bounding box center [428, 179] width 26 height 19
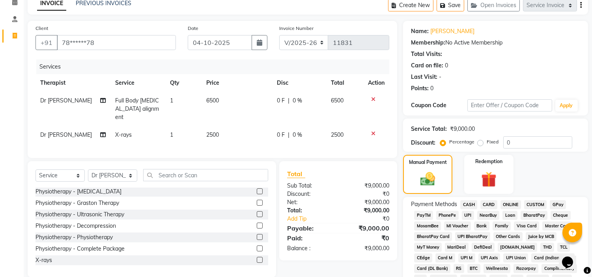
click at [470, 214] on span "UPI" at bounding box center [468, 215] width 12 height 9
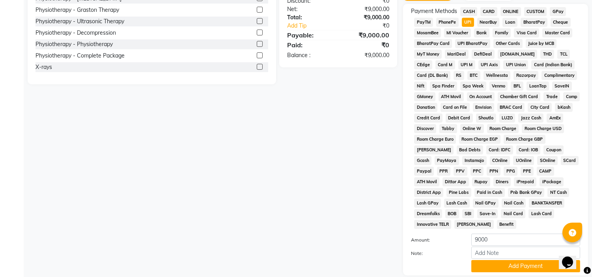
scroll to position [249, 0]
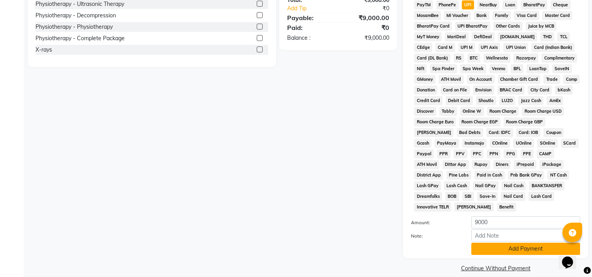
click at [543, 243] on button "Add Payment" at bounding box center [526, 249] width 109 height 12
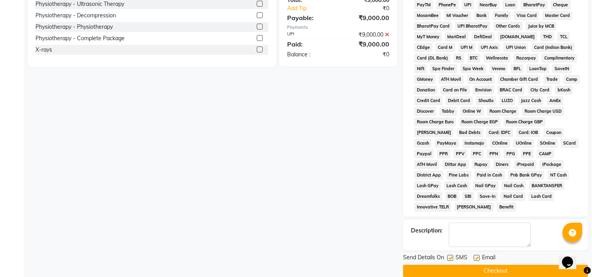
click at [478, 255] on label at bounding box center [477, 258] width 6 height 6
click at [478, 256] on input "checkbox" at bounding box center [476, 258] width 5 height 5
click at [451, 255] on label at bounding box center [451, 258] width 6 height 6
click at [451, 256] on input "checkbox" at bounding box center [450, 258] width 5 height 5
click at [451, 265] on button "Checkout" at bounding box center [495, 271] width 185 height 12
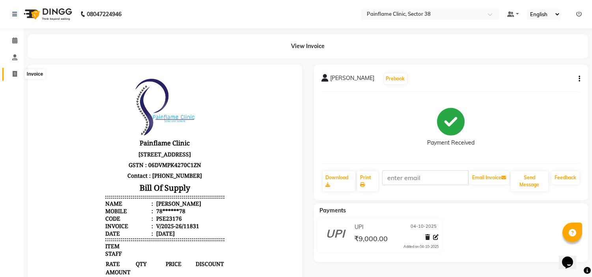
click at [15, 76] on icon at bounding box center [15, 74] width 4 height 6
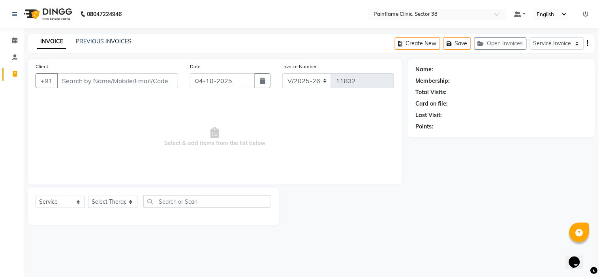
click at [84, 77] on input "Client" at bounding box center [117, 80] width 121 height 15
click at [159, 84] on span "Add Client" at bounding box center [157, 81] width 31 height 8
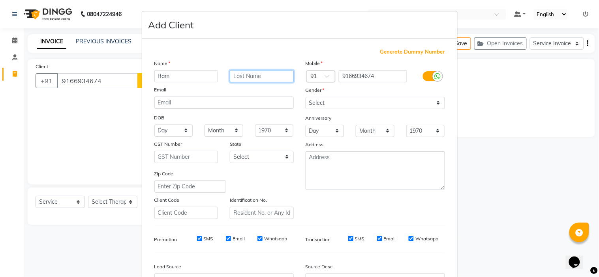
click at [241, 76] on input "text" at bounding box center [262, 76] width 64 height 12
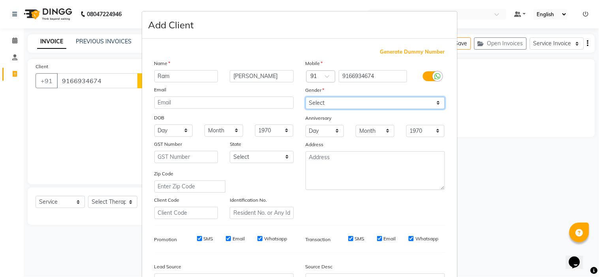
click at [332, 100] on select "Select Male Female Other Prefer Not To Say" at bounding box center [374, 103] width 139 height 12
click at [305, 97] on select "Select Male Female Other Prefer Not To Say" at bounding box center [374, 103] width 139 height 12
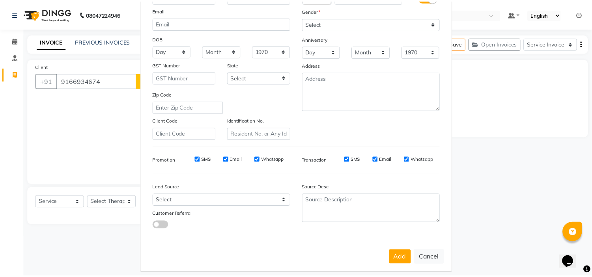
scroll to position [87, 0]
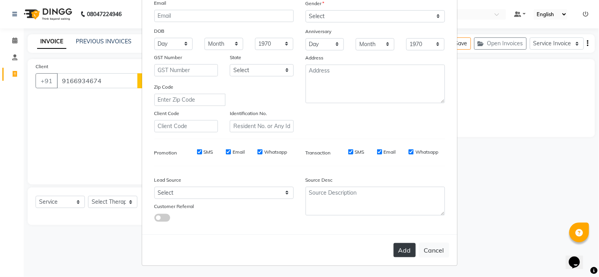
click at [399, 250] on button "Add" at bounding box center [404, 250] width 22 height 14
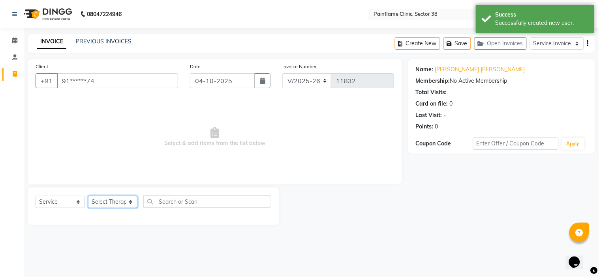
click at [131, 202] on select "Select Therapist Dr Durgesh Dr Harish Dr Ranjana Dr Saurabh Dr. Suraj Dr. Tejpa…" at bounding box center [112, 202] width 49 height 12
click at [88, 197] on select "Select Therapist Dr Durgesh Dr Harish Dr Ranjana Dr Saurabh Dr. Suraj Dr. Tejpa…" at bounding box center [112, 202] width 49 height 12
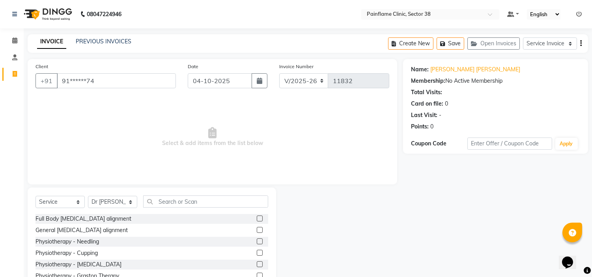
click at [257, 227] on label at bounding box center [260, 230] width 6 height 6
click at [257, 228] on input "checkbox" at bounding box center [259, 230] width 5 height 5
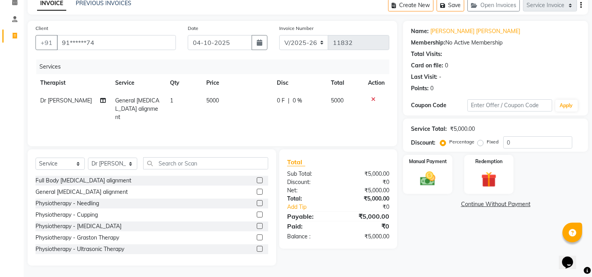
scroll to position [47, 0]
click at [257, 249] on label at bounding box center [260, 248] width 6 height 6
click at [257, 249] on input "checkbox" at bounding box center [259, 248] width 5 height 5
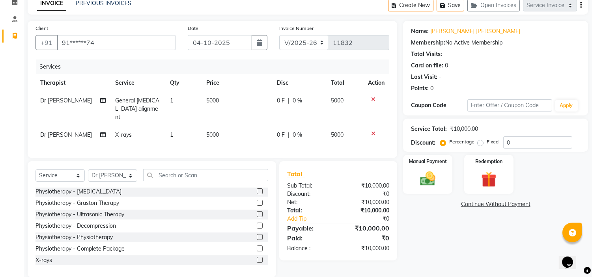
click at [229, 126] on td "5000" at bounding box center [237, 135] width 71 height 18
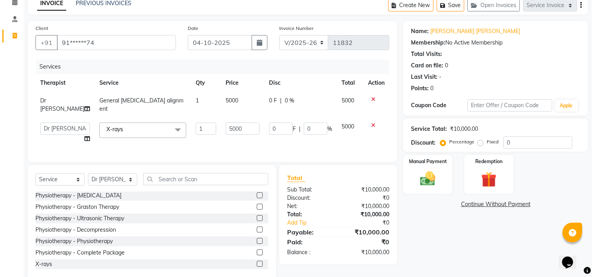
click at [229, 125] on input "5000" at bounding box center [243, 129] width 34 height 12
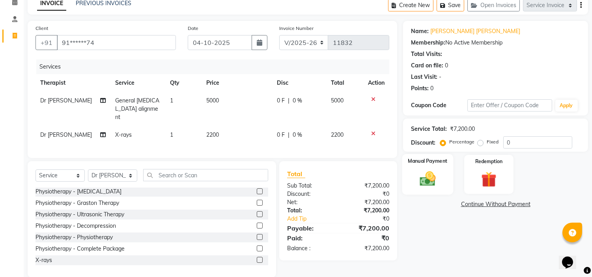
click at [430, 179] on img at bounding box center [428, 179] width 26 height 19
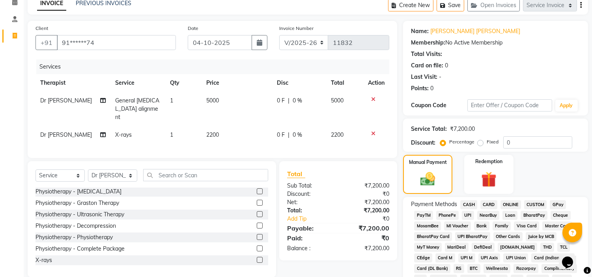
click at [466, 212] on span "UPI" at bounding box center [468, 215] width 12 height 9
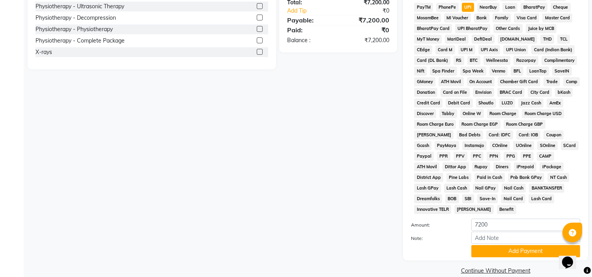
scroll to position [249, 0]
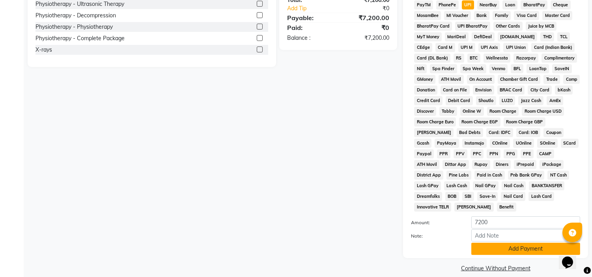
click at [539, 243] on button "Add Payment" at bounding box center [526, 249] width 109 height 12
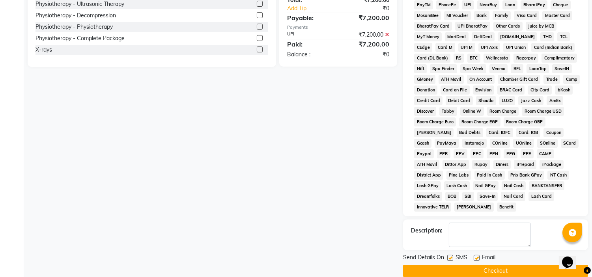
click at [478, 255] on label at bounding box center [477, 258] width 6 height 6
click at [478, 256] on input "checkbox" at bounding box center [476, 258] width 5 height 5
click at [452, 255] on label at bounding box center [451, 258] width 6 height 6
click at [452, 256] on input "checkbox" at bounding box center [450, 258] width 5 height 5
click at [451, 265] on button "Checkout" at bounding box center [495, 271] width 185 height 12
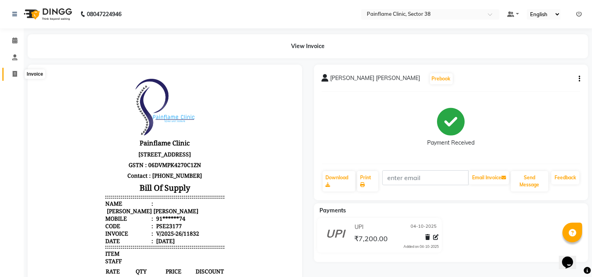
click at [14, 77] on icon at bounding box center [15, 74] width 4 height 6
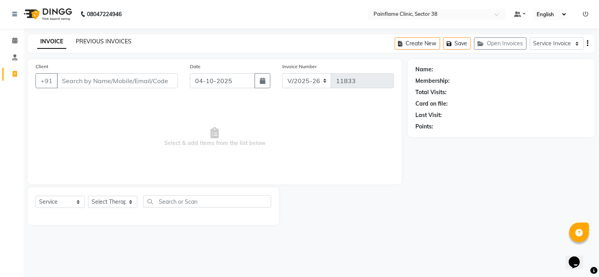
click at [80, 39] on link "PREVIOUS INVOICES" at bounding box center [104, 41] width 56 height 7
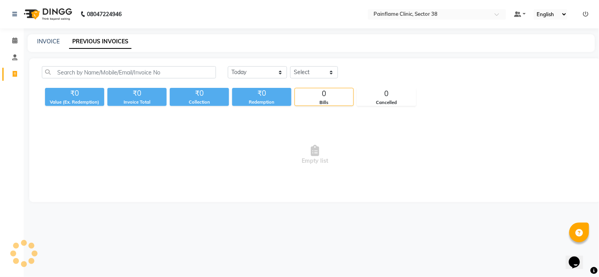
click at [80, 39] on link "PREVIOUS INVOICES" at bounding box center [100, 42] width 62 height 14
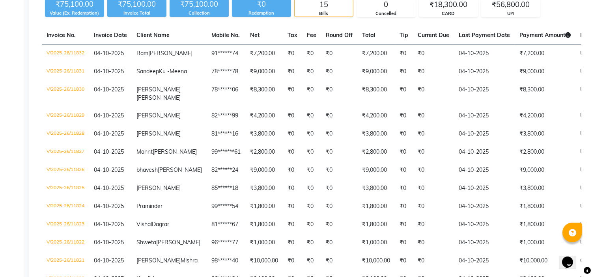
scroll to position [90, 0]
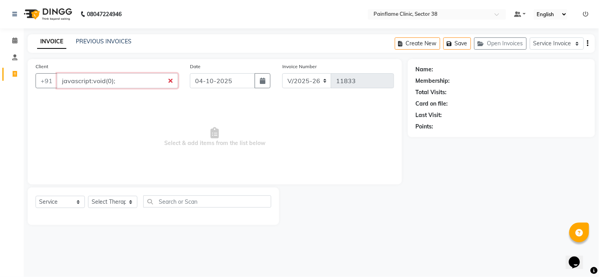
click at [115, 84] on input "javascript:void(0);" at bounding box center [117, 80] width 121 height 15
click at [169, 82] on input "javascript:void(0);" at bounding box center [117, 80] width 121 height 15
click at [165, 84] on span "Add Client" at bounding box center [157, 81] width 31 height 8
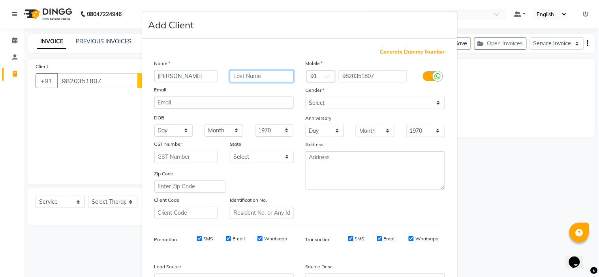
click at [245, 78] on input "text" at bounding box center [262, 76] width 64 height 12
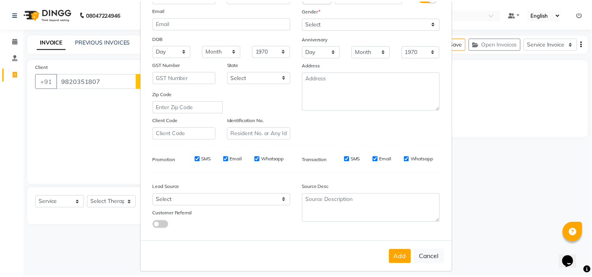
scroll to position [81, 0]
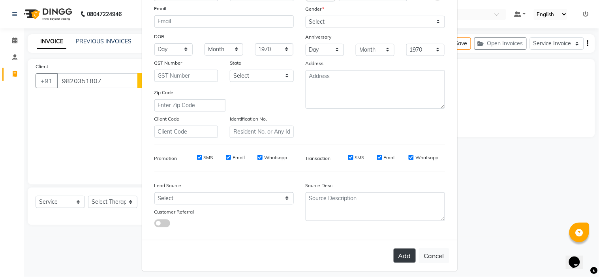
click at [406, 259] on button "Add" at bounding box center [404, 256] width 22 height 14
click at [400, 257] on button "Add" at bounding box center [404, 256] width 22 height 14
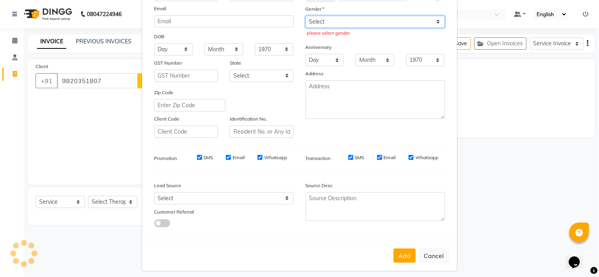
click at [399, 22] on select "Select Male Female Other Prefer Not To Say" at bounding box center [374, 22] width 139 height 12
click at [305, 16] on select "Select Male Female Other Prefer Not To Say" at bounding box center [374, 22] width 139 height 12
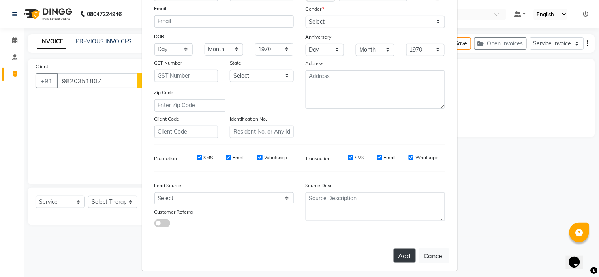
click at [396, 253] on button "Add" at bounding box center [404, 256] width 22 height 14
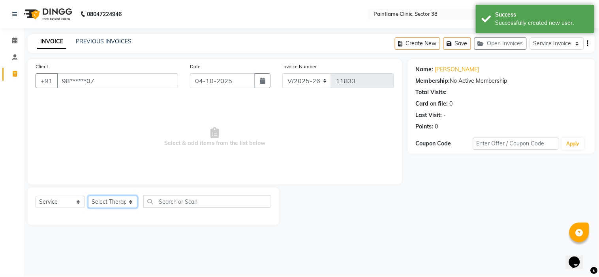
click at [133, 202] on select "Select Therapist Dr Durgesh Dr Harish Dr Ranjana Dr Saurabh Dr. Suraj Dr. Tejpa…" at bounding box center [112, 202] width 49 height 12
click at [88, 197] on select "Select Therapist Dr Durgesh Dr Harish Dr Ranjana Dr Saurabh Dr. Suraj Dr. Tejpa…" at bounding box center [112, 202] width 49 height 12
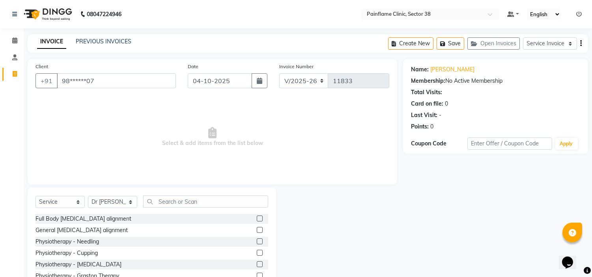
click at [257, 229] on label at bounding box center [260, 230] width 6 height 6
click at [257, 229] on input "checkbox" at bounding box center [259, 230] width 5 height 5
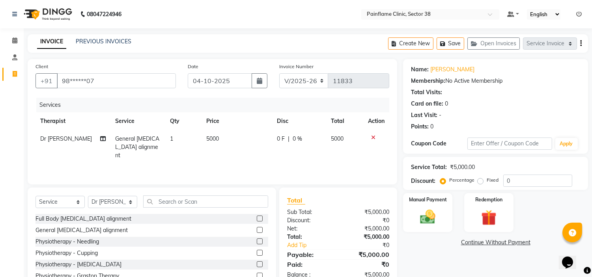
click at [225, 140] on td "5000" at bounding box center [237, 147] width 71 height 34
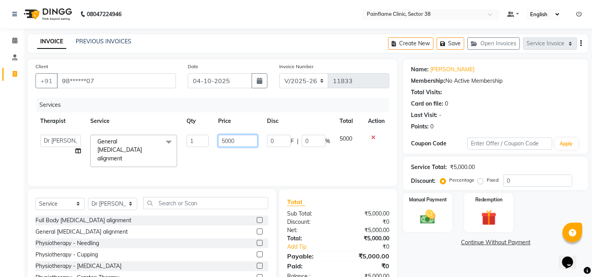
click at [225, 140] on input "5000" at bounding box center [237, 141] width 39 height 12
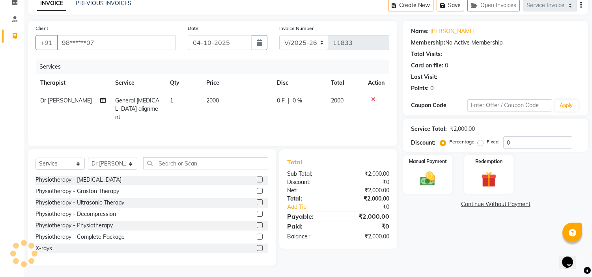
click at [257, 247] on label at bounding box center [260, 248] width 6 height 6
click at [257, 247] on input "checkbox" at bounding box center [259, 248] width 5 height 5
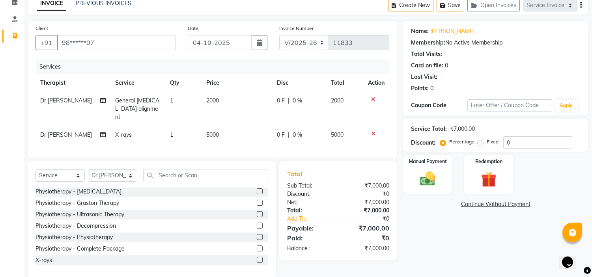
click at [229, 126] on td "5000" at bounding box center [237, 135] width 71 height 18
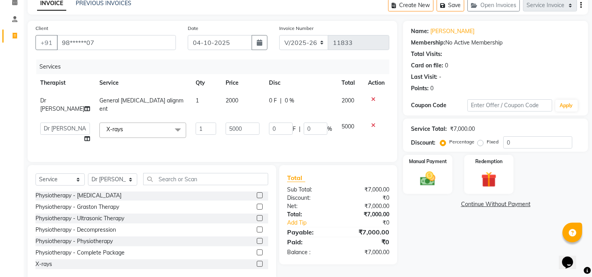
click at [229, 125] on input "5000" at bounding box center [243, 129] width 34 height 12
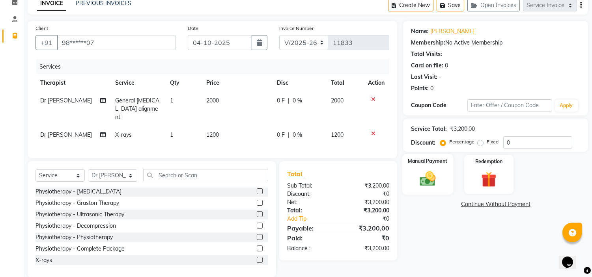
click at [432, 184] on img at bounding box center [428, 179] width 26 height 19
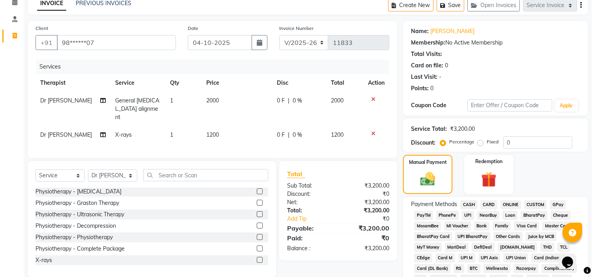
click at [487, 204] on span "CARD" at bounding box center [489, 204] width 17 height 9
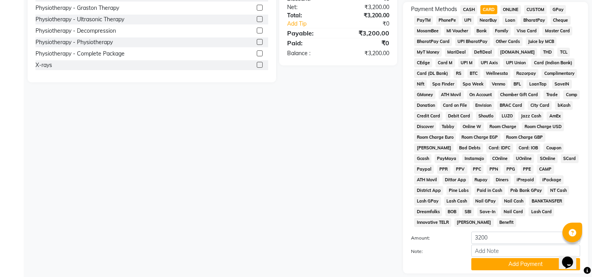
scroll to position [249, 0]
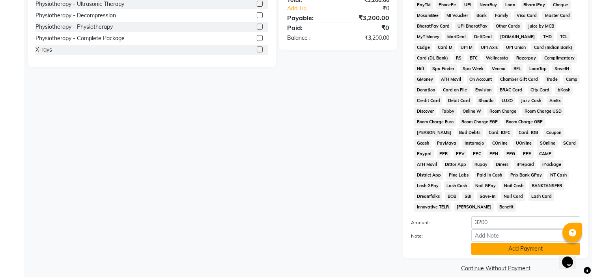
click at [538, 243] on button "Add Payment" at bounding box center [526, 249] width 109 height 12
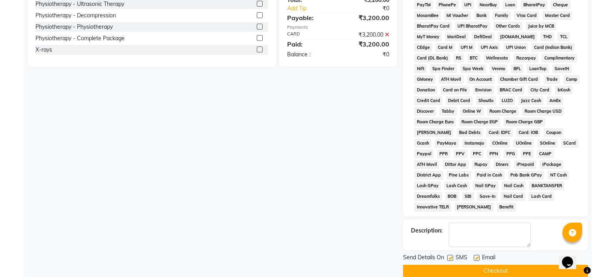
click at [479, 255] on label at bounding box center [477, 258] width 6 height 6
click at [479, 256] on input "checkbox" at bounding box center [476, 258] width 5 height 5
click at [452, 255] on label at bounding box center [451, 258] width 6 height 6
click at [452, 256] on input "checkbox" at bounding box center [450, 258] width 5 height 5
click at [453, 265] on button "Checkout" at bounding box center [495, 271] width 185 height 12
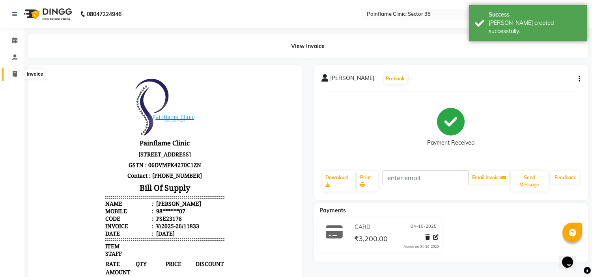
click at [13, 78] on span at bounding box center [15, 74] width 14 height 9
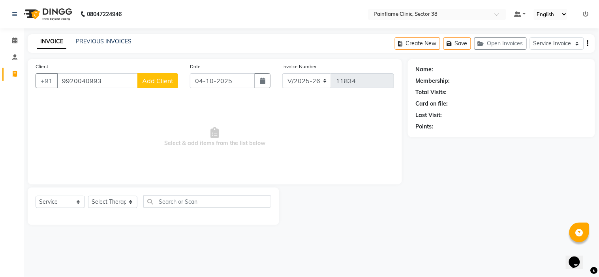
click at [143, 85] on button "Add Client" at bounding box center [157, 80] width 41 height 15
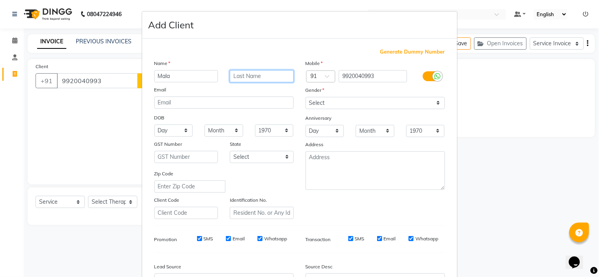
click at [277, 81] on input "text" at bounding box center [262, 76] width 64 height 12
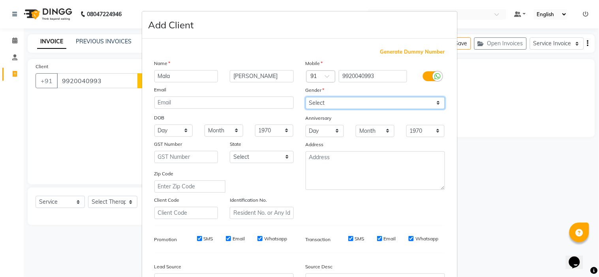
click at [339, 103] on select "Select Male Female Other Prefer Not To Say" at bounding box center [374, 103] width 139 height 12
click at [305, 97] on select "Select Male Female Other Prefer Not To Say" at bounding box center [374, 103] width 139 height 12
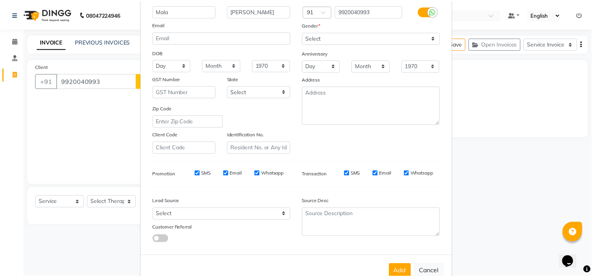
scroll to position [87, 0]
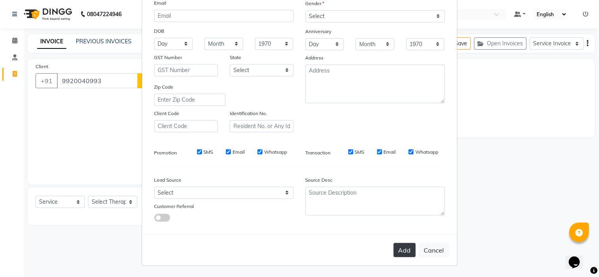
click at [403, 251] on button "Add" at bounding box center [404, 250] width 22 height 14
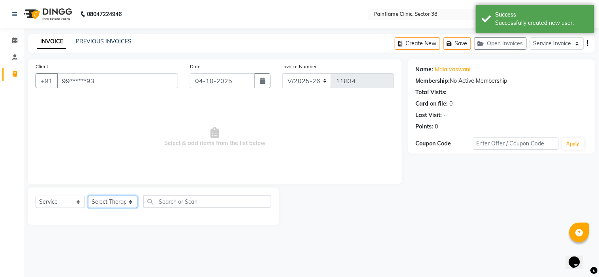
click at [129, 204] on select "Select Therapist Dr Durgesh Dr Harish Dr Ranjana Dr Saurabh Dr. Suraj Dr. Tejpa…" at bounding box center [112, 202] width 49 height 12
click at [88, 197] on select "Select Therapist Dr Durgesh Dr Harish Dr Ranjana Dr Saurabh Dr. Suraj Dr. Tejpa…" at bounding box center [112, 202] width 49 height 12
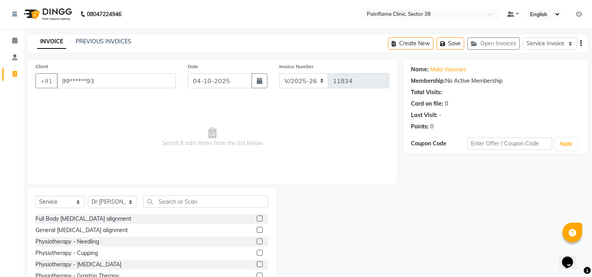
click at [257, 233] on label at bounding box center [260, 230] width 6 height 6
click at [257, 233] on input "checkbox" at bounding box center [259, 230] width 5 height 5
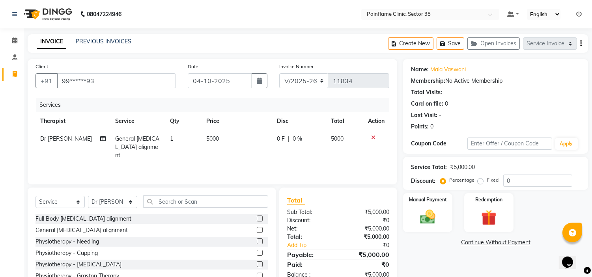
click at [237, 139] on td "5000" at bounding box center [237, 147] width 71 height 34
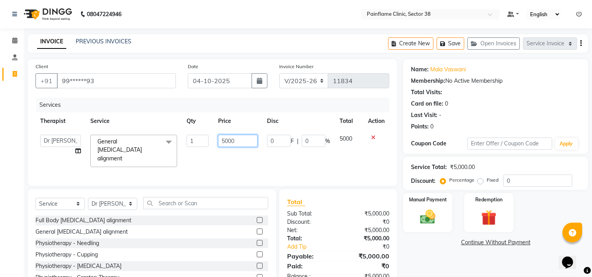
click at [237, 139] on input "5000" at bounding box center [237, 141] width 39 height 12
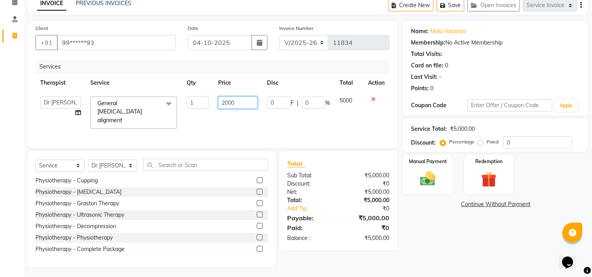
scroll to position [47, 0]
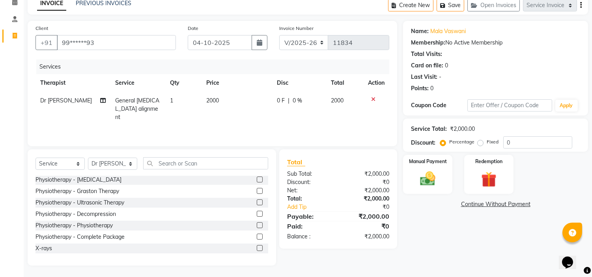
click at [257, 247] on label at bounding box center [260, 248] width 6 height 6
click at [257, 247] on input "checkbox" at bounding box center [259, 248] width 5 height 5
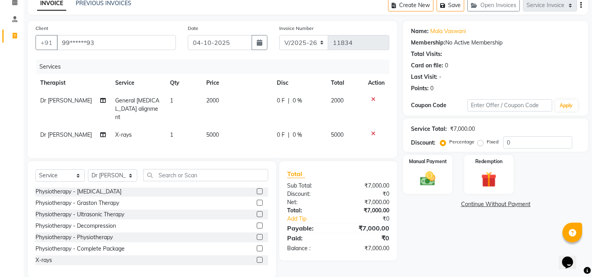
click at [229, 127] on td "5000" at bounding box center [237, 135] width 71 height 18
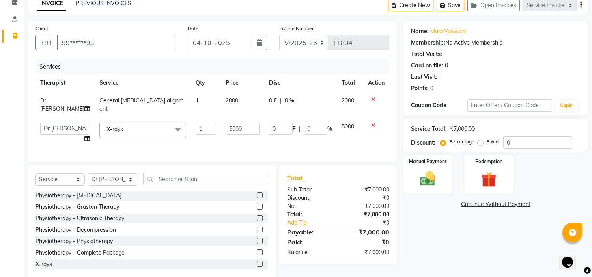
click at [229, 127] on td "5000" at bounding box center [242, 133] width 43 height 30
click at [234, 123] on input "5000" at bounding box center [243, 129] width 34 height 12
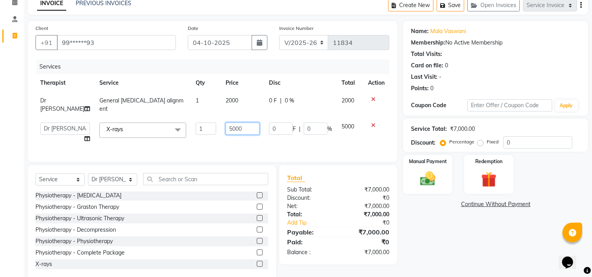
click at [234, 123] on input "5000" at bounding box center [243, 129] width 34 height 12
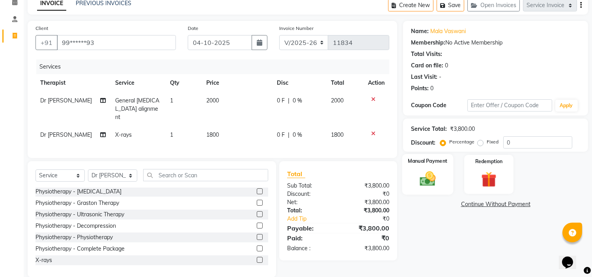
click at [431, 184] on img at bounding box center [428, 179] width 26 height 19
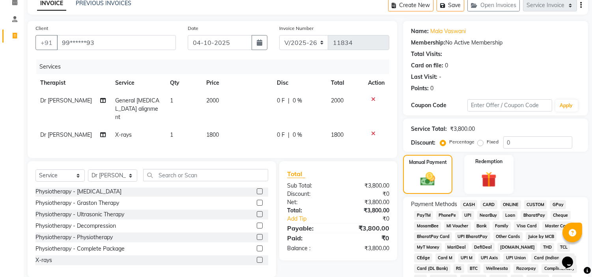
click at [488, 206] on span "CARD" at bounding box center [489, 204] width 17 height 9
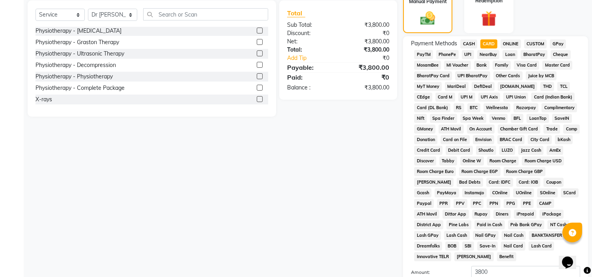
scroll to position [249, 0]
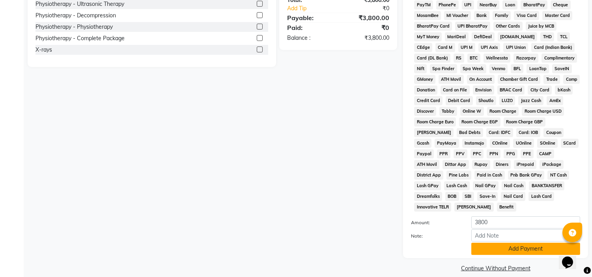
click at [526, 243] on button "Add Payment" at bounding box center [526, 249] width 109 height 12
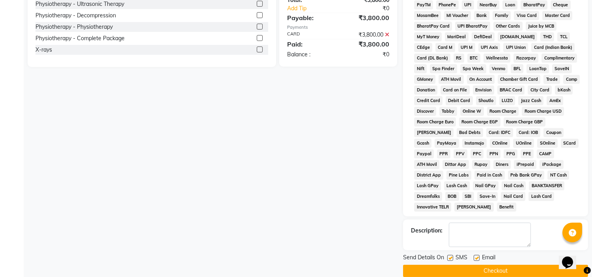
click at [477, 255] on label at bounding box center [477, 258] width 6 height 6
click at [477, 256] on input "checkbox" at bounding box center [476, 258] width 5 height 5
click at [452, 255] on label at bounding box center [451, 258] width 6 height 6
click at [452, 256] on input "checkbox" at bounding box center [450, 258] width 5 height 5
click at [453, 265] on button "Checkout" at bounding box center [495, 271] width 185 height 12
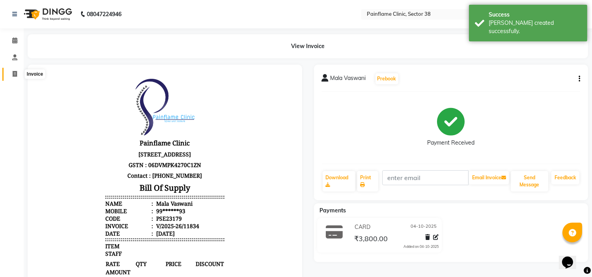
click at [14, 73] on icon at bounding box center [15, 74] width 4 height 6
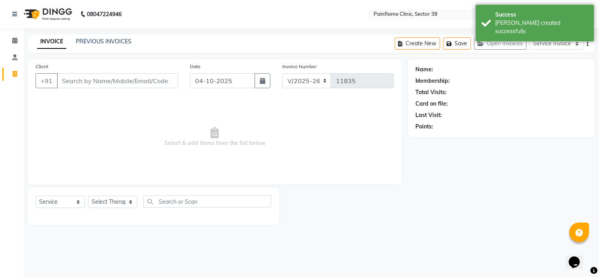
click at [65, 81] on input "Client" at bounding box center [117, 80] width 121 height 15
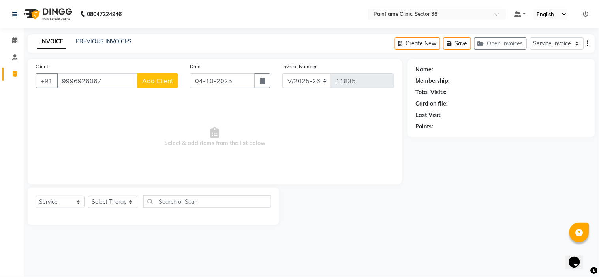
click at [154, 85] on button "Add Client" at bounding box center [157, 80] width 41 height 15
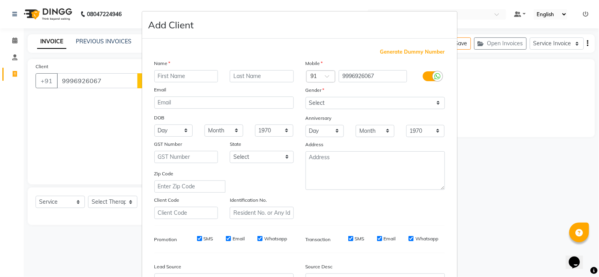
click at [154, 85] on div "Name Email DOB Day 01 02 03 04 05 06 07 08 09 10 11 12 13 14 15 16 17 18 19 20 …" at bounding box center [223, 139] width 151 height 160
click at [167, 75] on input "text" at bounding box center [186, 76] width 64 height 12
click at [237, 72] on input "text" at bounding box center [262, 76] width 64 height 12
click at [323, 100] on select "Select Male Female Other Prefer Not To Say" at bounding box center [374, 103] width 139 height 12
click at [305, 97] on select "Select Male Female Other Prefer Not To Say" at bounding box center [374, 103] width 139 height 12
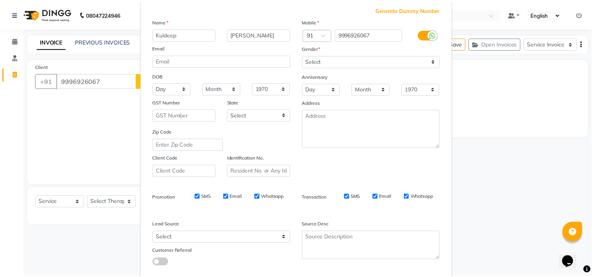
scroll to position [87, 0]
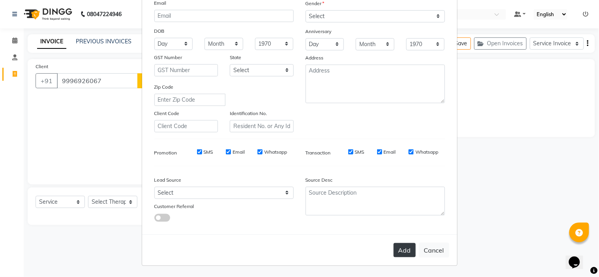
click at [409, 245] on button "Add" at bounding box center [404, 250] width 22 height 14
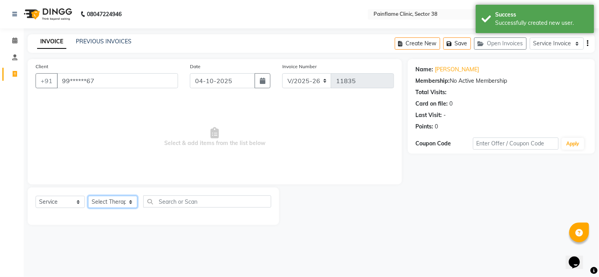
click at [130, 203] on select "Select Therapist Dr Durgesh Dr Harish Dr Ranjana Dr Saurabh Dr. Suraj Dr. Tejpa…" at bounding box center [112, 202] width 49 height 12
click at [88, 197] on select "Select Therapist Dr Durgesh Dr Harish Dr Ranjana Dr Saurabh Dr. Suraj Dr. Tejpa…" at bounding box center [112, 202] width 49 height 12
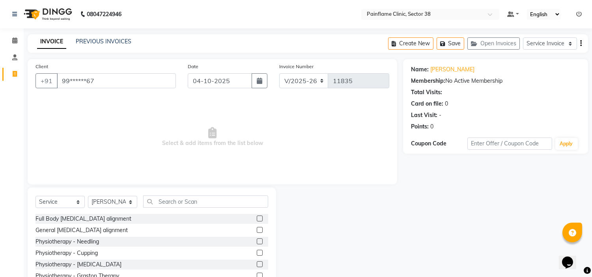
click at [257, 230] on label at bounding box center [260, 230] width 6 height 6
click at [257, 230] on input "checkbox" at bounding box center [259, 230] width 5 height 5
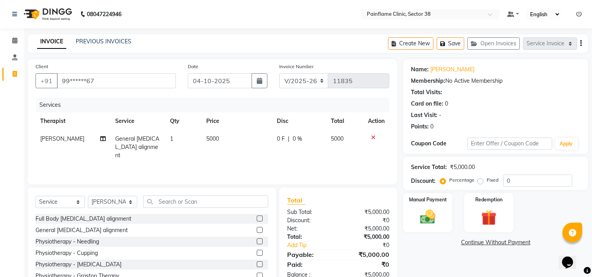
click at [221, 140] on td "5000" at bounding box center [237, 147] width 71 height 34
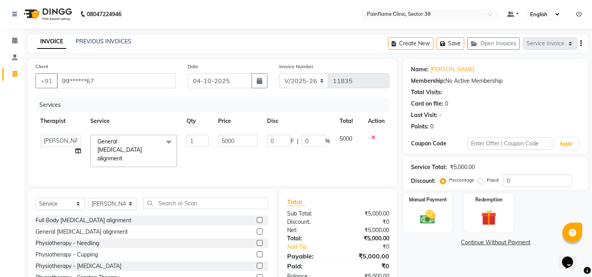
click at [221, 140] on input "5000" at bounding box center [237, 141] width 39 height 12
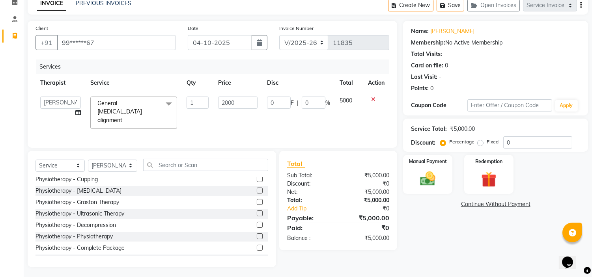
scroll to position [47, 0]
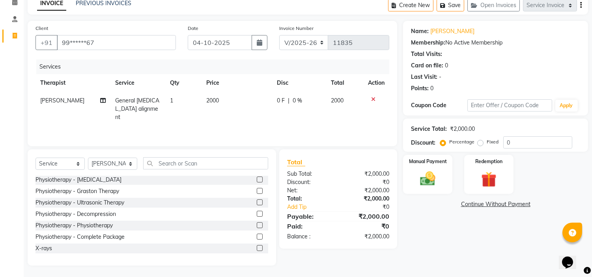
click at [257, 247] on label at bounding box center [260, 248] width 6 height 6
click at [257, 247] on input "checkbox" at bounding box center [259, 248] width 5 height 5
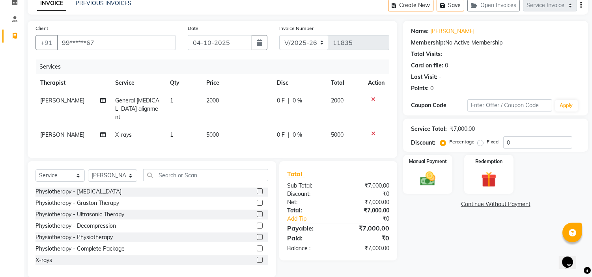
click at [220, 126] on td "5000" at bounding box center [237, 135] width 71 height 18
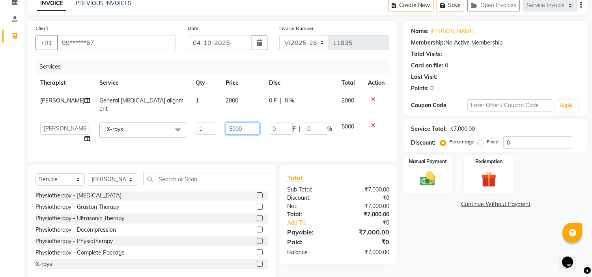
click at [226, 125] on input "5000" at bounding box center [243, 129] width 34 height 12
drag, startPoint x: 220, startPoint y: 125, endPoint x: 261, endPoint y: 127, distance: 41.1
click at [261, 127] on td "600" at bounding box center [242, 133] width 43 height 30
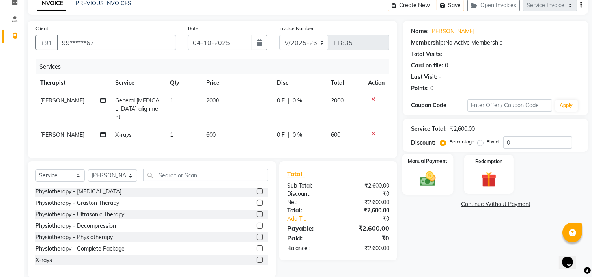
click at [431, 184] on img at bounding box center [428, 179] width 26 height 19
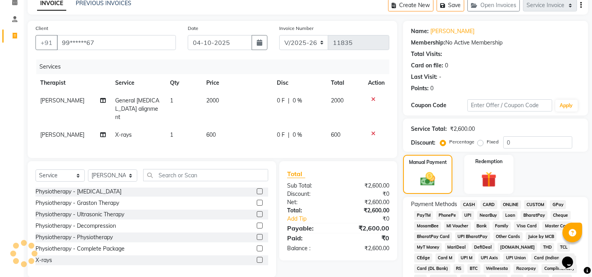
click at [468, 217] on span "UPI" at bounding box center [468, 215] width 12 height 9
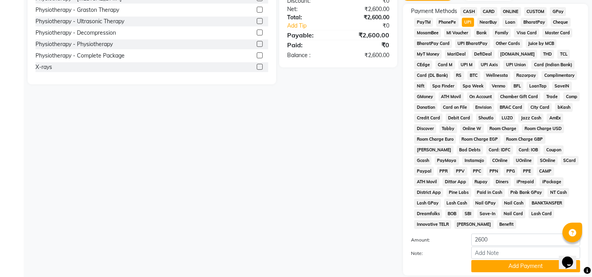
scroll to position [249, 0]
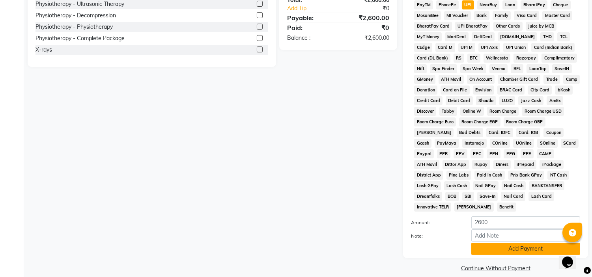
click at [539, 243] on button "Add Payment" at bounding box center [526, 249] width 109 height 12
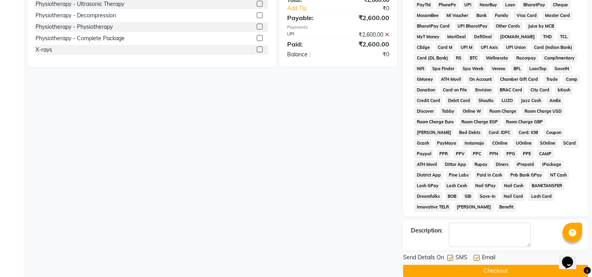
click at [475, 255] on label at bounding box center [477, 258] width 6 height 6
click at [475, 256] on input "checkbox" at bounding box center [476, 258] width 5 height 5
click at [449, 255] on label at bounding box center [451, 258] width 6 height 6
click at [449, 256] on input "checkbox" at bounding box center [450, 258] width 5 height 5
click at [449, 265] on button "Checkout" at bounding box center [495, 271] width 185 height 12
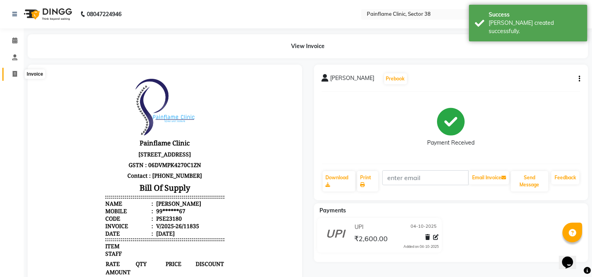
click at [13, 74] on icon at bounding box center [15, 74] width 4 height 6
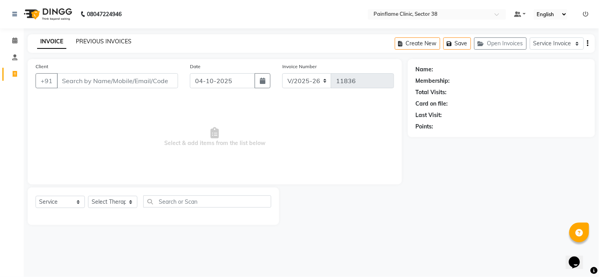
click at [100, 39] on link "PREVIOUS INVOICES" at bounding box center [104, 41] width 56 height 7
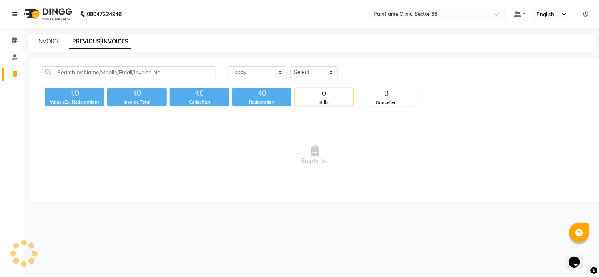
click at [100, 39] on link "PREVIOUS INVOICES" at bounding box center [100, 42] width 62 height 14
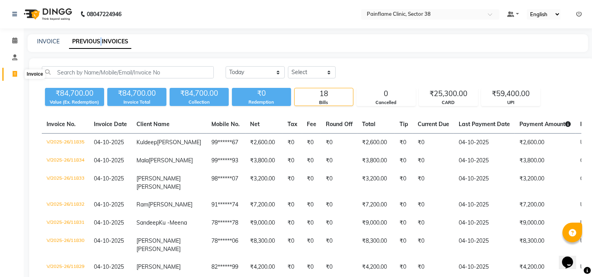
click at [14, 74] on icon at bounding box center [15, 74] width 4 height 6
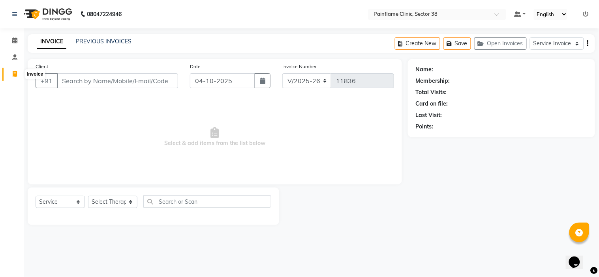
click at [13, 77] on icon at bounding box center [15, 74] width 4 height 6
click at [85, 41] on link "PREVIOUS INVOICES" at bounding box center [104, 41] width 56 height 7
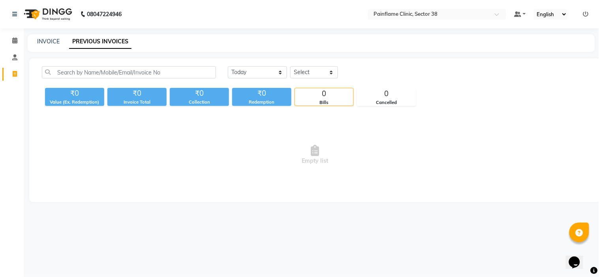
click at [85, 41] on link "PREVIOUS INVOICES" at bounding box center [100, 42] width 62 height 14
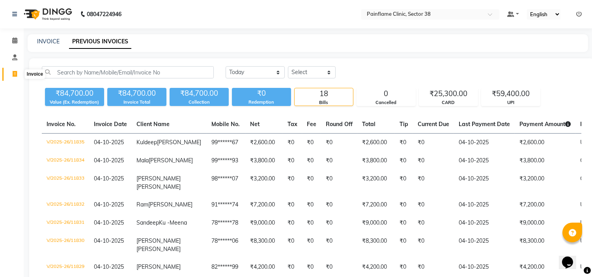
click at [18, 77] on span at bounding box center [15, 74] width 14 height 9
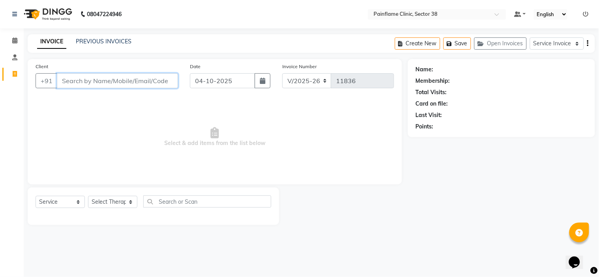
click at [94, 80] on input "Client" at bounding box center [117, 80] width 121 height 15
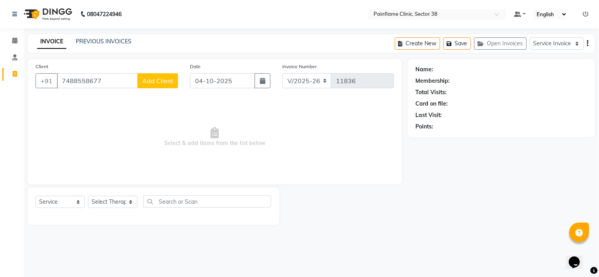
click at [164, 79] on span "Add Client" at bounding box center [157, 81] width 31 height 8
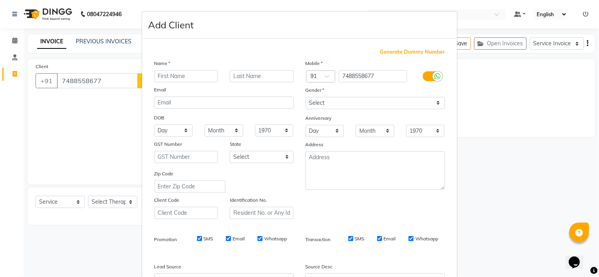
click at [164, 79] on input "text" at bounding box center [186, 76] width 64 height 12
click at [241, 75] on input "text" at bounding box center [262, 76] width 64 height 12
click at [352, 101] on select "Select Male Female Other Prefer Not To Say" at bounding box center [374, 103] width 139 height 12
click at [305, 97] on select "Select Male Female Other Prefer Not To Say" at bounding box center [374, 103] width 139 height 12
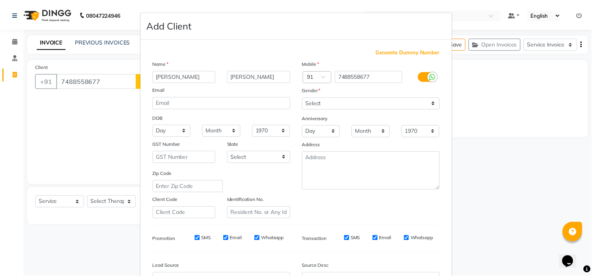
scroll to position [87, 0]
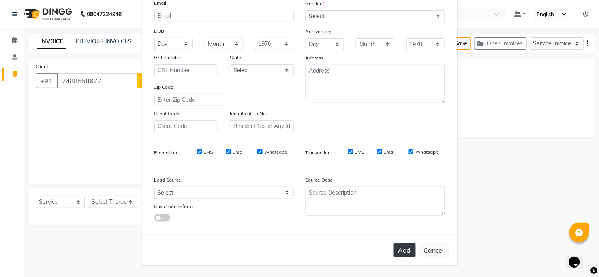
click at [401, 255] on button "Add" at bounding box center [404, 250] width 22 height 14
click at [401, 255] on div "Add Cancel" at bounding box center [299, 250] width 315 height 31
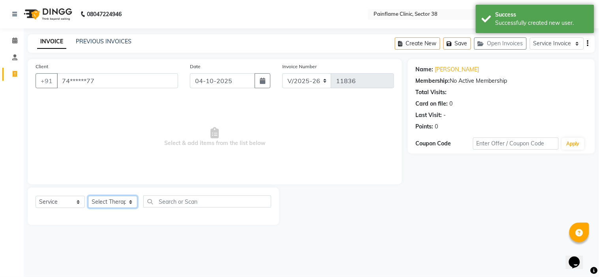
click at [123, 202] on select "Select Therapist Dr Durgesh Dr Harish Dr Ranjana Dr Saurabh Dr. Suraj Dr. Tejpa…" at bounding box center [112, 202] width 49 height 12
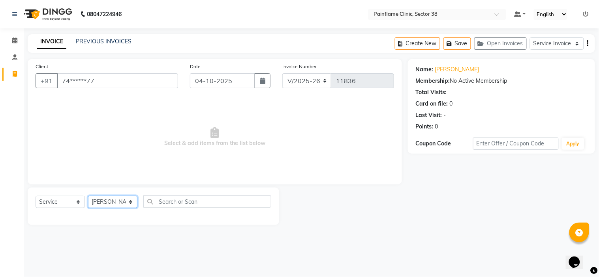
click at [88, 197] on select "Select Therapist Dr Durgesh Dr Harish Dr Ranjana Dr Saurabh Dr. Suraj Dr. Tejpa…" at bounding box center [112, 202] width 49 height 12
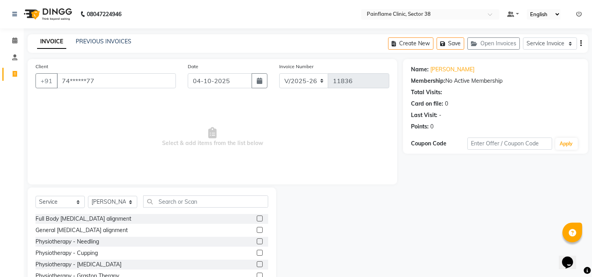
click at [257, 230] on label at bounding box center [260, 230] width 6 height 6
click at [257, 230] on input "checkbox" at bounding box center [259, 230] width 5 height 5
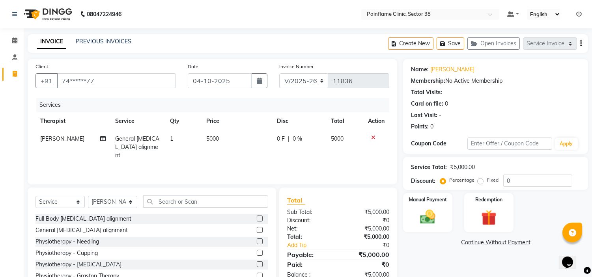
click at [222, 137] on td "5000" at bounding box center [237, 147] width 71 height 34
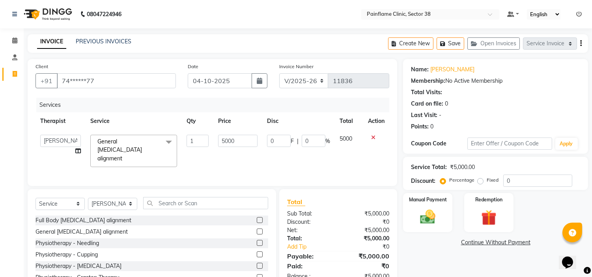
click at [222, 137] on input "5000" at bounding box center [237, 141] width 39 height 12
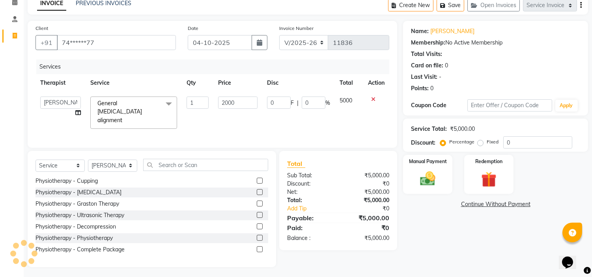
scroll to position [47, 0]
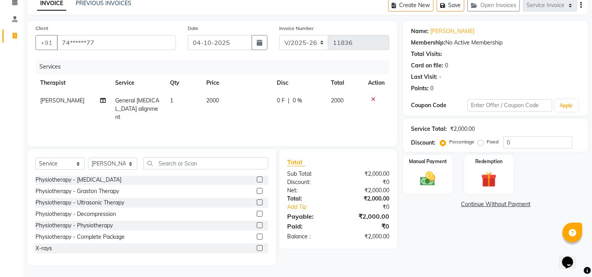
click at [257, 247] on label at bounding box center [260, 248] width 6 height 6
click at [257, 247] on input "checkbox" at bounding box center [259, 248] width 5 height 5
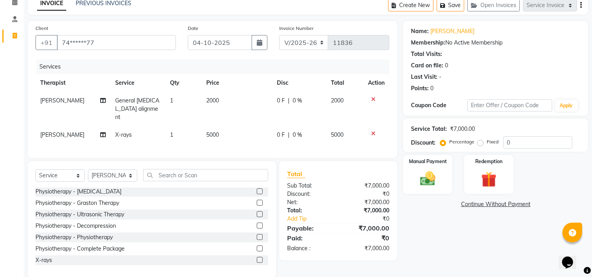
click at [226, 131] on td "5000" at bounding box center [237, 135] width 71 height 18
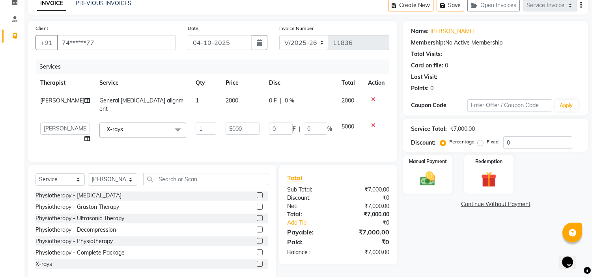
click at [226, 131] on input "5000" at bounding box center [243, 129] width 34 height 12
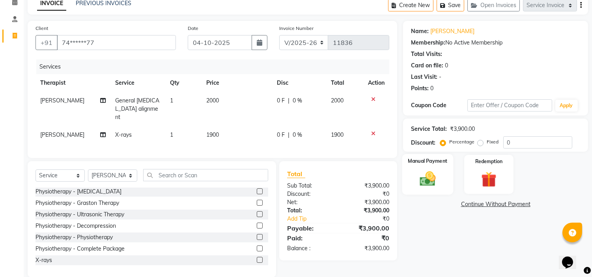
click at [429, 182] on img at bounding box center [428, 179] width 26 height 19
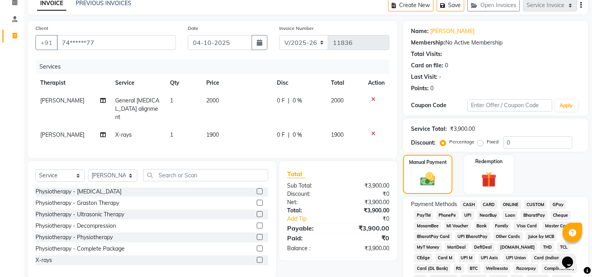
click at [470, 215] on span "UPI" at bounding box center [468, 215] width 12 height 9
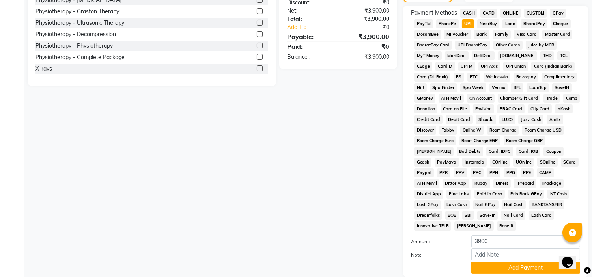
scroll to position [249, 0]
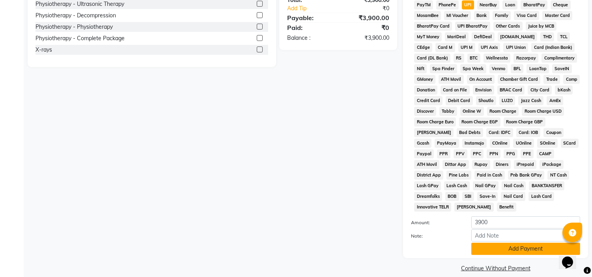
click at [517, 245] on button "Add Payment" at bounding box center [526, 249] width 109 height 12
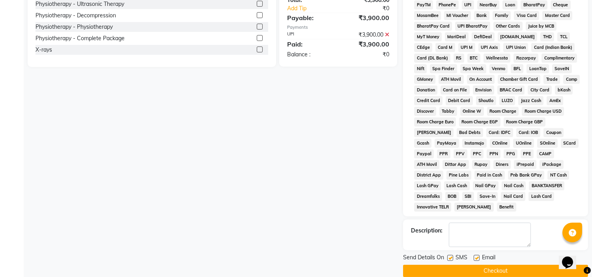
click at [478, 255] on label at bounding box center [477, 258] width 6 height 6
click at [478, 256] on input "checkbox" at bounding box center [476, 258] width 5 height 5
click at [452, 255] on label at bounding box center [451, 258] width 6 height 6
click at [452, 256] on input "checkbox" at bounding box center [450, 258] width 5 height 5
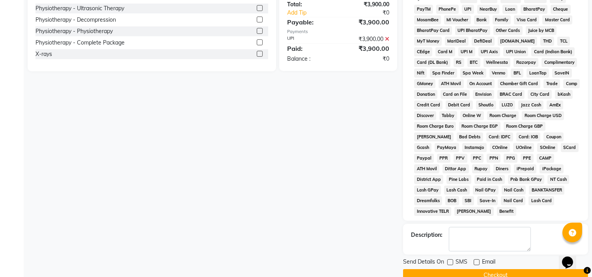
scroll to position [251, 0]
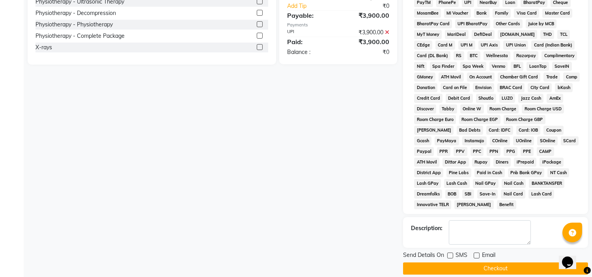
click at [506, 263] on button "Checkout" at bounding box center [495, 269] width 185 height 12
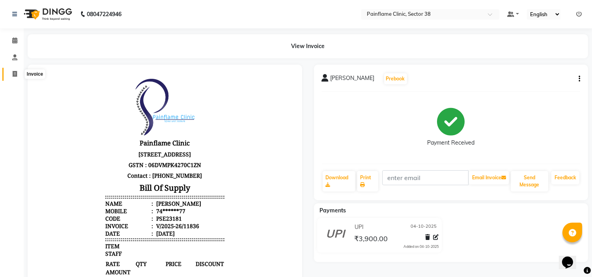
click at [15, 74] on icon at bounding box center [15, 74] width 4 height 6
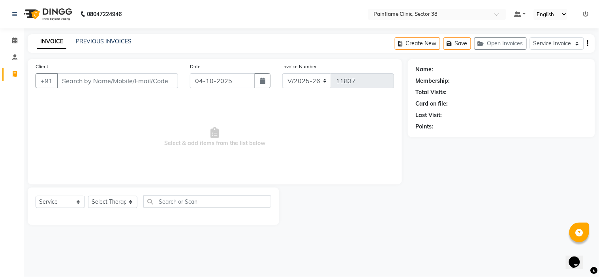
click at [85, 80] on input "Client" at bounding box center [117, 80] width 121 height 15
click at [149, 82] on span "Add Client" at bounding box center [157, 81] width 31 height 8
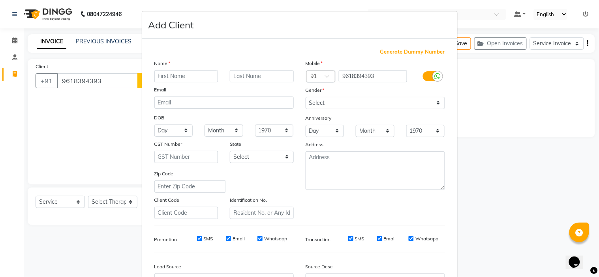
click at [165, 76] on input "text" at bounding box center [186, 76] width 64 height 12
click at [264, 72] on input "text" at bounding box center [262, 76] width 64 height 12
click at [371, 97] on select "Select Male Female Other Prefer Not To Say" at bounding box center [374, 103] width 139 height 12
click at [305, 97] on select "Select Male Female Other Prefer Not To Say" at bounding box center [374, 103] width 139 height 12
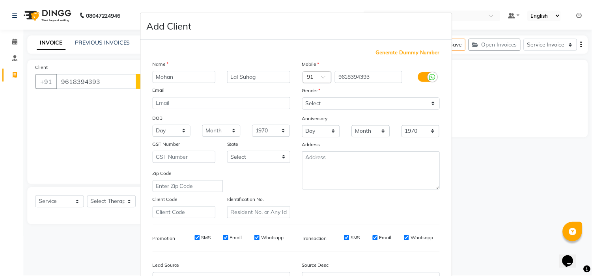
scroll to position [87, 0]
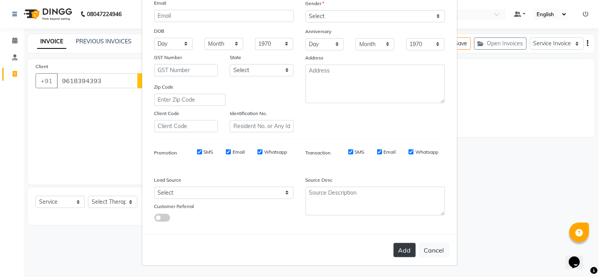
click at [403, 250] on button "Add" at bounding box center [404, 250] width 22 height 14
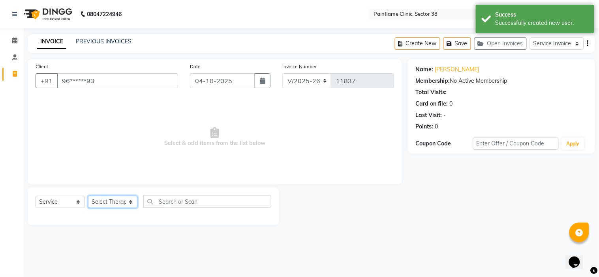
click at [132, 204] on select "Select Therapist Dr Durgesh Dr Harish Dr Ranjana Dr Saurabh Dr. Suraj Dr. Tejpa…" at bounding box center [112, 202] width 49 height 12
click at [88, 197] on select "Select Therapist Dr Durgesh Dr Harish Dr Ranjana Dr Saurabh Dr. Suraj Dr. Tejpa…" at bounding box center [112, 202] width 49 height 12
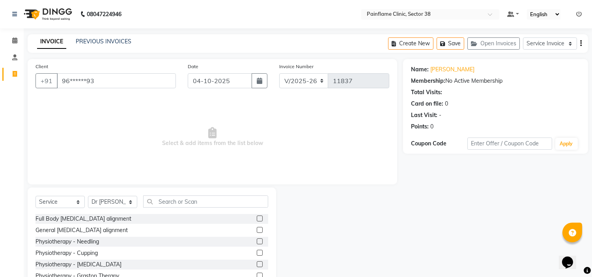
click at [257, 230] on label at bounding box center [260, 230] width 6 height 6
click at [257, 230] on input "checkbox" at bounding box center [259, 230] width 5 height 5
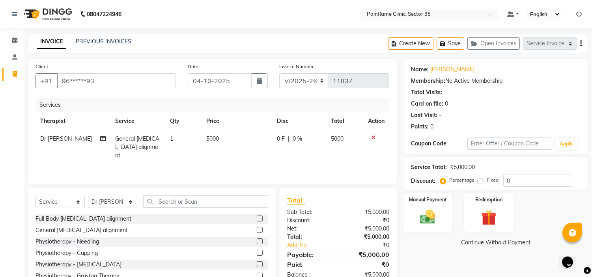
click at [227, 139] on td "5000" at bounding box center [237, 147] width 71 height 34
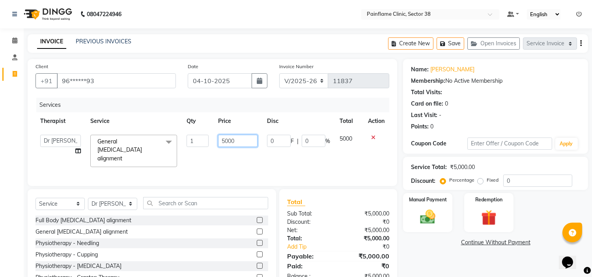
click at [227, 139] on input "5000" at bounding box center [237, 141] width 39 height 12
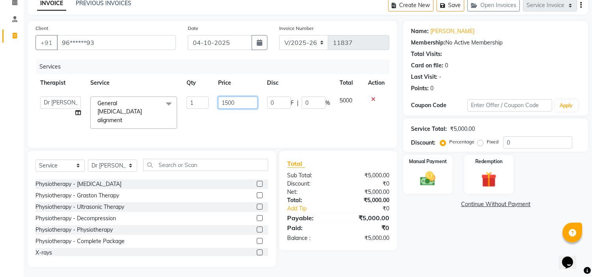
scroll to position [47, 0]
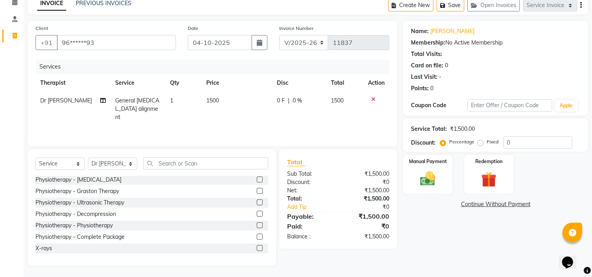
click at [257, 248] on label at bounding box center [260, 248] width 6 height 6
click at [257, 248] on input "checkbox" at bounding box center [259, 248] width 5 height 5
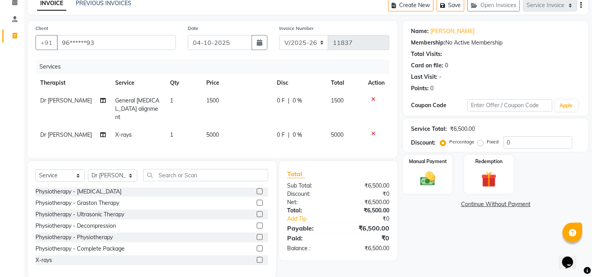
click at [221, 126] on td "5000" at bounding box center [237, 135] width 71 height 18
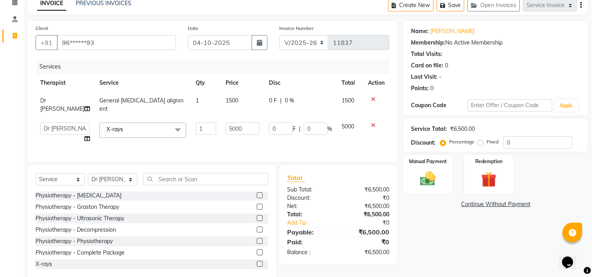
click at [226, 125] on input "5000" at bounding box center [243, 129] width 34 height 12
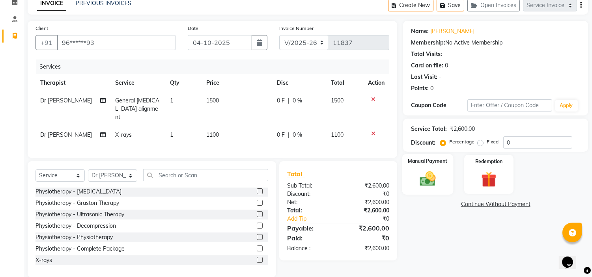
click at [429, 184] on img at bounding box center [428, 179] width 26 height 19
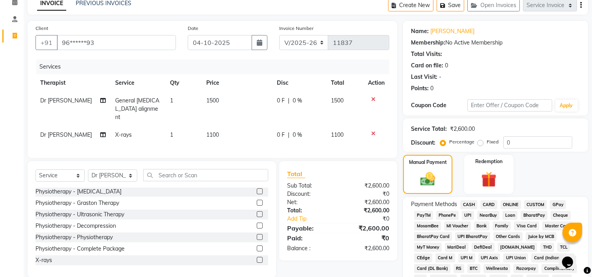
click at [466, 213] on span "UPI" at bounding box center [468, 215] width 12 height 9
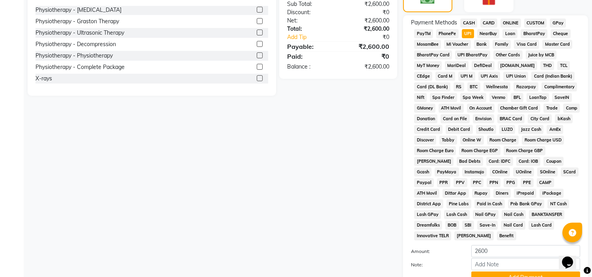
scroll to position [249, 0]
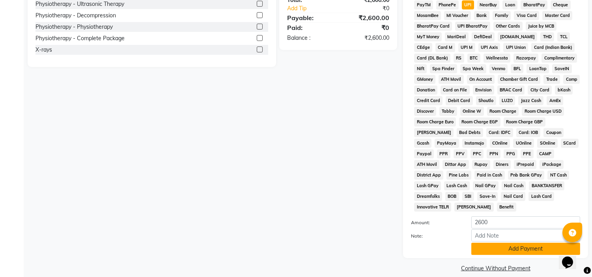
click at [537, 243] on button "Add Payment" at bounding box center [526, 249] width 109 height 12
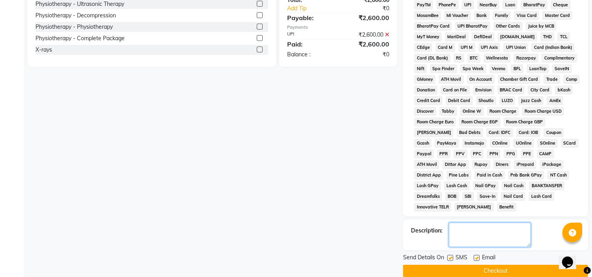
click at [473, 230] on textarea at bounding box center [490, 235] width 82 height 24
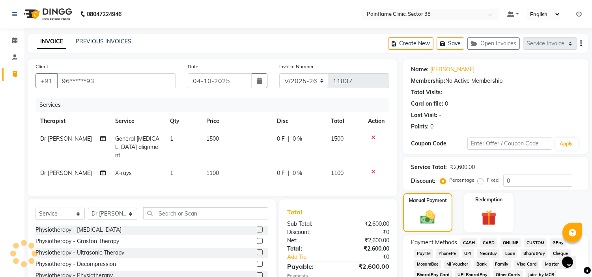
click at [109, 45] on div "PREVIOUS INVOICES" at bounding box center [104, 41] width 56 height 8
click at [116, 39] on link "PREVIOUS INVOICES" at bounding box center [104, 41] width 56 height 7
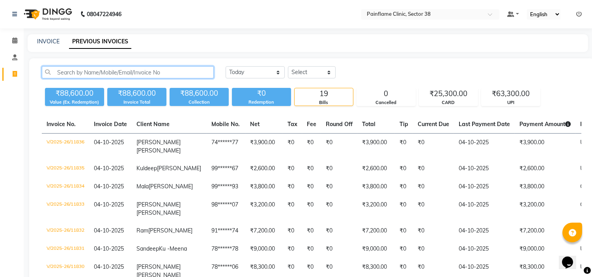
click at [158, 76] on input "text" at bounding box center [128, 72] width 172 height 12
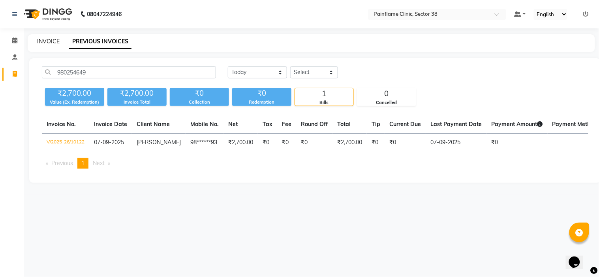
click at [44, 45] on link "INVOICE" at bounding box center [48, 41] width 22 height 7
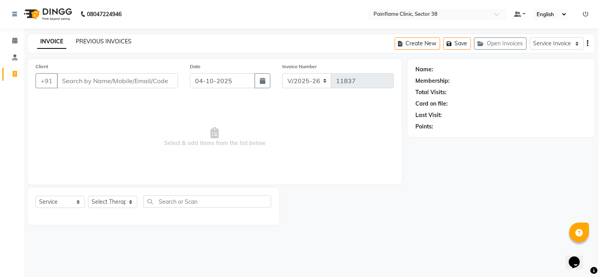
click at [87, 39] on link "PREVIOUS INVOICES" at bounding box center [104, 41] width 56 height 7
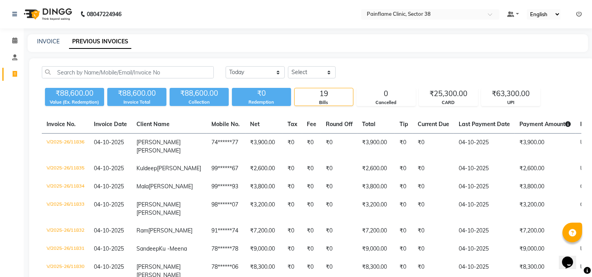
click at [48, 36] on div "INVOICE PREVIOUS INVOICES" at bounding box center [308, 43] width 561 height 18
click at [47, 38] on link "INVOICE" at bounding box center [48, 41] width 22 height 7
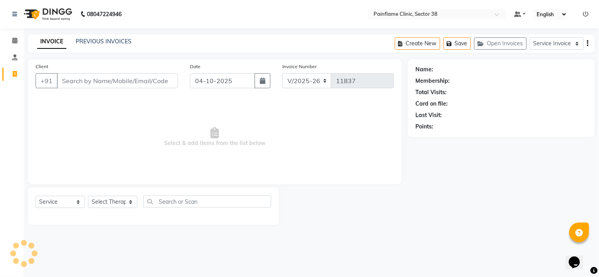
click at [109, 79] on input "Client" at bounding box center [117, 80] width 121 height 15
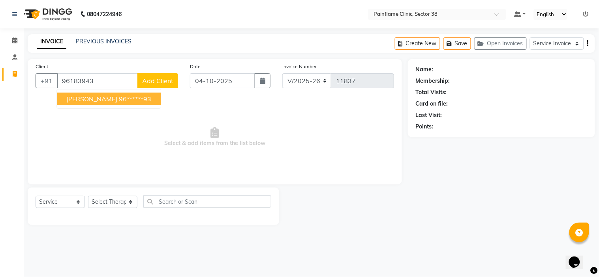
click at [130, 100] on ngb-highlight "96******93" at bounding box center [135, 99] width 32 height 8
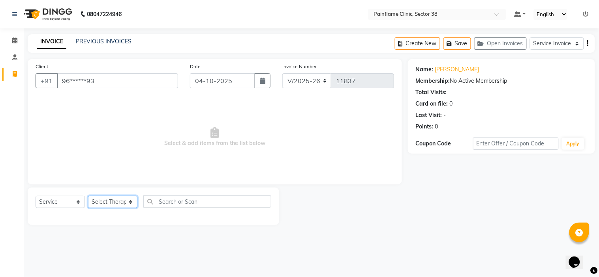
click at [104, 200] on select "Select Therapist Dr Durgesh Dr Harish Dr Ranjana Dr Saurabh Dr. Suraj Dr. Tejpa…" at bounding box center [112, 202] width 49 height 12
click at [88, 197] on select "Select Therapist Dr Durgesh Dr Harish Dr Ranjana Dr Saurabh Dr. Suraj Dr. Tejpa…" at bounding box center [112, 202] width 49 height 12
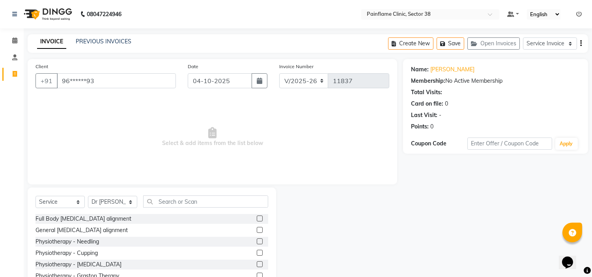
click at [257, 232] on label at bounding box center [260, 230] width 6 height 6
click at [257, 232] on input "checkbox" at bounding box center [259, 230] width 5 height 5
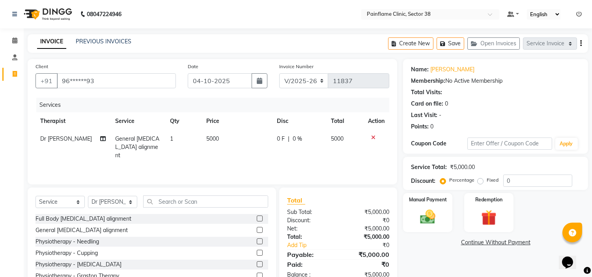
click at [220, 138] on td "5000" at bounding box center [237, 147] width 71 height 34
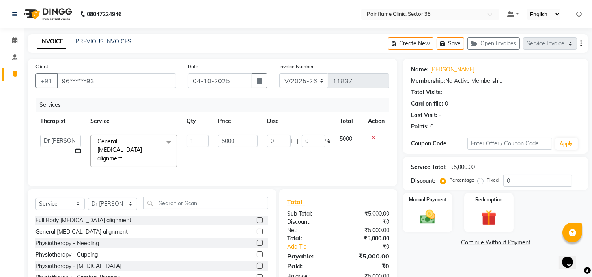
click at [220, 138] on input "5000" at bounding box center [237, 141] width 39 height 12
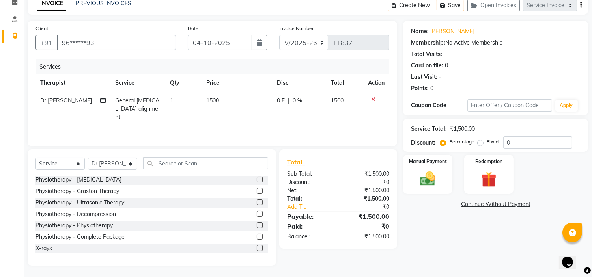
click at [257, 249] on label at bounding box center [260, 248] width 6 height 6
click at [257, 249] on input "checkbox" at bounding box center [259, 248] width 5 height 5
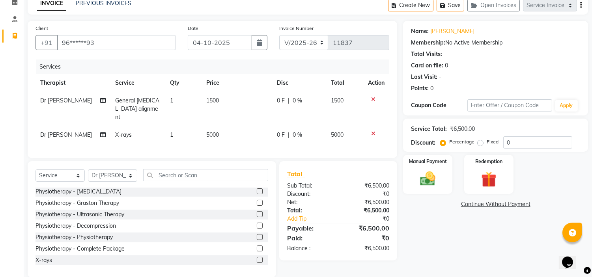
click at [222, 105] on td "1500" at bounding box center [237, 109] width 71 height 34
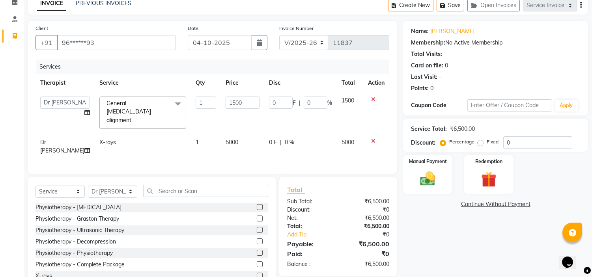
click at [231, 127] on tbody "Dr Durgesh Dr Harish Dr Ranjana Dr Saurabh Dr. Suraj Dr. Tejpal Mehlawat KUSHAL…" at bounding box center [213, 126] width 354 height 68
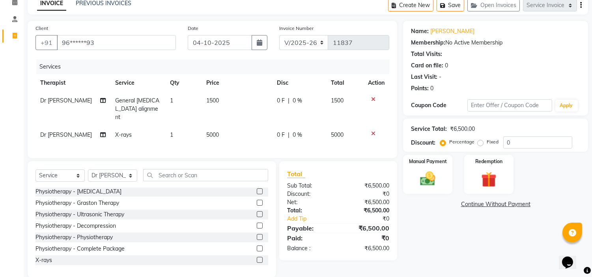
click at [231, 127] on td "5000" at bounding box center [237, 135] width 71 height 18
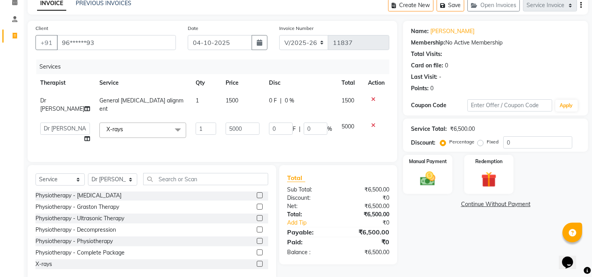
click at [231, 127] on td "5000" at bounding box center [242, 133] width 43 height 30
click at [231, 123] on input "5000" at bounding box center [243, 129] width 34 height 12
click at [233, 123] on input "5000" at bounding box center [243, 129] width 34 height 12
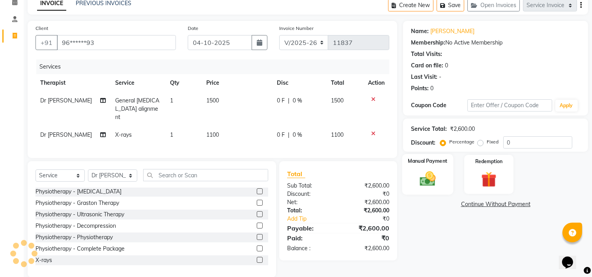
click at [439, 172] on img at bounding box center [428, 179] width 26 height 19
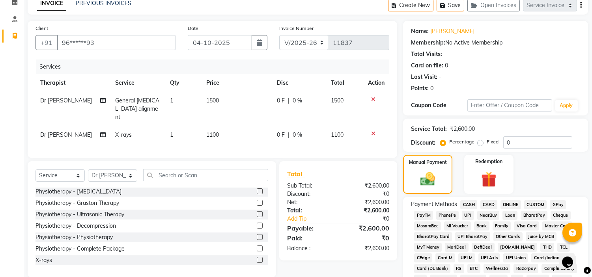
click at [467, 212] on span "UPI" at bounding box center [468, 215] width 12 height 9
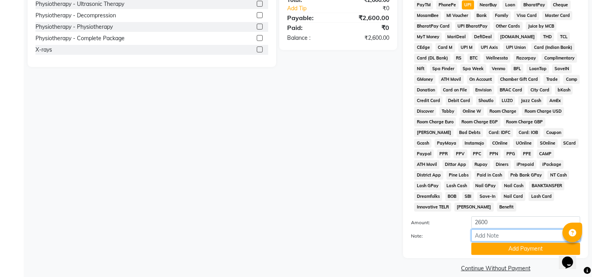
click at [491, 232] on input "Note:" at bounding box center [526, 236] width 109 height 12
click at [500, 230] on input "Only Consultation" at bounding box center [526, 236] width 109 height 12
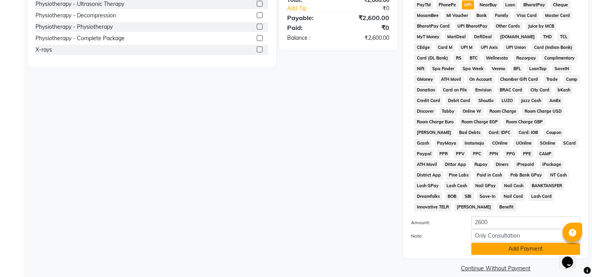
click at [526, 243] on button "Add Payment" at bounding box center [526, 249] width 109 height 12
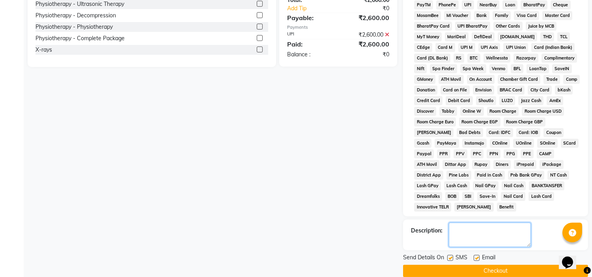
click at [496, 223] on textarea at bounding box center [490, 235] width 82 height 24
paste textarea "Only Consultation"
click at [477, 255] on label at bounding box center [477, 258] width 6 height 6
click at [477, 256] on input "checkbox" at bounding box center [476, 258] width 5 height 5
click at [448, 255] on label at bounding box center [451, 258] width 6 height 6
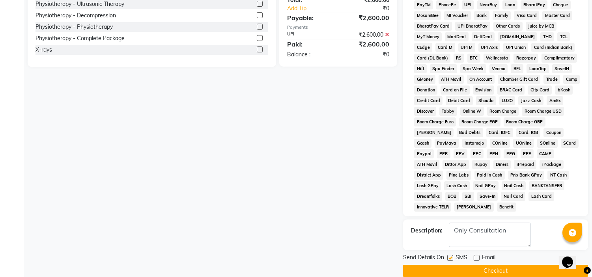
click at [448, 256] on input "checkbox" at bounding box center [450, 258] width 5 height 5
click at [466, 265] on button "Checkout" at bounding box center [495, 271] width 185 height 12
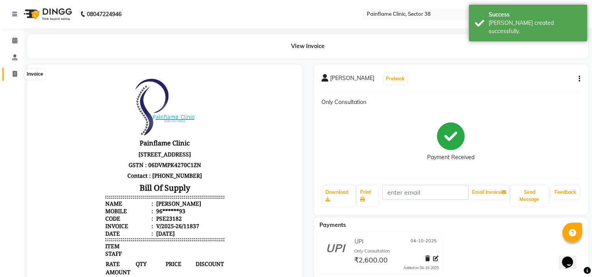
click at [9, 78] on span at bounding box center [15, 74] width 14 height 9
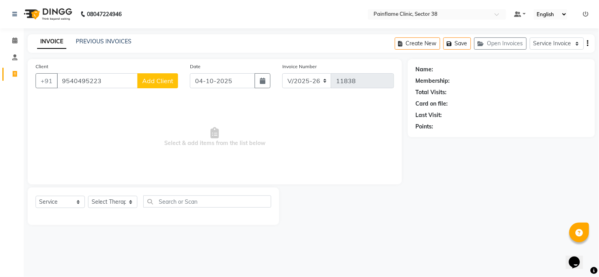
click at [163, 79] on span "Add Client" at bounding box center [157, 81] width 31 height 8
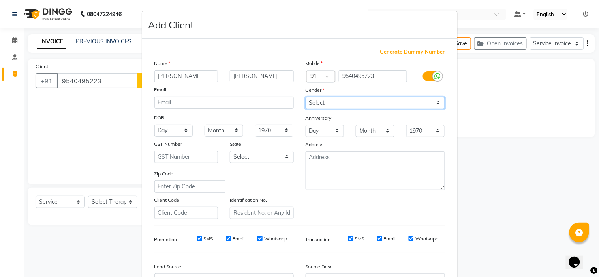
click at [343, 98] on select "Select Male Female Other Prefer Not To Say" at bounding box center [374, 103] width 139 height 12
click at [305, 97] on select "Select Male Female Other Prefer Not To Say" at bounding box center [374, 103] width 139 height 12
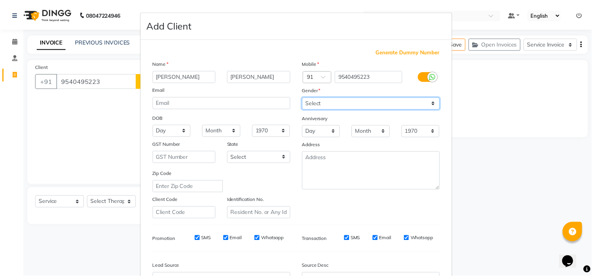
scroll to position [87, 0]
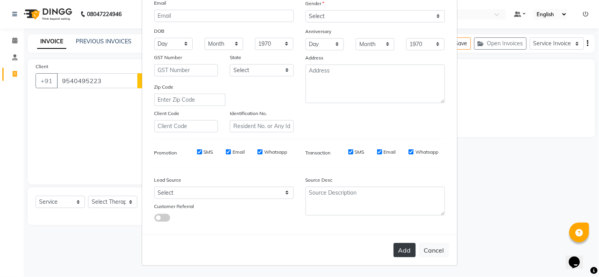
click at [400, 245] on button "Add" at bounding box center [404, 250] width 22 height 14
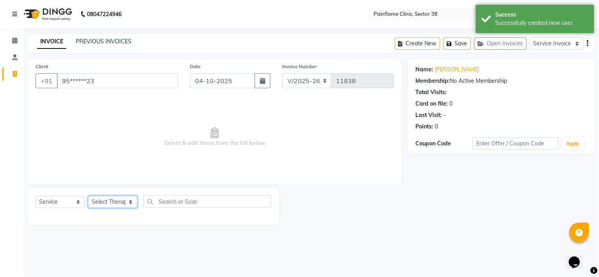
click at [114, 198] on select "Select Therapist Dr Durgesh Dr Harish Dr Ranjana Dr Saurabh Dr. Suraj Dr. Tejpa…" at bounding box center [112, 202] width 49 height 12
click at [88, 197] on select "Select Therapist Dr Durgesh Dr Harish Dr Ranjana Dr Saurabh Dr. Suraj Dr. Tejpa…" at bounding box center [112, 202] width 49 height 12
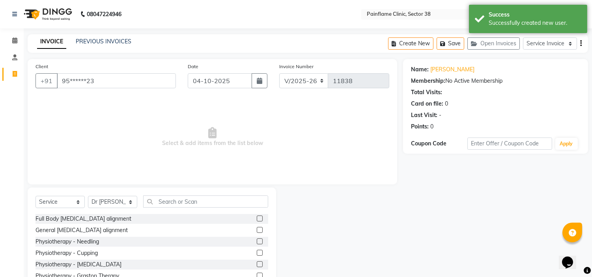
click at [257, 231] on label at bounding box center [260, 230] width 6 height 6
click at [257, 231] on input "checkbox" at bounding box center [259, 230] width 5 height 5
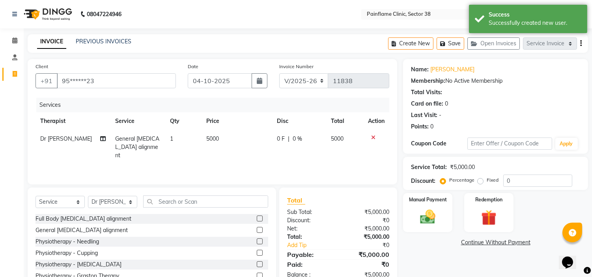
click at [223, 137] on td "5000" at bounding box center [237, 147] width 71 height 34
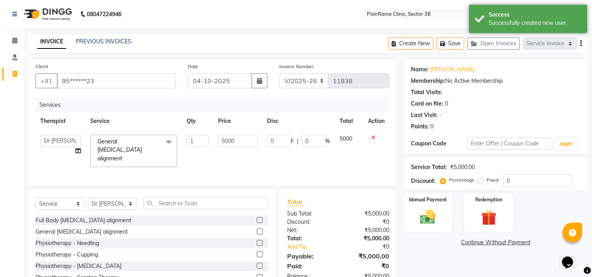
click at [223, 137] on input "5000" at bounding box center [237, 141] width 39 height 12
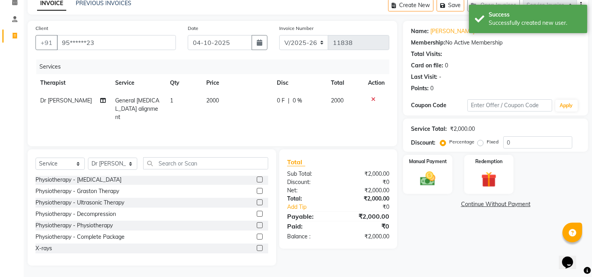
click at [257, 247] on label at bounding box center [260, 248] width 6 height 6
click at [257, 247] on input "checkbox" at bounding box center [259, 248] width 5 height 5
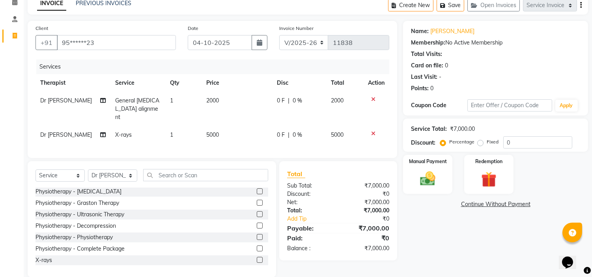
click at [223, 126] on td "5000" at bounding box center [237, 135] width 71 height 18
click at [419, 177] on img at bounding box center [428, 179] width 26 height 19
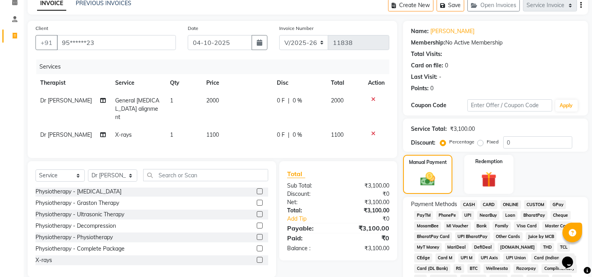
click at [468, 213] on span "UPI" at bounding box center [468, 215] width 12 height 9
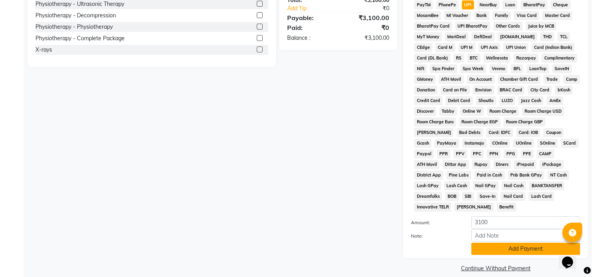
click at [523, 243] on button "Add Payment" at bounding box center [526, 249] width 109 height 12
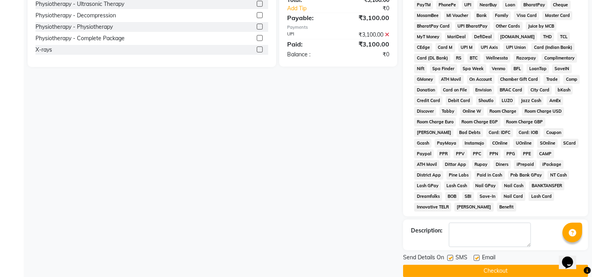
click at [478, 255] on label at bounding box center [477, 258] width 6 height 6
click at [478, 256] on input "checkbox" at bounding box center [476, 258] width 5 height 5
click at [453, 255] on label at bounding box center [451, 258] width 6 height 6
click at [453, 256] on input "checkbox" at bounding box center [450, 258] width 5 height 5
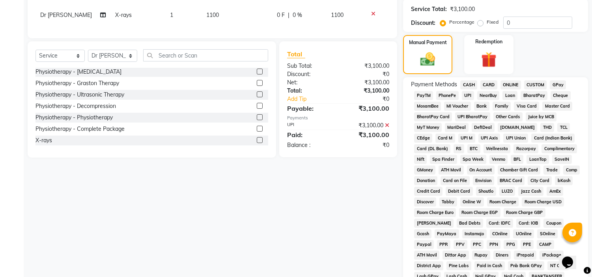
scroll to position [157, 0]
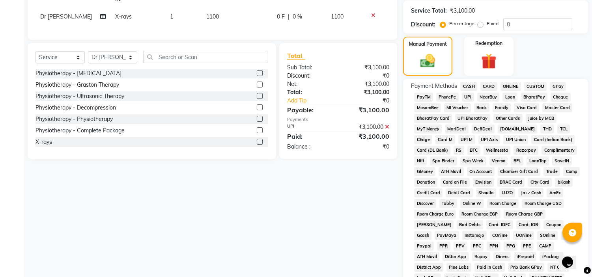
click at [388, 125] on icon at bounding box center [387, 127] width 4 height 6
click at [489, 87] on span "CARD" at bounding box center [489, 86] width 17 height 9
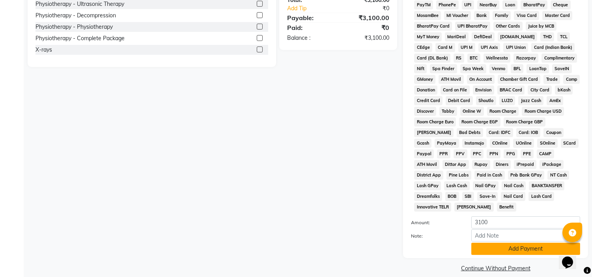
click at [525, 243] on button "Add Payment" at bounding box center [526, 249] width 109 height 12
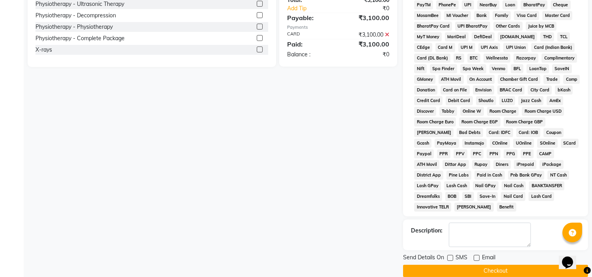
click at [479, 265] on button "Checkout" at bounding box center [495, 271] width 185 height 12
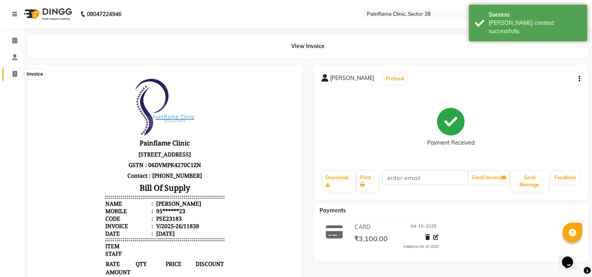
click at [11, 70] on span at bounding box center [15, 74] width 14 height 9
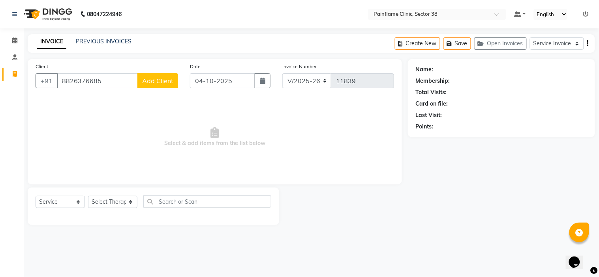
click at [159, 82] on span "Add Client" at bounding box center [157, 81] width 31 height 8
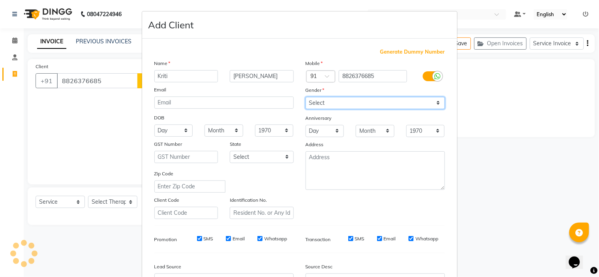
click at [343, 104] on select "Select Male Female Other Prefer Not To Say" at bounding box center [374, 103] width 139 height 12
click at [305, 97] on select "Select Male Female Other Prefer Not To Say" at bounding box center [374, 103] width 139 height 12
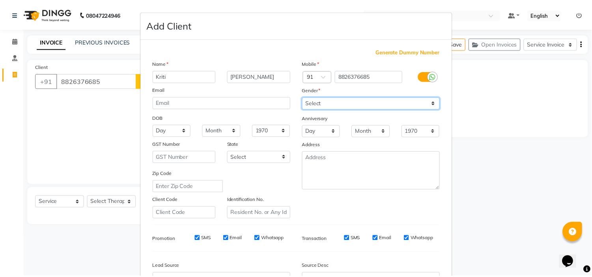
scroll to position [87, 0]
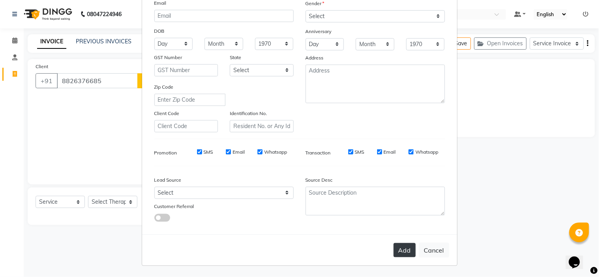
click at [405, 247] on button "Add" at bounding box center [404, 250] width 22 height 14
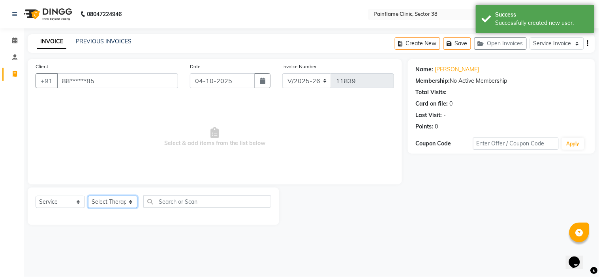
click at [120, 206] on select "Select Therapist Dr Durgesh Dr Harish Dr Ranjana Dr Saurabh Dr. Suraj Dr. Tejpa…" at bounding box center [112, 202] width 49 height 12
click at [88, 197] on select "Select Therapist Dr Durgesh Dr Harish Dr Ranjana Dr Saurabh Dr. Suraj Dr. Tejpa…" at bounding box center [112, 202] width 49 height 12
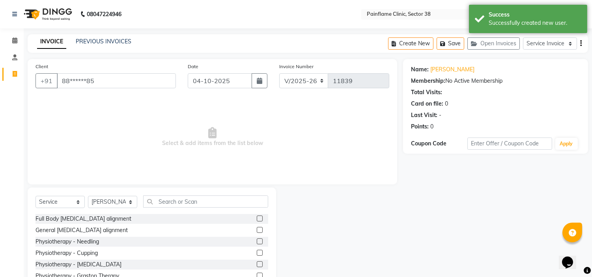
click at [257, 230] on label at bounding box center [260, 230] width 6 height 6
click at [257, 230] on input "checkbox" at bounding box center [259, 230] width 5 height 5
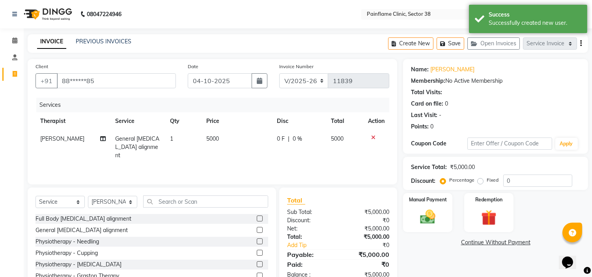
click at [223, 137] on td "5000" at bounding box center [237, 147] width 71 height 34
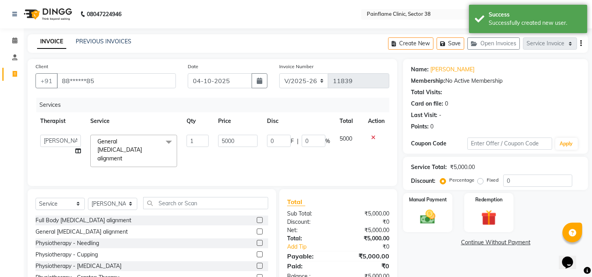
click at [223, 137] on input "5000" at bounding box center [237, 141] width 39 height 12
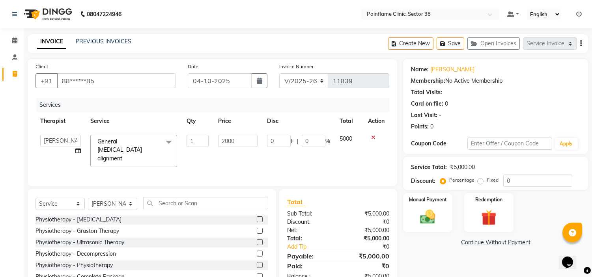
scroll to position [38, 0]
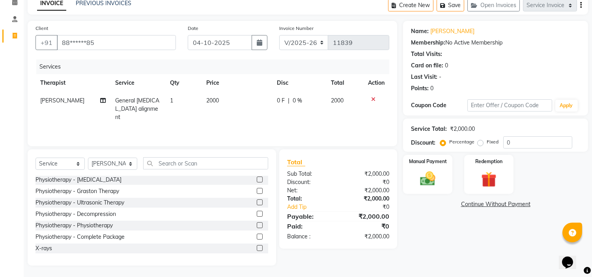
click at [257, 249] on label at bounding box center [260, 248] width 6 height 6
click at [257, 249] on input "checkbox" at bounding box center [259, 248] width 5 height 5
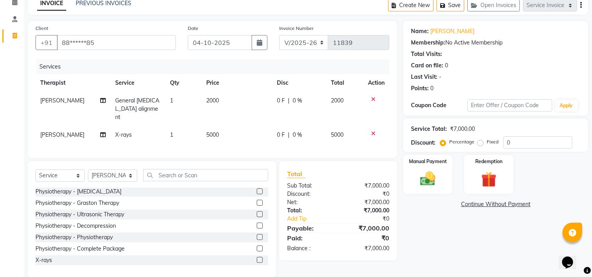
click at [223, 126] on td "5000" at bounding box center [237, 135] width 71 height 18
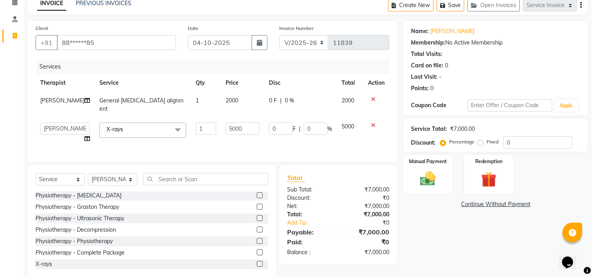
click at [223, 121] on td "5000" at bounding box center [242, 133] width 43 height 30
click at [228, 127] on input "5000" at bounding box center [243, 129] width 34 height 12
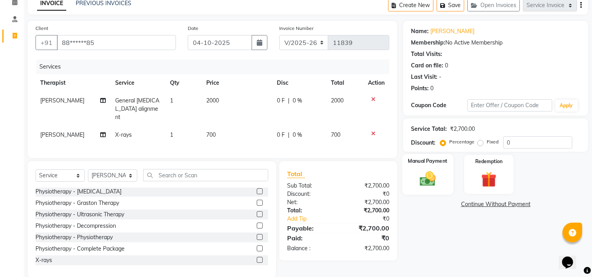
click at [447, 175] on div "Manual Payment" at bounding box center [428, 174] width 51 height 40
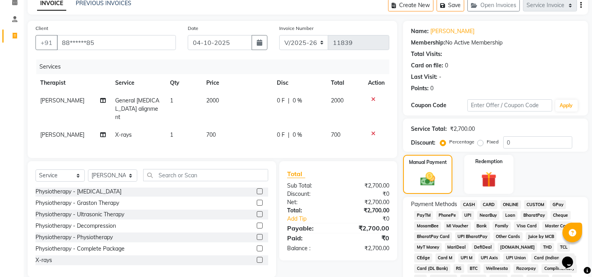
click at [471, 212] on span "UPI" at bounding box center [468, 215] width 12 height 9
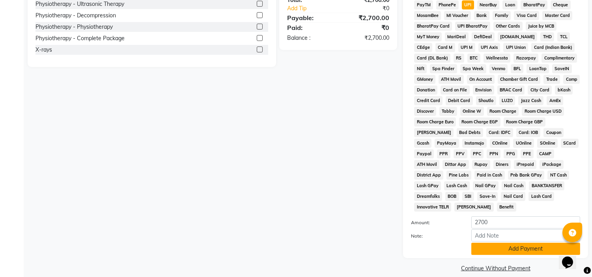
click at [535, 243] on button "Add Payment" at bounding box center [526, 249] width 109 height 12
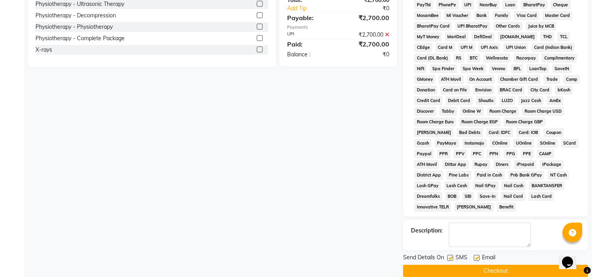
click at [477, 255] on label at bounding box center [477, 258] width 6 height 6
click at [477, 256] on input "checkbox" at bounding box center [476, 258] width 5 height 5
click at [452, 255] on label at bounding box center [451, 258] width 6 height 6
click at [452, 256] on input "checkbox" at bounding box center [450, 258] width 5 height 5
click at [470, 266] on button "Checkout" at bounding box center [495, 271] width 185 height 12
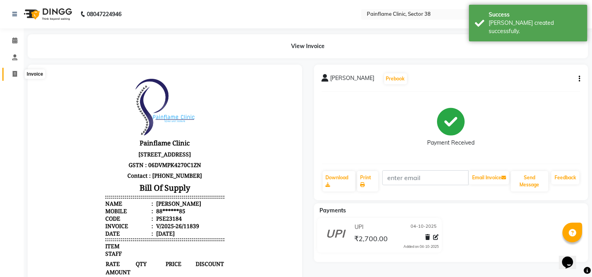
click at [8, 76] on span at bounding box center [15, 74] width 14 height 9
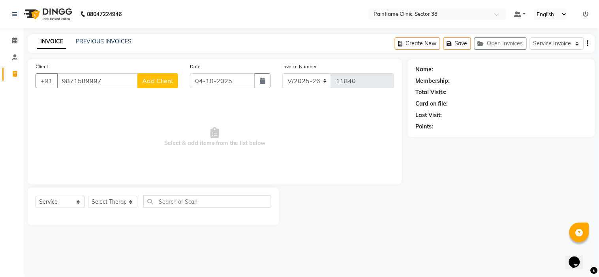
click at [81, 81] on input "9871589997" at bounding box center [97, 80] width 81 height 15
click at [159, 81] on span "Add Client" at bounding box center [157, 81] width 31 height 8
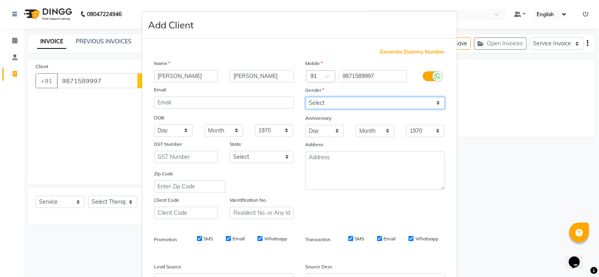
click at [317, 107] on select "Select Male Female Other Prefer Not To Say" at bounding box center [374, 103] width 139 height 12
click at [305, 97] on select "Select Male Female Other Prefer Not To Say" at bounding box center [374, 103] width 139 height 12
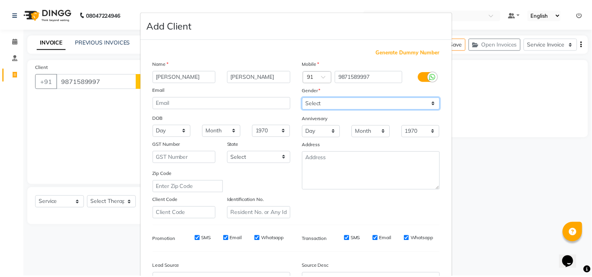
scroll to position [87, 0]
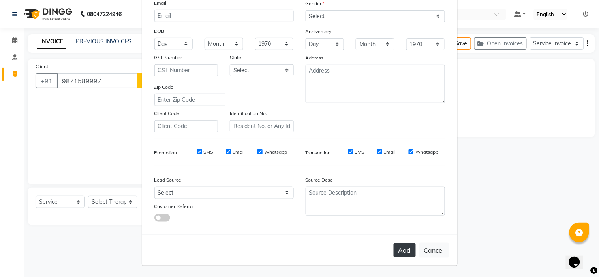
click at [400, 250] on button "Add" at bounding box center [404, 250] width 22 height 14
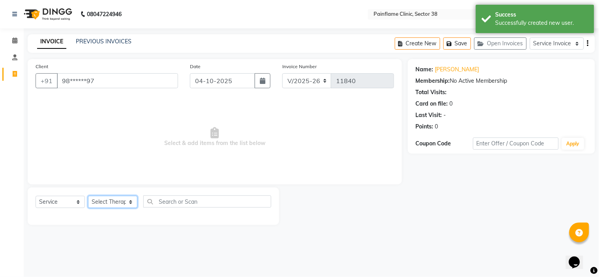
click at [116, 204] on select "Select Therapist Dr Durgesh Dr Harish Dr Ranjana Dr Saurabh Dr. Suraj Dr. Tejpa…" at bounding box center [112, 202] width 49 height 12
click at [88, 197] on select "Select Therapist Dr Durgesh Dr Harish Dr Ranjana Dr Saurabh Dr. Suraj Dr. Tejpa…" at bounding box center [112, 202] width 49 height 12
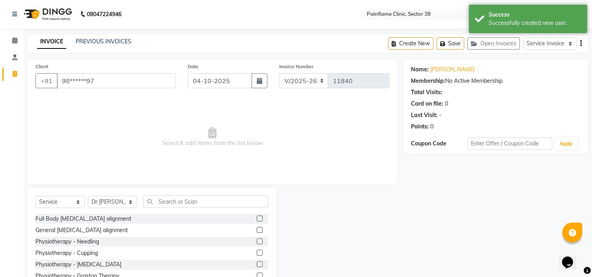
click at [257, 230] on label at bounding box center [260, 230] width 6 height 6
click at [257, 230] on input "checkbox" at bounding box center [259, 230] width 5 height 5
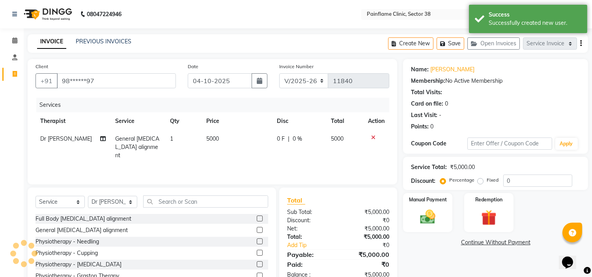
click at [219, 138] on td "5000" at bounding box center [237, 147] width 71 height 34
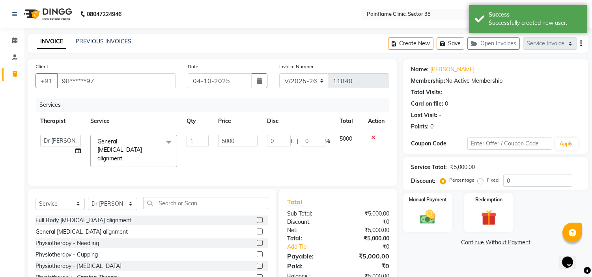
click at [219, 138] on input "5000" at bounding box center [237, 141] width 39 height 12
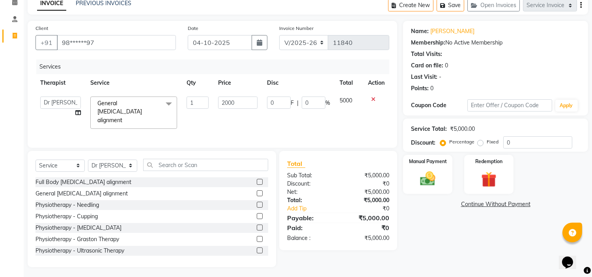
scroll to position [47, 0]
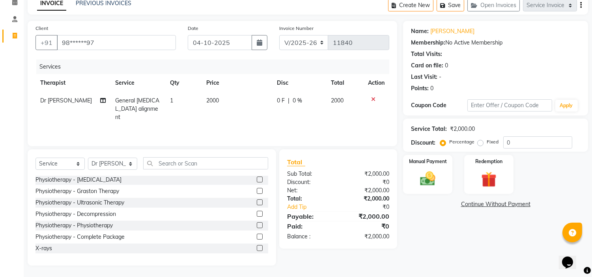
click at [257, 246] on label at bounding box center [260, 248] width 6 height 6
click at [257, 246] on input "checkbox" at bounding box center [259, 248] width 5 height 5
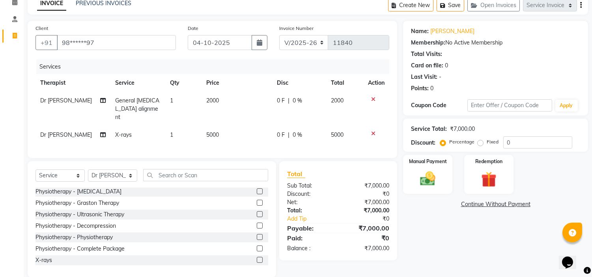
click at [227, 126] on td "5000" at bounding box center [237, 135] width 71 height 18
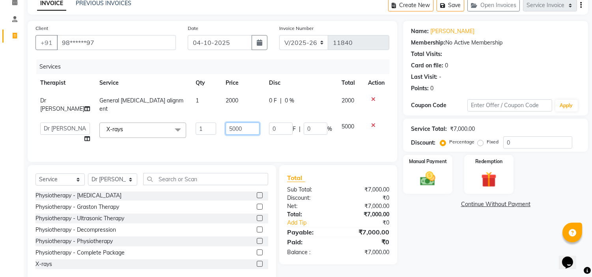
click at [227, 124] on input "5000" at bounding box center [243, 129] width 34 height 12
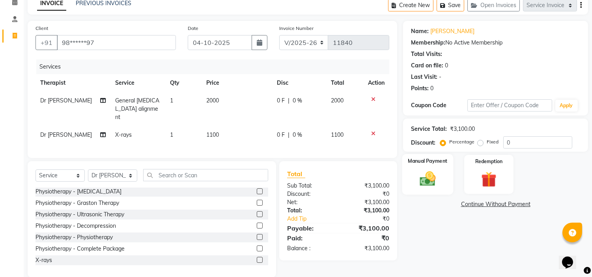
click at [438, 180] on img at bounding box center [428, 179] width 26 height 19
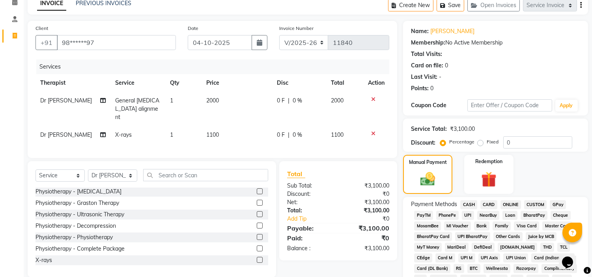
click at [463, 216] on span "UPI" at bounding box center [468, 215] width 12 height 9
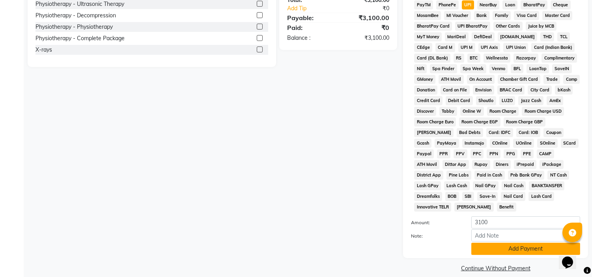
click at [516, 243] on button "Add Payment" at bounding box center [526, 249] width 109 height 12
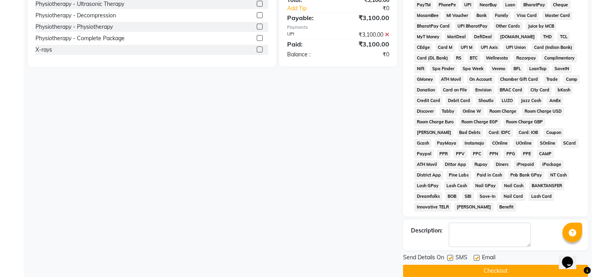
click at [477, 255] on label at bounding box center [477, 258] width 6 height 6
click at [477, 256] on input "checkbox" at bounding box center [476, 258] width 5 height 5
click at [449, 255] on label at bounding box center [451, 258] width 6 height 6
click at [449, 256] on input "checkbox" at bounding box center [450, 258] width 5 height 5
click at [470, 265] on button "Checkout" at bounding box center [495, 271] width 185 height 12
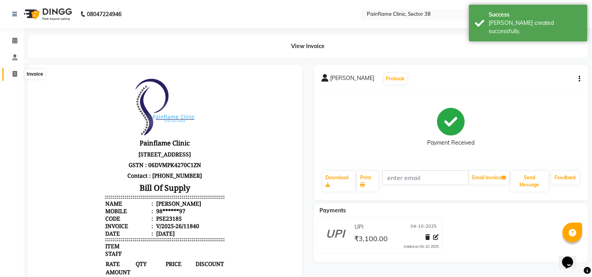
click at [10, 74] on span at bounding box center [15, 74] width 14 height 9
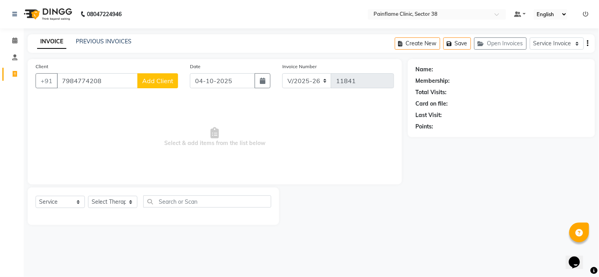
click at [168, 78] on span "Add Client" at bounding box center [157, 81] width 31 height 8
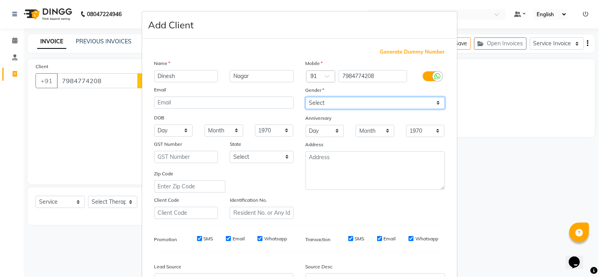
click at [367, 99] on select "Select Male Female Other Prefer Not To Say" at bounding box center [374, 103] width 139 height 12
click at [305, 97] on select "Select Male Female Other Prefer Not To Say" at bounding box center [374, 103] width 139 height 12
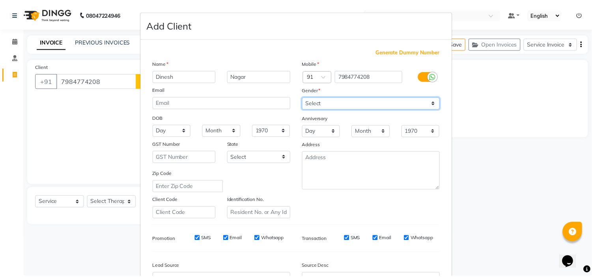
scroll to position [87, 0]
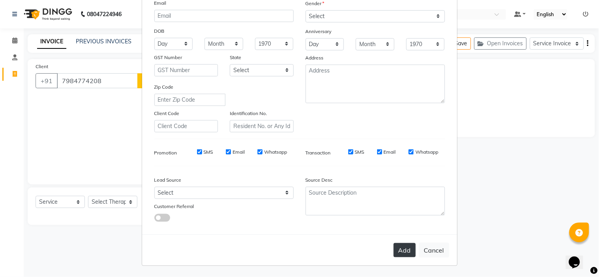
click at [403, 254] on button "Add" at bounding box center [404, 250] width 22 height 14
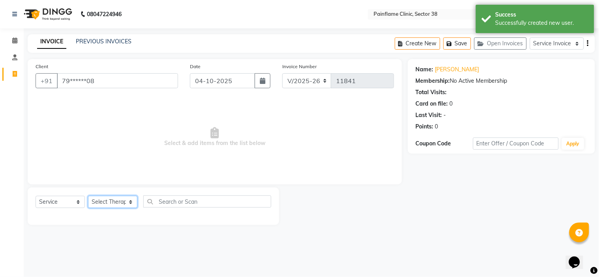
click at [112, 199] on select "Select Therapist Dr Durgesh Dr Harish Dr Ranjana Dr Saurabh Dr. Suraj Dr. Tejpa…" at bounding box center [112, 202] width 49 height 12
click at [88, 197] on select "Select Therapist Dr Durgesh Dr Harish Dr Ranjana Dr Saurabh Dr. Suraj Dr. Tejpa…" at bounding box center [112, 202] width 49 height 12
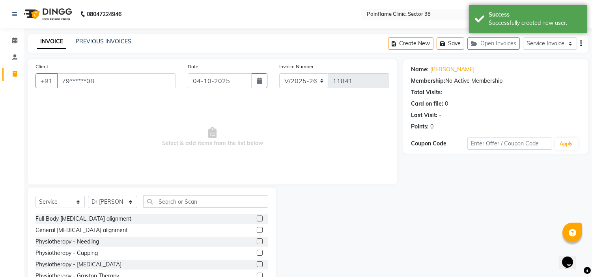
click at [257, 230] on label at bounding box center [260, 230] width 6 height 6
click at [257, 230] on input "checkbox" at bounding box center [259, 230] width 5 height 5
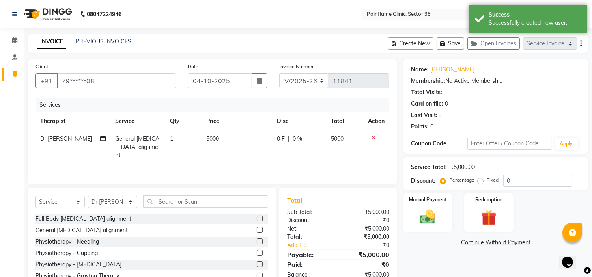
click at [224, 136] on td "5000" at bounding box center [237, 147] width 71 height 34
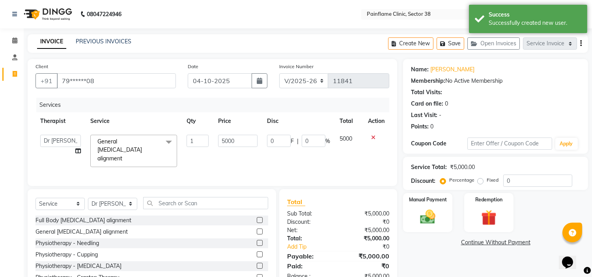
click at [224, 136] on input "5000" at bounding box center [237, 141] width 39 height 12
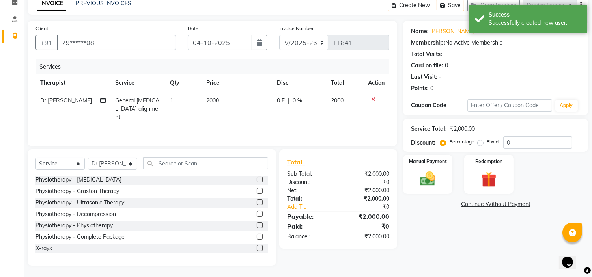
click at [257, 247] on label at bounding box center [260, 248] width 6 height 6
click at [257, 247] on input "checkbox" at bounding box center [259, 248] width 5 height 5
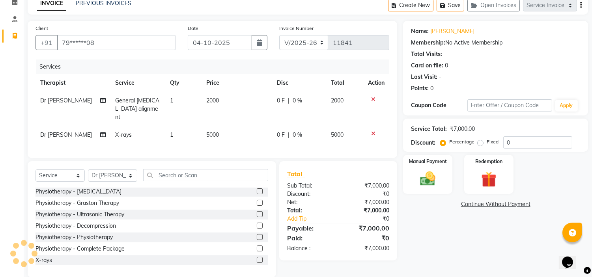
click at [223, 126] on td "5000" at bounding box center [237, 135] width 71 height 18
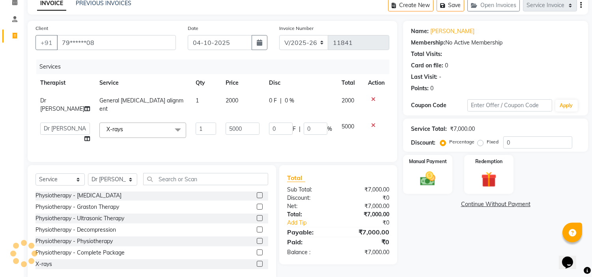
click at [226, 123] on input "5000" at bounding box center [243, 129] width 34 height 12
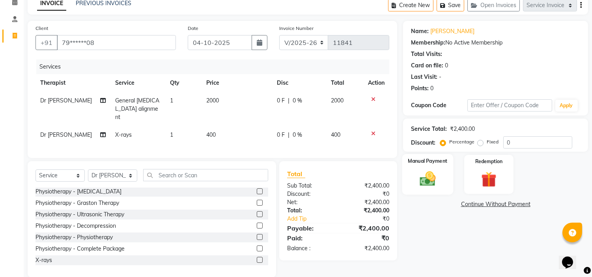
click at [427, 172] on img at bounding box center [428, 179] width 26 height 19
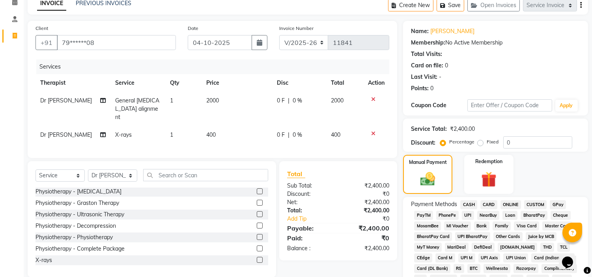
click at [467, 214] on span "UPI" at bounding box center [468, 215] width 12 height 9
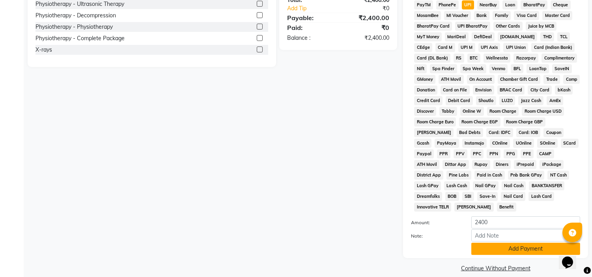
click at [523, 243] on button "Add Payment" at bounding box center [526, 249] width 109 height 12
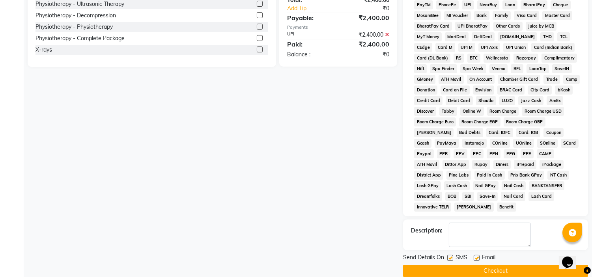
click at [478, 255] on label at bounding box center [477, 258] width 6 height 6
click at [478, 256] on input "checkbox" at bounding box center [476, 258] width 5 height 5
click at [452, 255] on label at bounding box center [451, 258] width 6 height 6
click at [452, 256] on input "checkbox" at bounding box center [450, 258] width 5 height 5
click at [487, 269] on main "INVOICE PREVIOUS INVOICES Create New Save Open Invoices Service Invoice Product…" at bounding box center [308, 37] width 569 height 504
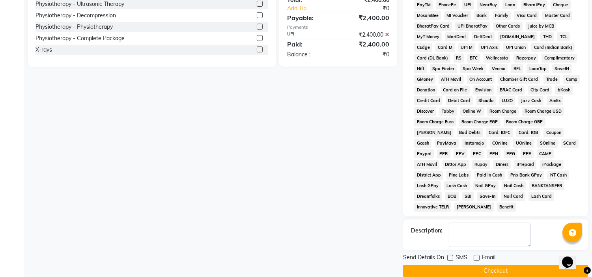
click at [486, 265] on button "Checkout" at bounding box center [495, 271] width 185 height 12
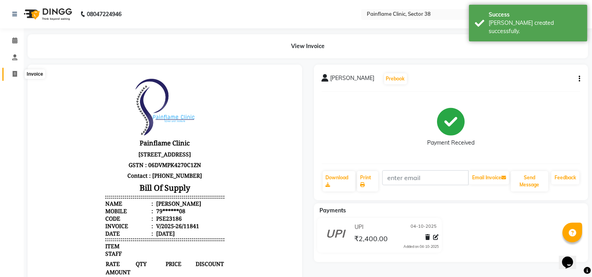
click at [17, 75] on icon at bounding box center [15, 74] width 4 height 6
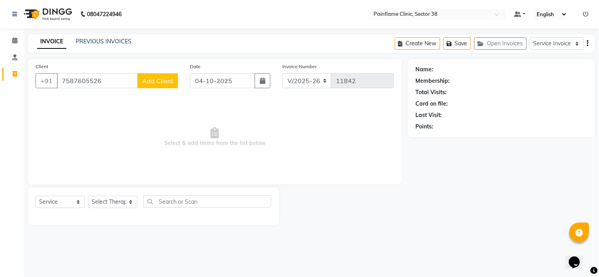
click at [81, 81] on input "7587605526" at bounding box center [97, 80] width 81 height 15
click at [169, 79] on span "Add Client" at bounding box center [157, 81] width 31 height 8
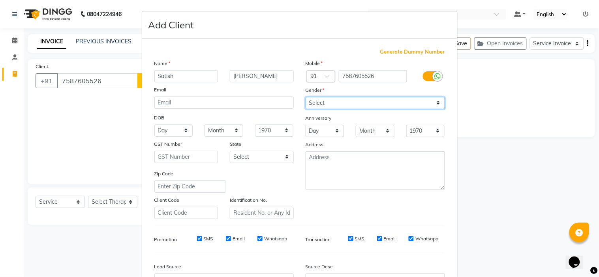
click at [309, 107] on select "Select Male Female Other Prefer Not To Say" at bounding box center [374, 103] width 139 height 12
click at [305, 97] on select "Select Male Female Other Prefer Not To Say" at bounding box center [374, 103] width 139 height 12
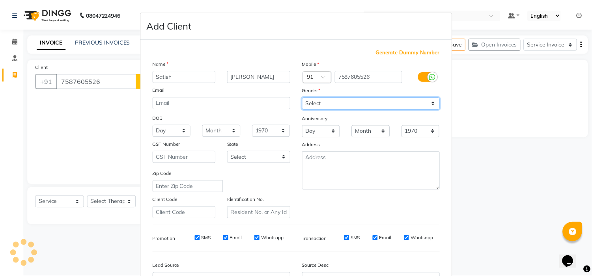
scroll to position [87, 0]
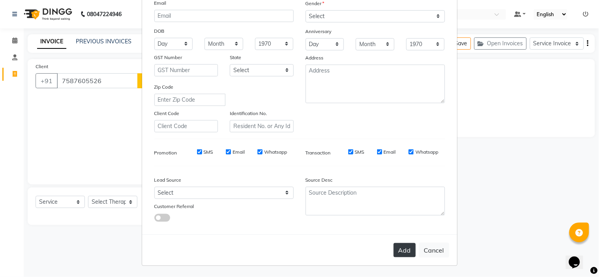
click at [409, 254] on button "Add" at bounding box center [404, 250] width 22 height 14
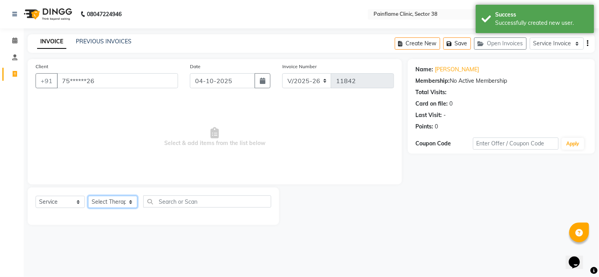
click at [99, 197] on select "Select Therapist Dr Durgesh Dr Harish Dr Ranjana Dr Saurabh Dr. Suraj Dr. Tejpa…" at bounding box center [112, 202] width 49 height 12
click at [88, 197] on select "Select Therapist Dr Durgesh Dr Harish Dr Ranjana Dr Saurabh Dr. Suraj Dr. Tejpa…" at bounding box center [112, 202] width 49 height 12
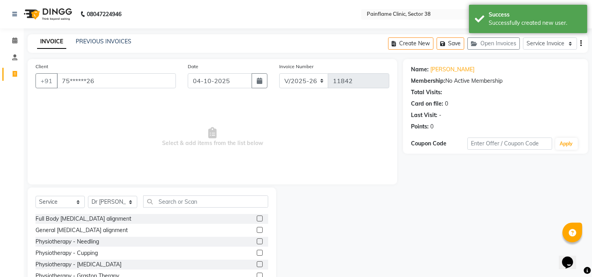
click at [257, 219] on label at bounding box center [260, 219] width 6 height 6
click at [257, 219] on input "checkbox" at bounding box center [259, 219] width 5 height 5
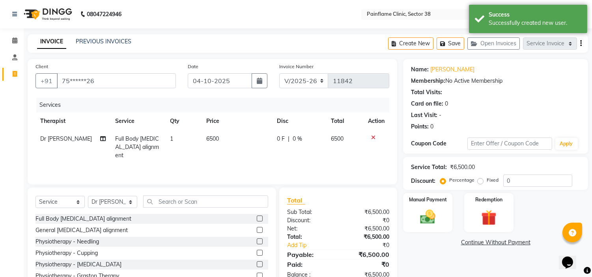
click at [223, 137] on td "6500" at bounding box center [237, 147] width 71 height 34
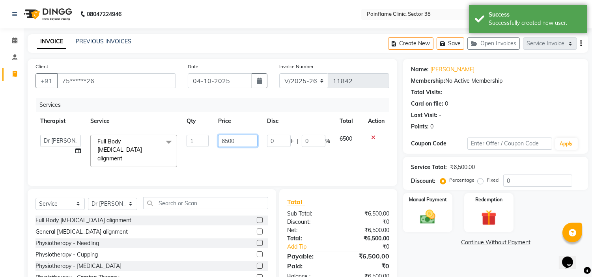
click at [223, 137] on input "6500" at bounding box center [237, 141] width 39 height 12
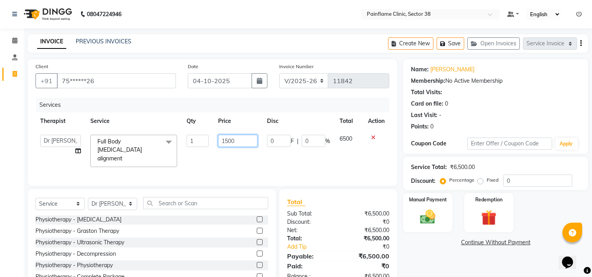
scroll to position [38, 0]
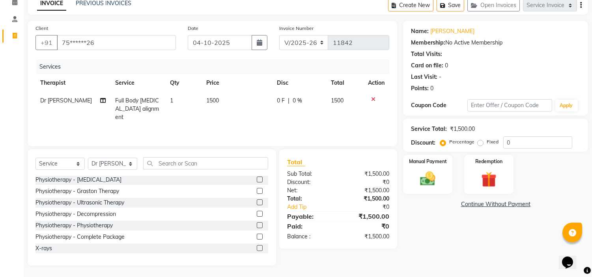
click at [257, 249] on label at bounding box center [260, 248] width 6 height 6
click at [257, 249] on input "checkbox" at bounding box center [259, 248] width 5 height 5
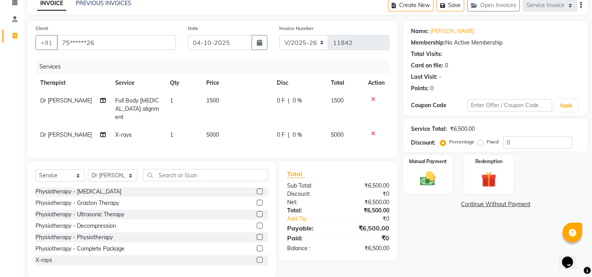
click at [222, 126] on td "5000" at bounding box center [237, 135] width 71 height 18
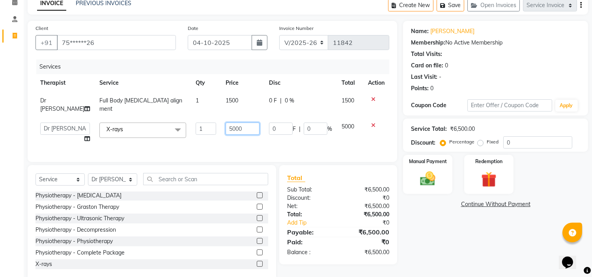
click at [226, 125] on input "5000" at bounding box center [243, 129] width 34 height 12
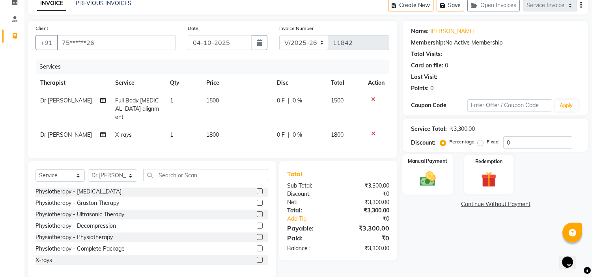
click at [425, 177] on img at bounding box center [428, 179] width 26 height 19
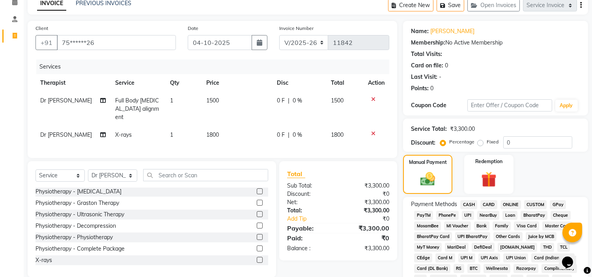
click at [470, 217] on span "UPI" at bounding box center [468, 215] width 12 height 9
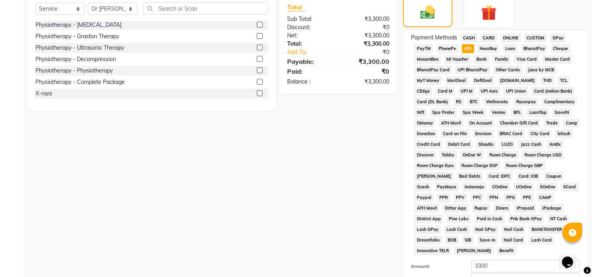
scroll to position [249, 0]
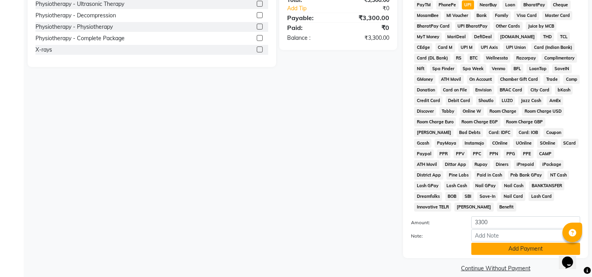
click at [520, 243] on button "Add Payment" at bounding box center [526, 249] width 109 height 12
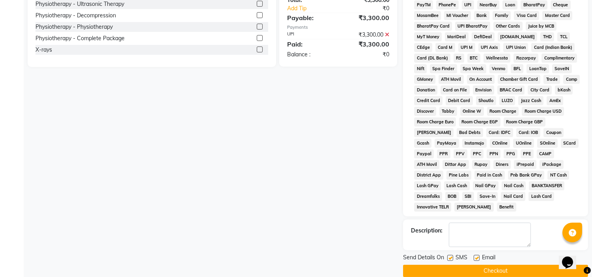
click at [479, 255] on label at bounding box center [477, 258] width 6 height 6
click at [479, 256] on input "checkbox" at bounding box center [476, 258] width 5 height 5
click at [450, 255] on label at bounding box center [451, 258] width 6 height 6
click at [450, 256] on input "checkbox" at bounding box center [450, 258] width 5 height 5
click at [464, 265] on button "Checkout" at bounding box center [495, 271] width 185 height 12
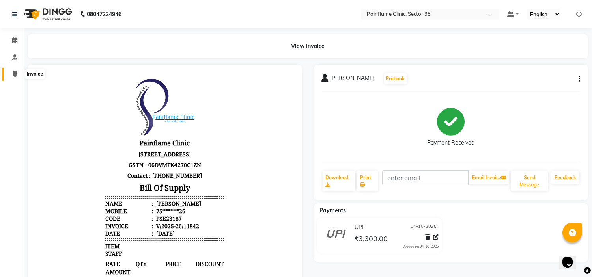
click at [20, 73] on span at bounding box center [15, 74] width 14 height 9
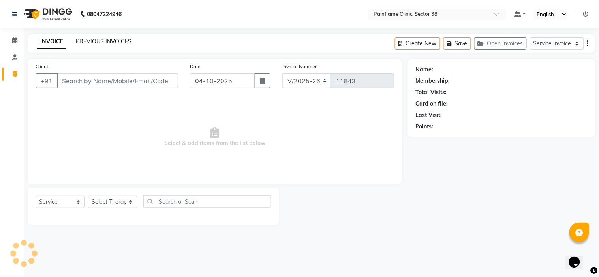
click at [89, 45] on link "PREVIOUS INVOICES" at bounding box center [104, 41] width 56 height 7
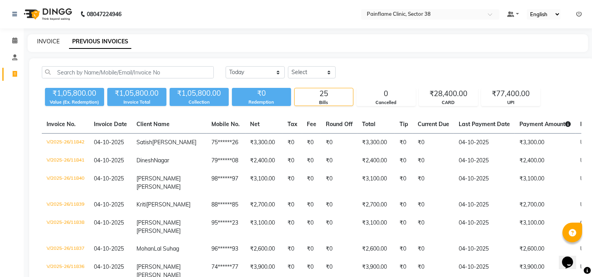
click at [54, 41] on link "INVOICE" at bounding box center [48, 41] width 22 height 7
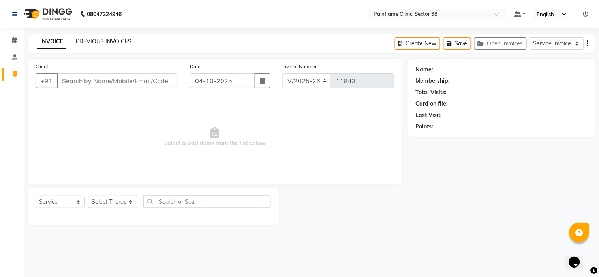
click at [94, 40] on link "PREVIOUS INVOICES" at bounding box center [104, 41] width 56 height 7
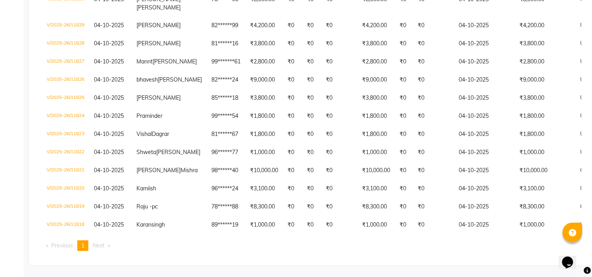
scroll to position [509, 0]
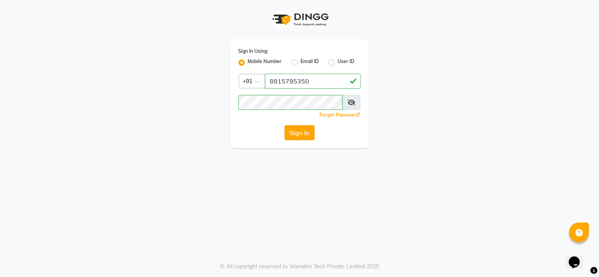
click at [294, 131] on button "Sign In" at bounding box center [300, 132] width 30 height 15
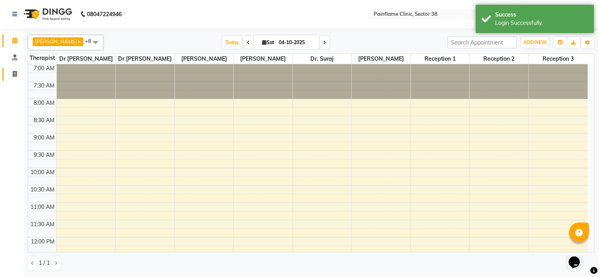
scroll to position [210, 0]
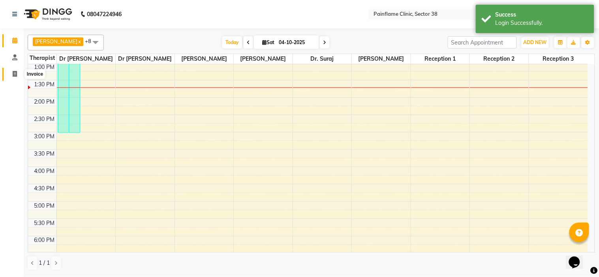
click at [13, 75] on icon at bounding box center [15, 74] width 4 height 6
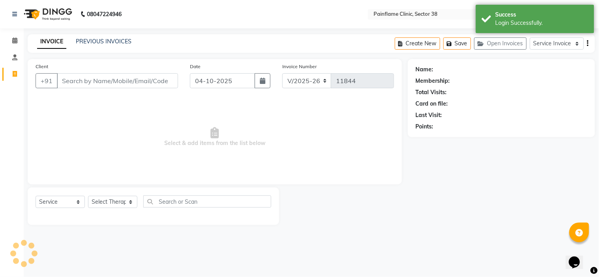
click at [93, 77] on input "Client" at bounding box center [117, 80] width 121 height 15
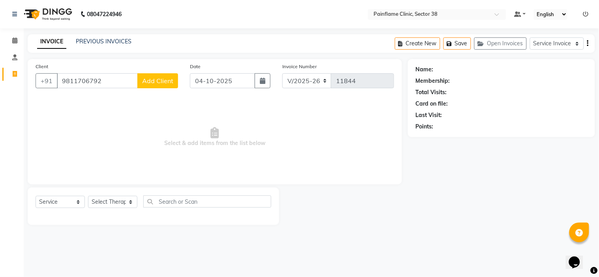
click at [81, 81] on input "9811706792" at bounding box center [97, 80] width 81 height 15
click at [155, 80] on span "Add Client" at bounding box center [157, 81] width 31 height 8
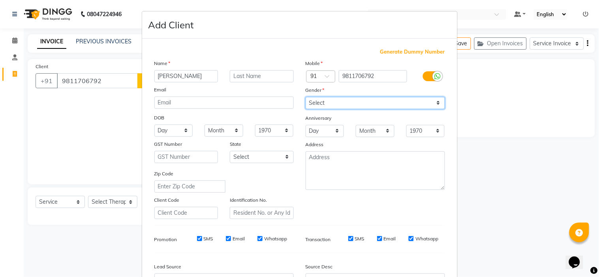
click at [350, 103] on select "Select Male Female Other Prefer Not To Say" at bounding box center [374, 103] width 139 height 12
click at [305, 97] on select "Select Male Female Other Prefer Not To Say" at bounding box center [374, 103] width 139 height 12
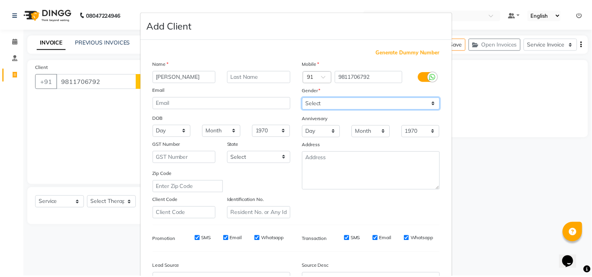
scroll to position [87, 0]
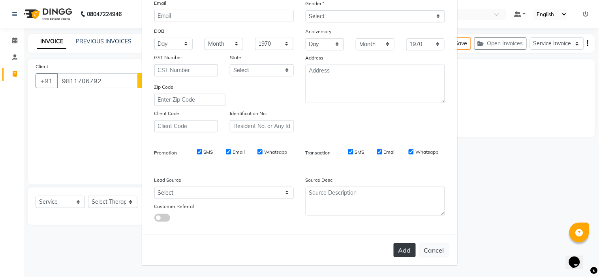
click at [400, 249] on button "Add" at bounding box center [404, 250] width 22 height 14
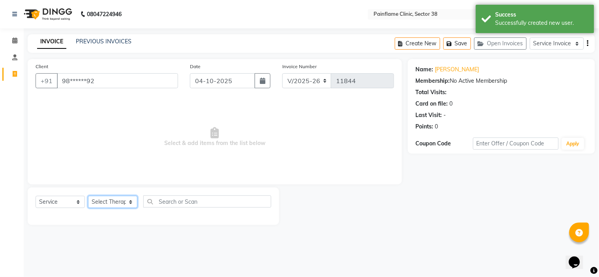
click at [112, 204] on select "Select Therapist Dr Durgesh Dr Harish Dr Ranjana Dr Saurabh Dr. Suraj Dr. Tejpa…" at bounding box center [112, 202] width 49 height 12
click at [88, 197] on select "Select Therapist Dr Durgesh Dr Harish Dr Ranjana Dr Saurabh Dr. Suraj Dr. Tejpa…" at bounding box center [112, 202] width 49 height 12
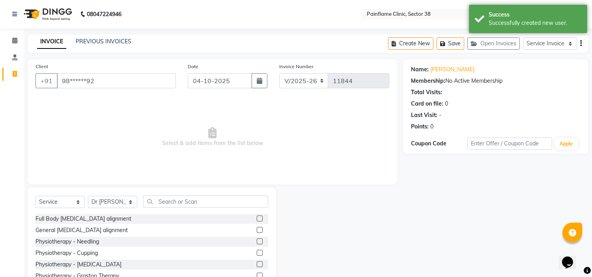
click at [257, 230] on label at bounding box center [260, 230] width 6 height 6
click at [257, 230] on input "checkbox" at bounding box center [259, 230] width 5 height 5
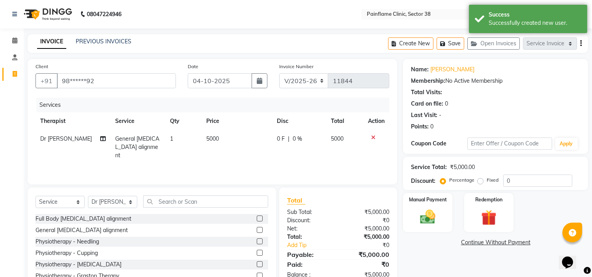
click at [218, 139] on td "5000" at bounding box center [237, 147] width 71 height 34
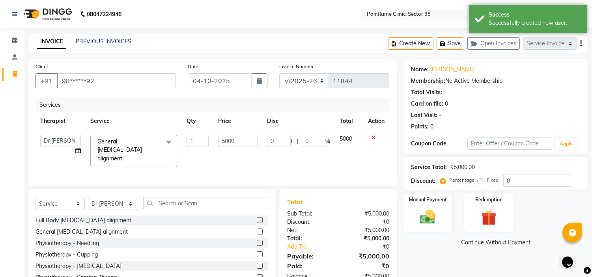
click at [218, 139] on input "5000" at bounding box center [237, 141] width 39 height 12
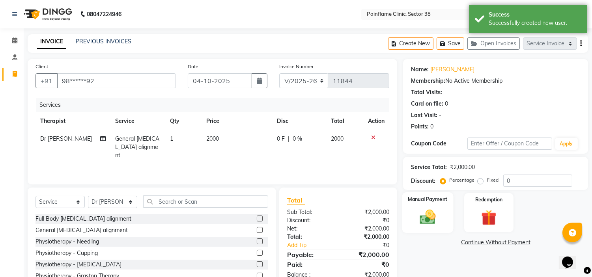
click at [419, 210] on img at bounding box center [428, 217] width 26 height 19
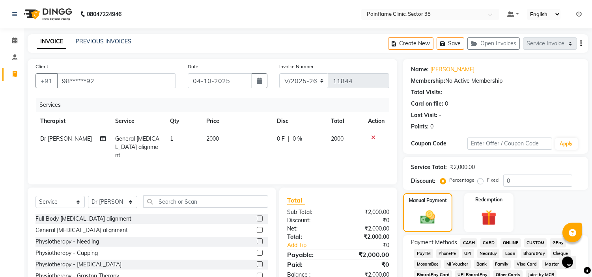
click at [468, 251] on span "UPI" at bounding box center [468, 253] width 12 height 9
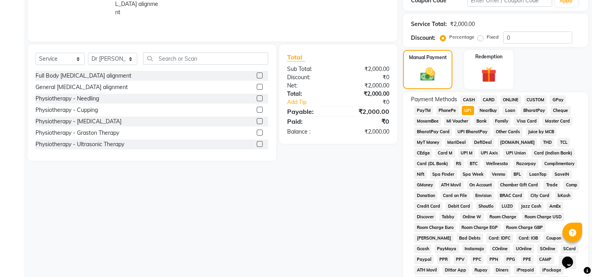
scroll to position [249, 0]
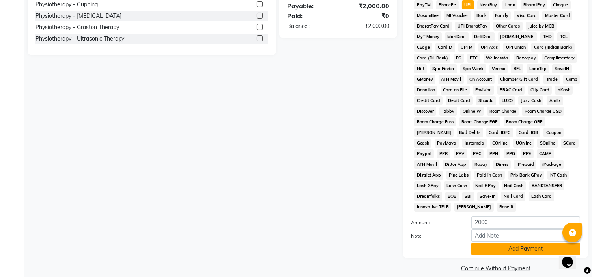
click at [519, 243] on button "Add Payment" at bounding box center [526, 249] width 109 height 12
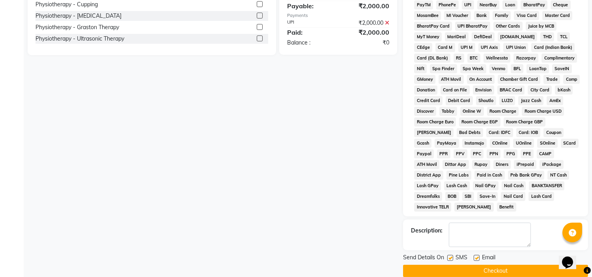
click at [477, 255] on label at bounding box center [477, 258] width 6 height 6
click at [477, 256] on input "checkbox" at bounding box center [476, 258] width 5 height 5
click at [452, 255] on label at bounding box center [451, 258] width 6 height 6
click at [452, 256] on input "checkbox" at bounding box center [450, 258] width 5 height 5
click at [472, 265] on button "Checkout" at bounding box center [495, 271] width 185 height 12
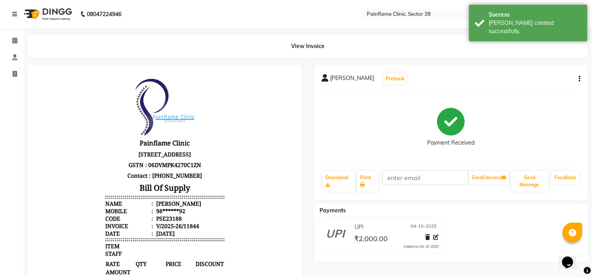
click at [431, 238] on div at bounding box center [430, 239] width 17 height 11
click at [434, 236] on icon at bounding box center [436, 238] width 6 height 6
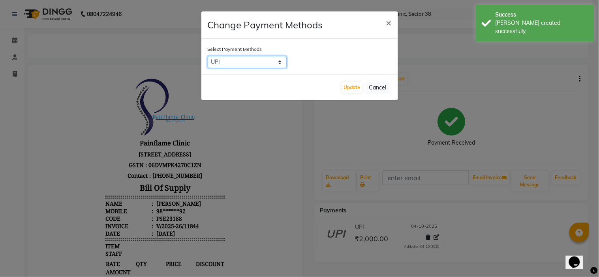
click at [232, 58] on select "CASH CARD ONLINE CUSTOM GPay PayTM PhonePe UPI NearBuy Loan BharatPay Cheque Mo…" at bounding box center [247, 62] width 79 height 12
click at [208, 56] on select "CASH CARD ONLINE CUSTOM GPay PayTM PhonePe UPI NearBuy Loan BharatPay Cheque Mo…" at bounding box center [247, 62] width 79 height 12
click at [358, 88] on button "Update" at bounding box center [352, 87] width 21 height 11
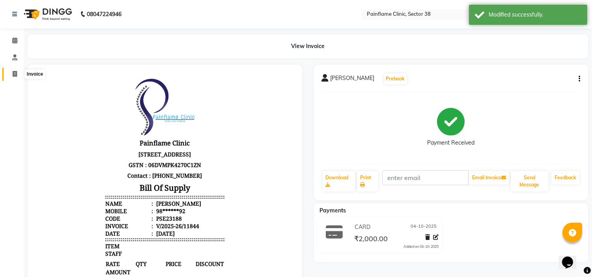
click at [11, 75] on span at bounding box center [15, 74] width 14 height 9
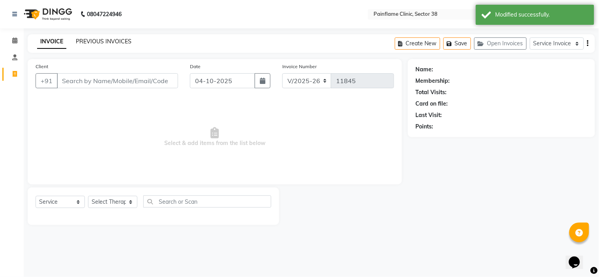
click at [109, 41] on link "PREVIOUS INVOICES" at bounding box center [104, 41] width 56 height 7
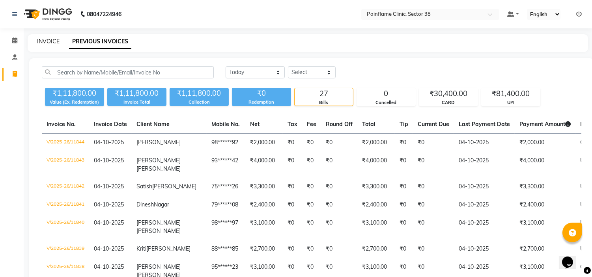
click at [50, 38] on link "INVOICE" at bounding box center [48, 41] width 22 height 7
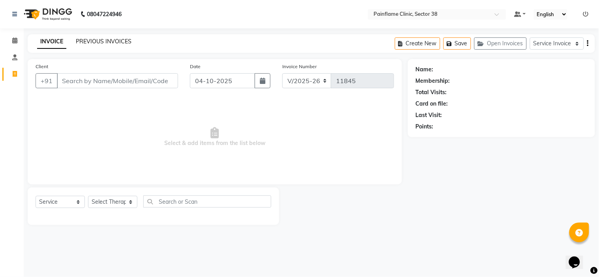
click at [97, 42] on link "PREVIOUS INVOICES" at bounding box center [104, 41] width 56 height 7
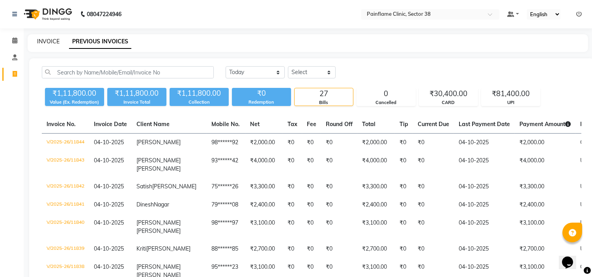
click at [49, 42] on link "INVOICE" at bounding box center [48, 41] width 22 height 7
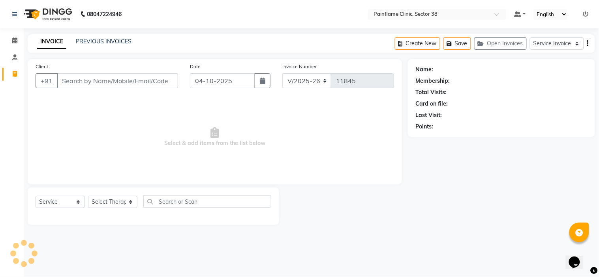
click at [78, 77] on input "Client" at bounding box center [117, 80] width 121 height 15
click at [159, 80] on span "Add Client" at bounding box center [157, 81] width 31 height 8
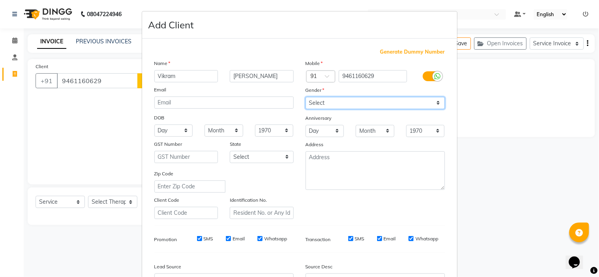
click at [352, 103] on select "Select Male Female Other Prefer Not To Say" at bounding box center [374, 103] width 139 height 12
click at [305, 97] on select "Select Male Female Other Prefer Not To Say" at bounding box center [374, 103] width 139 height 12
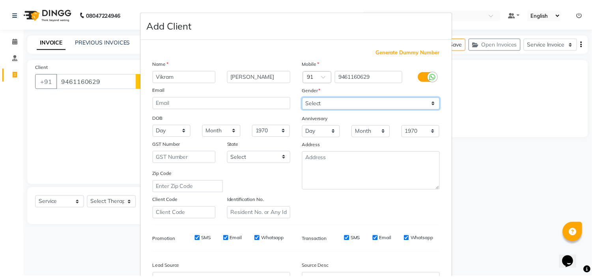
scroll to position [87, 0]
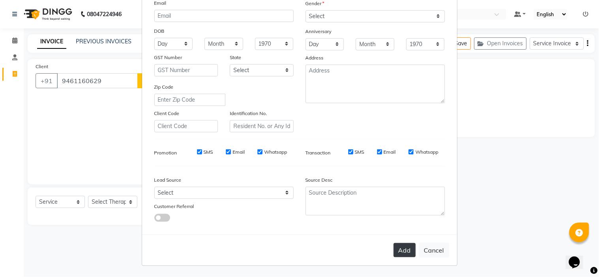
click at [396, 249] on button "Add" at bounding box center [404, 250] width 22 height 14
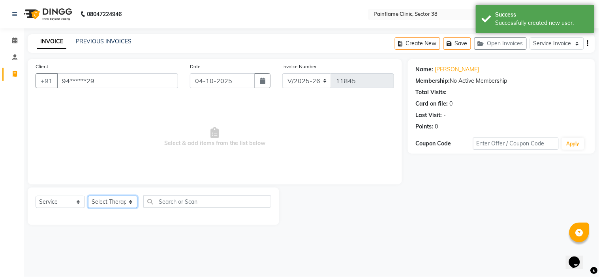
click at [124, 203] on select "Select Therapist Dr Durgesh Dr Harish Dr Ranjana Dr Saurabh Dr. Suraj Dr. Tejpa…" at bounding box center [112, 202] width 49 height 12
click at [88, 197] on select "Select Therapist Dr Durgesh Dr Harish Dr Ranjana Dr Saurabh Dr. Suraj Dr. Tejpa…" at bounding box center [112, 202] width 49 height 12
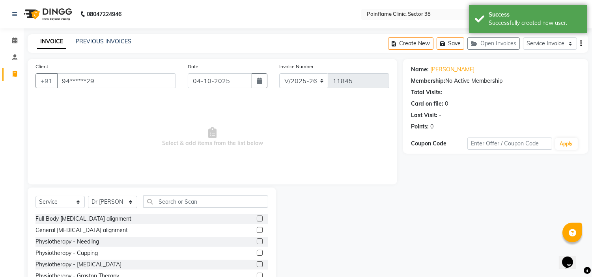
click at [257, 216] on label at bounding box center [260, 219] width 6 height 6
click at [257, 217] on input "checkbox" at bounding box center [259, 219] width 5 height 5
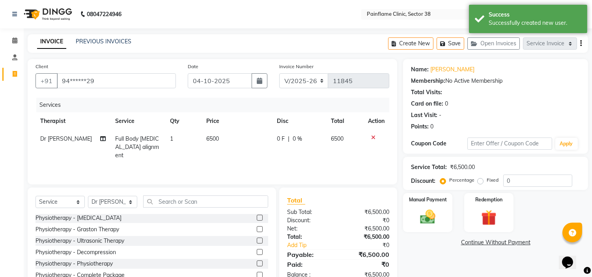
scroll to position [38, 0]
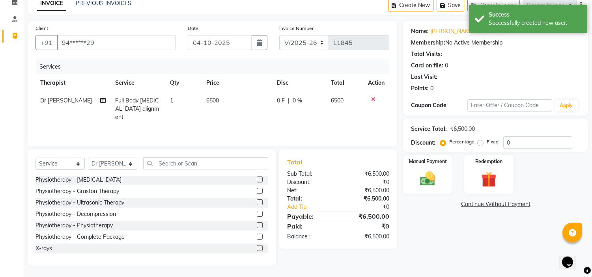
click at [257, 245] on label at bounding box center [260, 248] width 6 height 6
click at [257, 246] on input "checkbox" at bounding box center [259, 248] width 5 height 5
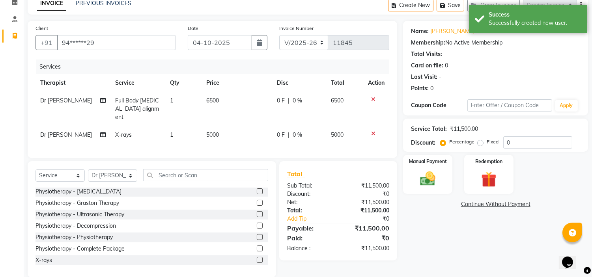
click at [223, 126] on td "5000" at bounding box center [237, 135] width 71 height 18
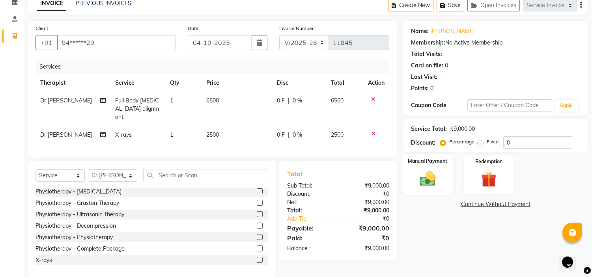
click at [417, 175] on img at bounding box center [428, 179] width 26 height 19
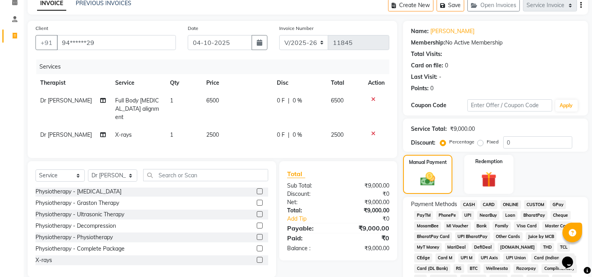
click at [469, 216] on span "UPI" at bounding box center [468, 215] width 12 height 9
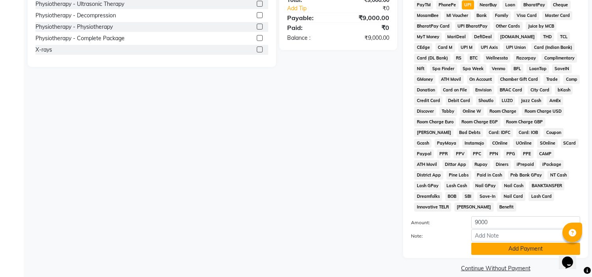
click at [525, 243] on button "Add Payment" at bounding box center [526, 249] width 109 height 12
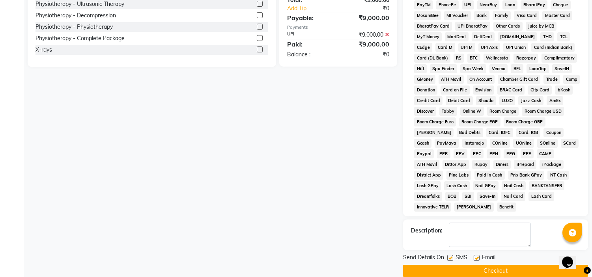
click at [473, 254] on div "SMS" at bounding box center [461, 259] width 26 height 10
click at [476, 255] on label at bounding box center [477, 258] width 6 height 6
click at [476, 256] on input "checkbox" at bounding box center [476, 258] width 5 height 5
click at [450, 255] on label at bounding box center [451, 258] width 6 height 6
click at [450, 256] on input "checkbox" at bounding box center [450, 258] width 5 height 5
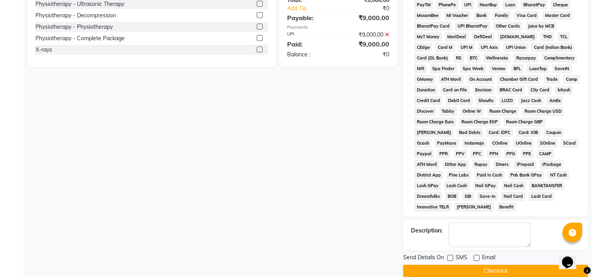
click at [466, 265] on button "Checkout" at bounding box center [495, 271] width 185 height 12
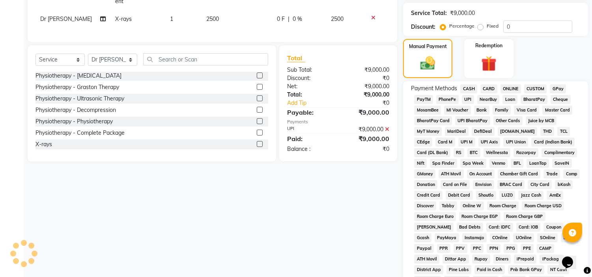
scroll to position [130, 0]
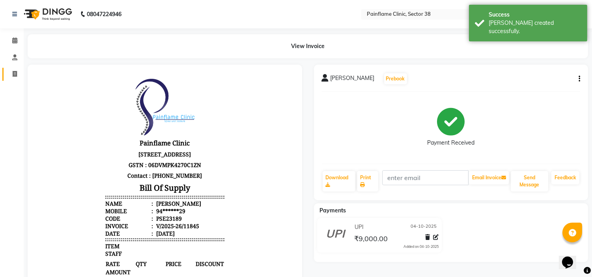
click at [13, 69] on link "Invoice" at bounding box center [11, 74] width 19 height 13
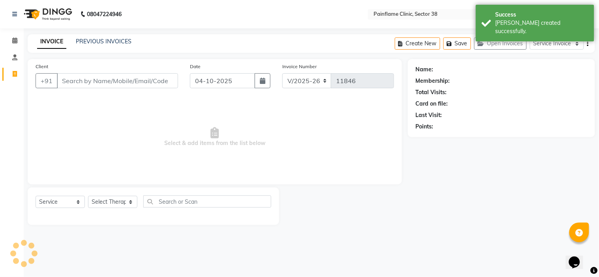
click at [95, 84] on input "Client" at bounding box center [117, 80] width 121 height 15
click at [80, 80] on input "9460430029" at bounding box center [97, 80] width 81 height 15
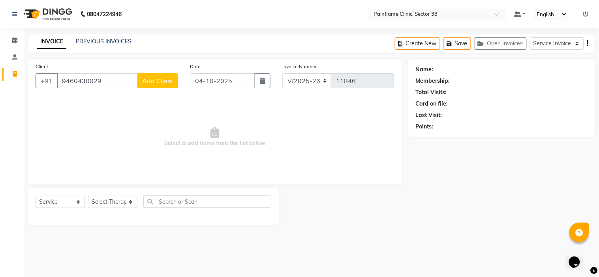
click at [166, 82] on span "Add Client" at bounding box center [157, 81] width 31 height 8
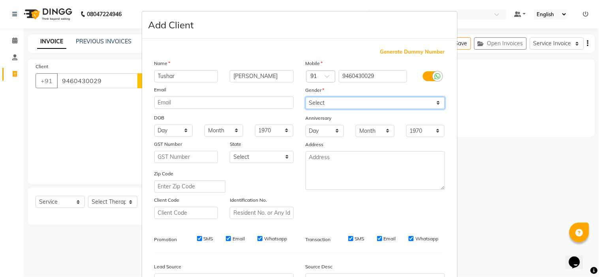
click at [315, 101] on select "Select Male Female Other Prefer Not To Say" at bounding box center [374, 103] width 139 height 12
click at [305, 97] on select "Select Male Female Other Prefer Not To Say" at bounding box center [374, 103] width 139 height 12
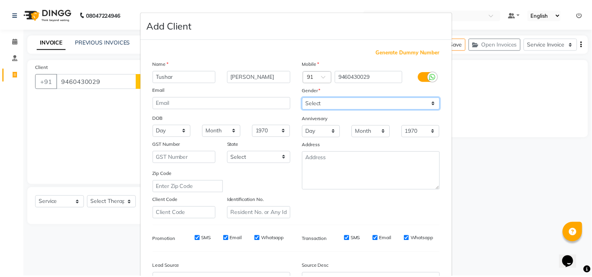
scroll to position [87, 0]
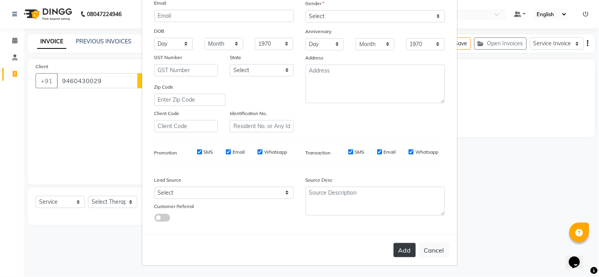
click at [401, 251] on button "Add" at bounding box center [404, 250] width 22 height 14
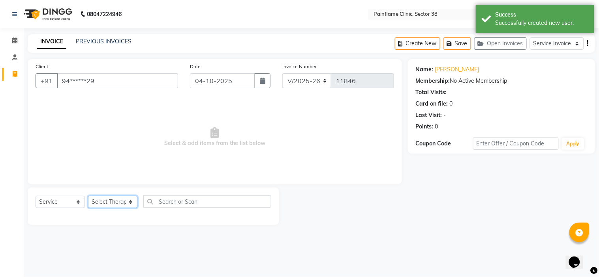
click at [105, 199] on select "Select Therapist Dr Durgesh Dr Harish Dr Ranjana Dr Saurabh Dr. Suraj Dr. Tejpa…" at bounding box center [112, 202] width 49 height 12
click at [88, 197] on select "Select Therapist Dr Durgesh Dr Harish Dr Ranjana Dr Saurabh Dr. Suraj Dr. Tejpa…" at bounding box center [112, 202] width 49 height 12
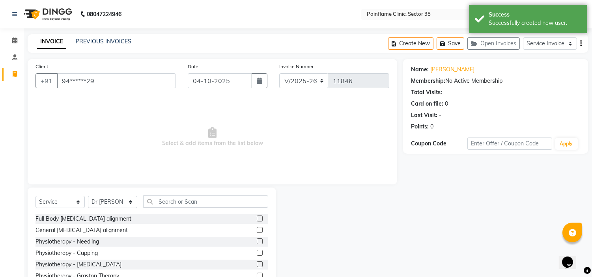
click at [257, 219] on label at bounding box center [260, 219] width 6 height 6
click at [257, 219] on input "checkbox" at bounding box center [259, 219] width 5 height 5
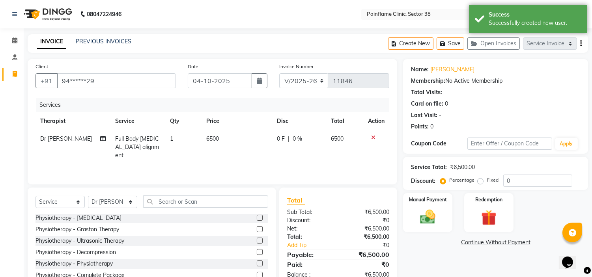
scroll to position [38, 0]
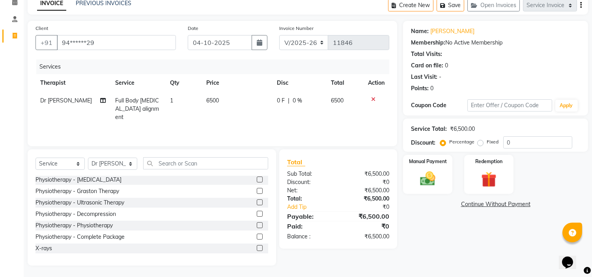
click at [257, 249] on label at bounding box center [260, 248] width 6 height 6
click at [257, 249] on input "checkbox" at bounding box center [259, 248] width 5 height 5
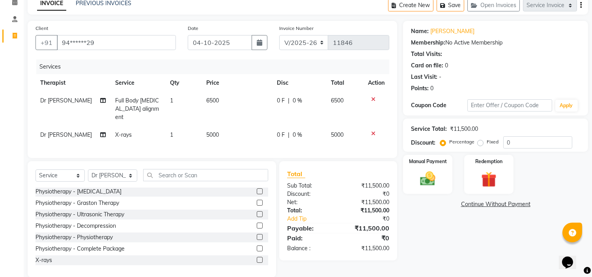
click at [224, 126] on td "5000" at bounding box center [237, 135] width 71 height 18
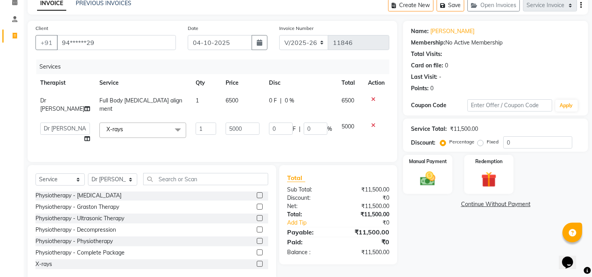
click at [226, 123] on input "5000" at bounding box center [243, 129] width 34 height 12
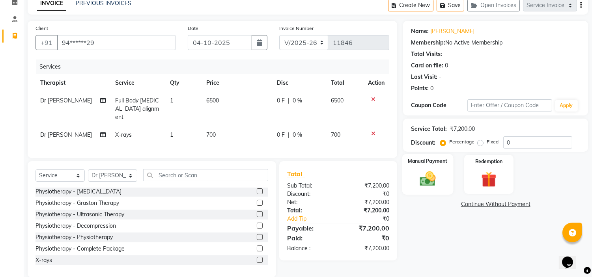
click at [432, 179] on img at bounding box center [428, 179] width 26 height 19
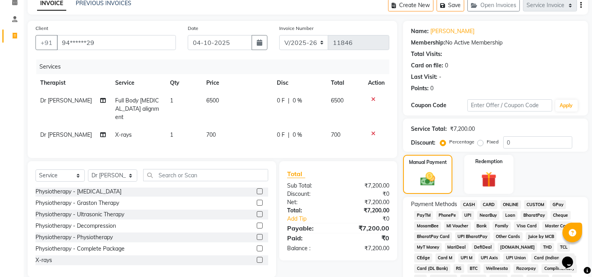
click at [470, 212] on span "UPI" at bounding box center [468, 215] width 12 height 9
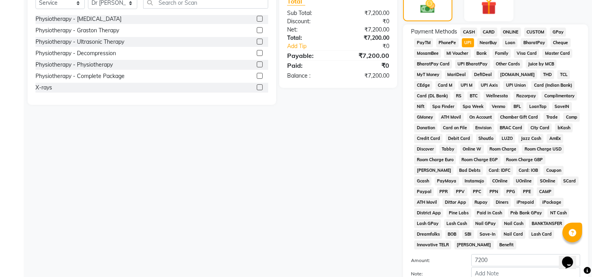
scroll to position [249, 0]
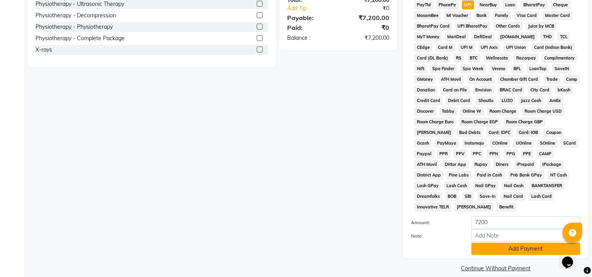
click at [530, 243] on button "Add Payment" at bounding box center [526, 249] width 109 height 12
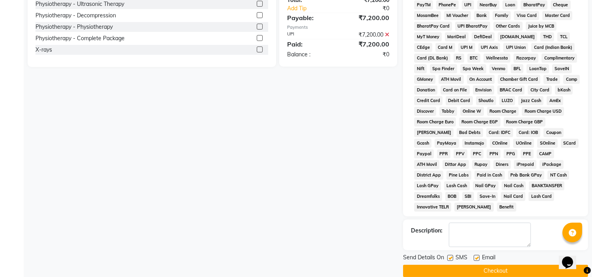
click at [478, 255] on label at bounding box center [477, 258] width 6 height 6
click at [478, 256] on input "checkbox" at bounding box center [476, 258] width 5 height 5
click at [451, 255] on label at bounding box center [451, 258] width 6 height 6
click at [451, 256] on input "checkbox" at bounding box center [450, 258] width 5 height 5
click at [477, 265] on button "Checkout" at bounding box center [495, 271] width 185 height 12
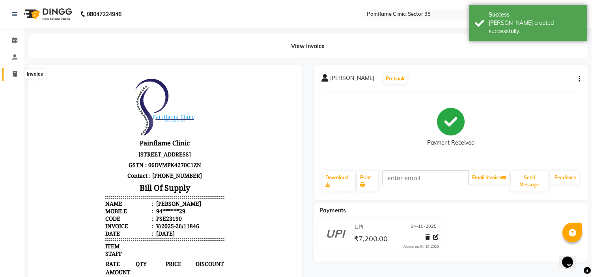
click at [19, 73] on span at bounding box center [15, 74] width 14 height 9
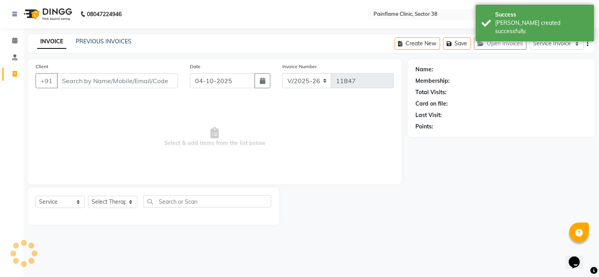
click at [87, 81] on input "Client" at bounding box center [117, 80] width 121 height 15
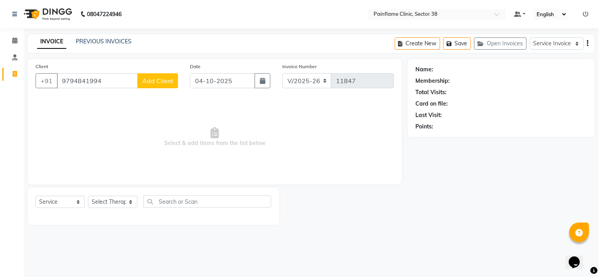
click at [81, 83] on input "9794841994" at bounding box center [97, 80] width 81 height 15
click at [168, 80] on span "Add Client" at bounding box center [157, 81] width 31 height 8
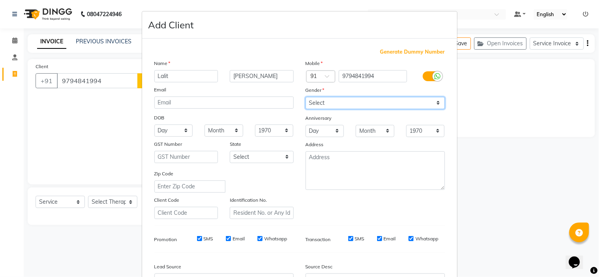
click at [362, 100] on select "Select Male Female Other Prefer Not To Say" at bounding box center [374, 103] width 139 height 12
click at [305, 97] on select "Select Male Female Other Prefer Not To Say" at bounding box center [374, 103] width 139 height 12
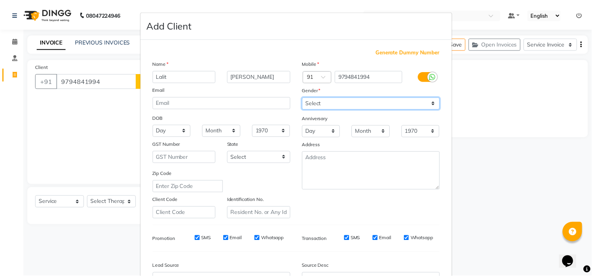
scroll to position [87, 0]
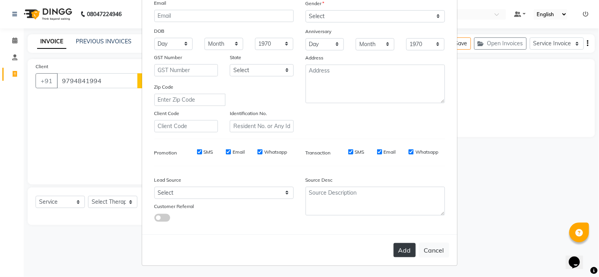
click at [396, 251] on button "Add" at bounding box center [404, 250] width 22 height 14
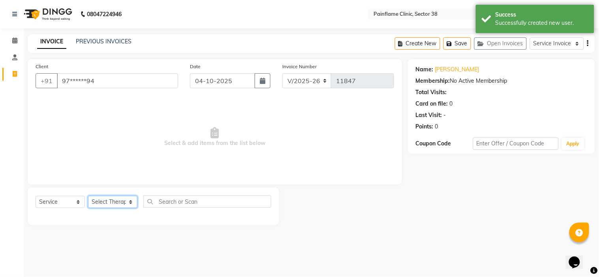
click at [100, 203] on select "Select Therapist Dr Durgesh Dr Harish Dr Ranjana Dr Saurabh Dr. Suraj Dr. Tejpa…" at bounding box center [112, 202] width 49 height 12
click at [88, 197] on select "Select Therapist Dr Durgesh Dr Harish Dr Ranjana Dr Saurabh Dr. Suraj Dr. Tejpa…" at bounding box center [112, 202] width 49 height 12
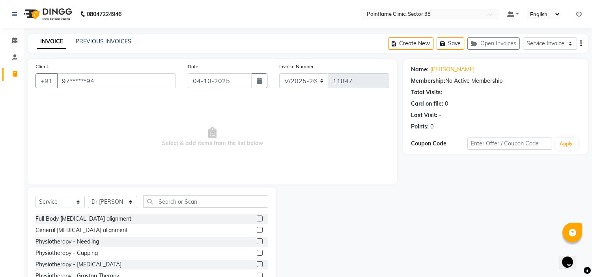
click at [257, 219] on label at bounding box center [260, 219] width 6 height 6
click at [257, 219] on input "checkbox" at bounding box center [259, 219] width 5 height 5
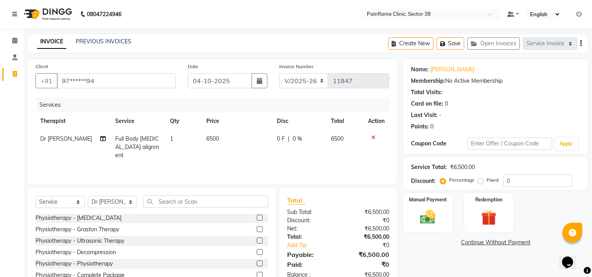
scroll to position [38, 0]
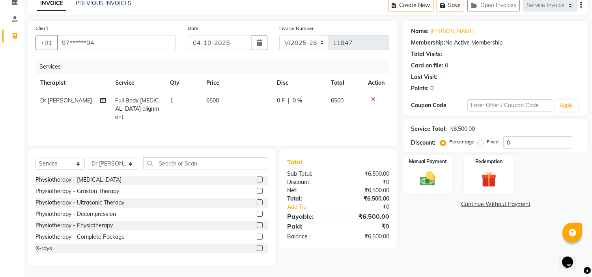
click at [257, 245] on label at bounding box center [260, 248] width 6 height 6
click at [257, 246] on input "checkbox" at bounding box center [259, 248] width 5 height 5
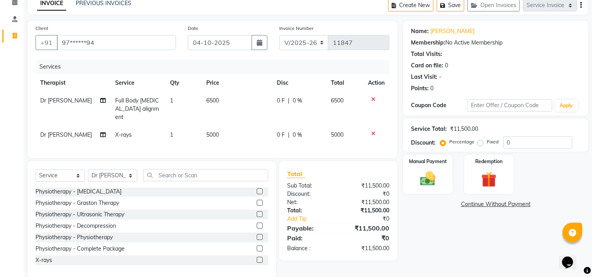
click at [224, 126] on td "5000" at bounding box center [237, 135] width 71 height 18
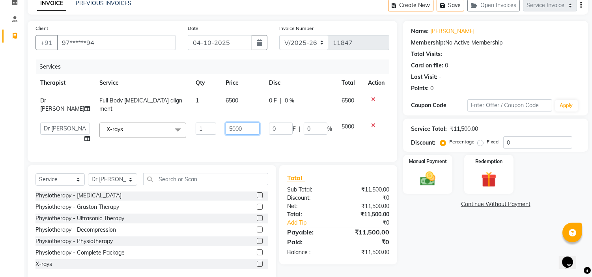
click at [226, 123] on input "5000" at bounding box center [243, 129] width 34 height 12
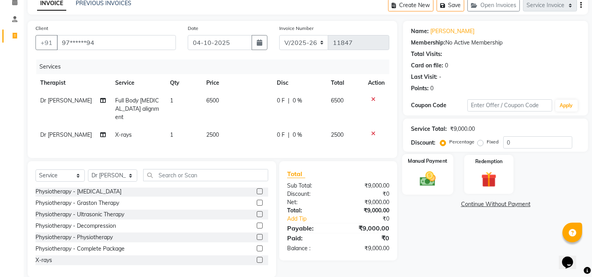
click at [428, 192] on div "Manual Payment" at bounding box center [428, 174] width 51 height 40
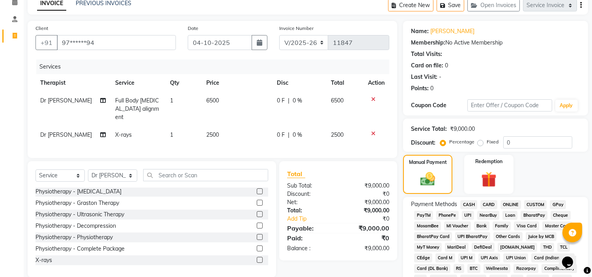
click at [466, 217] on span "UPI" at bounding box center [468, 215] width 12 height 9
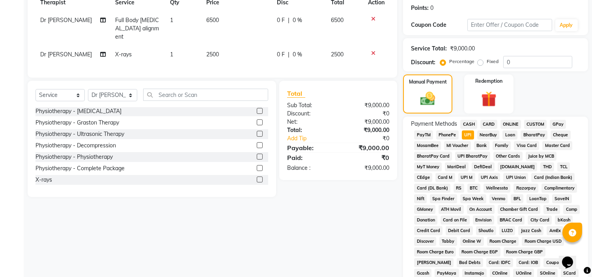
scroll to position [249, 0]
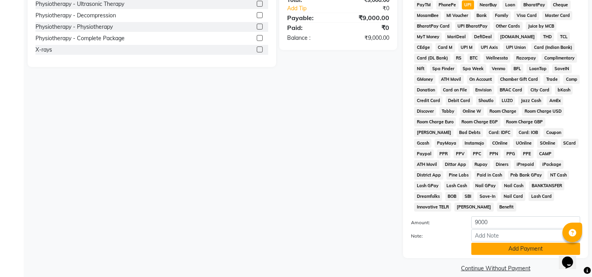
click at [525, 244] on button "Add Payment" at bounding box center [526, 249] width 109 height 12
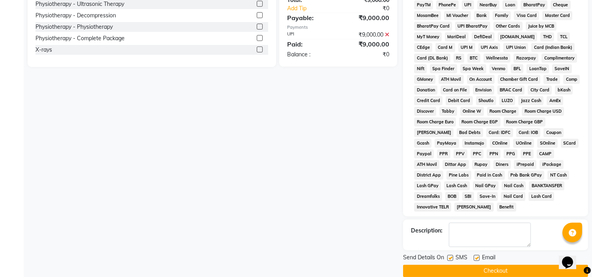
click at [480, 254] on div "Email" at bounding box center [488, 259] width 28 height 10
click at [450, 255] on label at bounding box center [451, 258] width 6 height 6
click at [450, 256] on input "checkbox" at bounding box center [450, 258] width 5 height 5
click at [477, 255] on label at bounding box center [477, 258] width 6 height 6
click at [477, 256] on input "checkbox" at bounding box center [476, 258] width 5 height 5
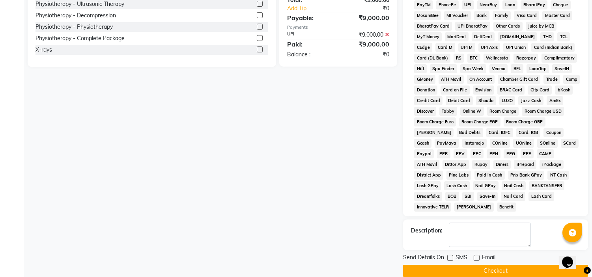
click at [498, 265] on button "Checkout" at bounding box center [495, 271] width 185 height 12
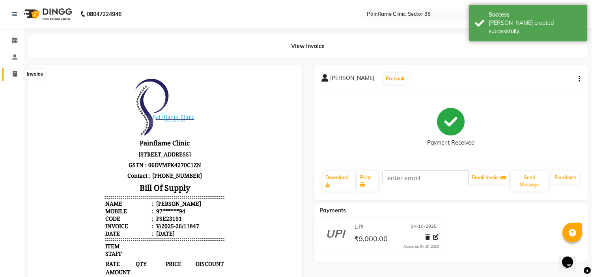
click at [13, 73] on icon at bounding box center [15, 74] width 4 height 6
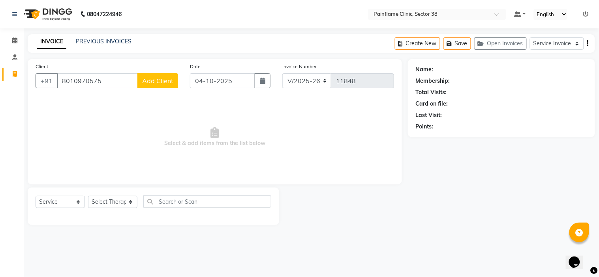
click at [148, 82] on span "Add Client" at bounding box center [157, 81] width 31 height 8
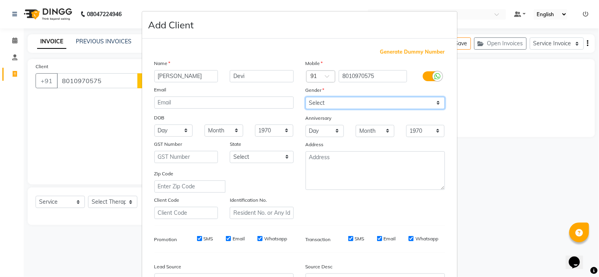
click at [352, 108] on select "Select Male Female Other Prefer Not To Say" at bounding box center [374, 103] width 139 height 12
click at [305, 97] on select "Select Male Female Other Prefer Not To Say" at bounding box center [374, 103] width 139 height 12
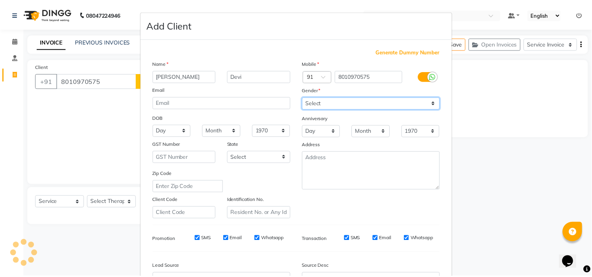
scroll to position [87, 0]
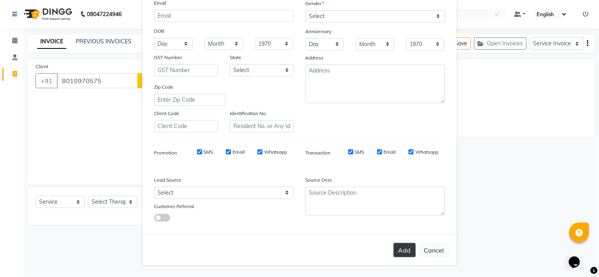
click at [399, 251] on button "Add" at bounding box center [404, 250] width 22 height 14
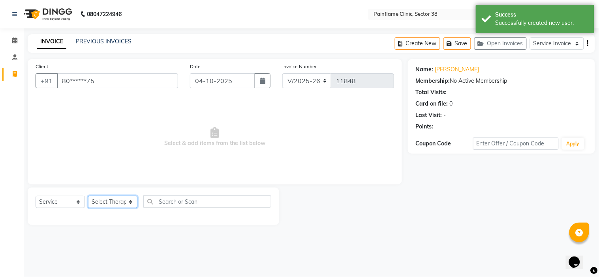
click at [117, 202] on select "Select Therapist Dr Durgesh Dr Harish Dr Ranjana Dr Saurabh Dr. Suraj Dr. Tejpa…" at bounding box center [112, 202] width 49 height 12
click at [88, 197] on select "Select Therapist Dr Durgesh Dr Harish Dr Ranjana Dr Saurabh Dr. Suraj Dr. Tejpa…" at bounding box center [112, 202] width 49 height 12
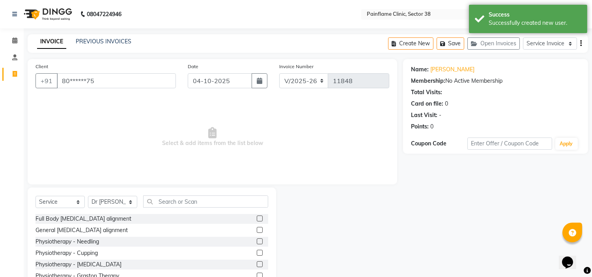
click at [257, 217] on label at bounding box center [260, 219] width 6 height 6
click at [257, 217] on input "checkbox" at bounding box center [259, 219] width 5 height 5
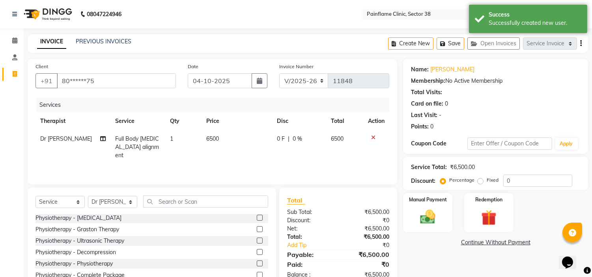
scroll to position [38, 0]
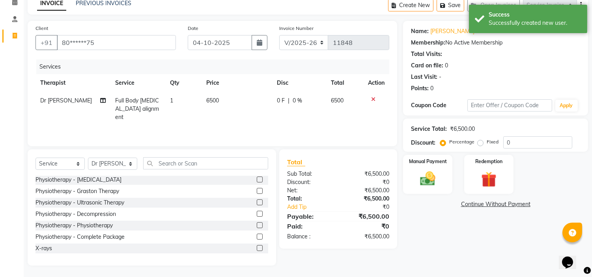
click at [257, 250] on label at bounding box center [260, 248] width 6 height 6
click at [257, 250] on input "checkbox" at bounding box center [259, 248] width 5 height 5
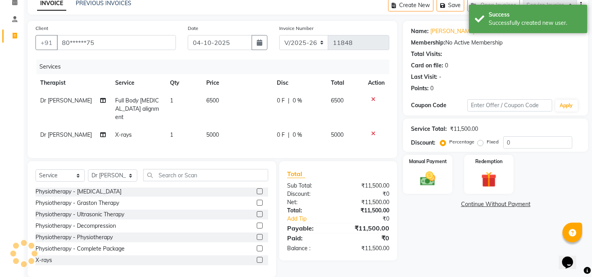
click at [224, 127] on td "5000" at bounding box center [237, 135] width 71 height 18
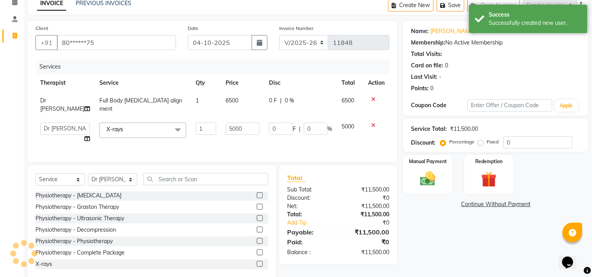
click at [224, 127] on td "5000" at bounding box center [242, 133] width 43 height 30
click at [233, 123] on input "5000" at bounding box center [243, 129] width 34 height 12
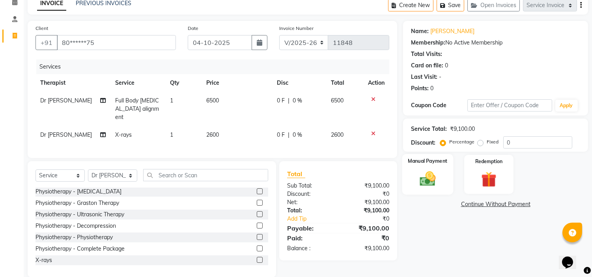
click at [426, 176] on img at bounding box center [428, 179] width 26 height 19
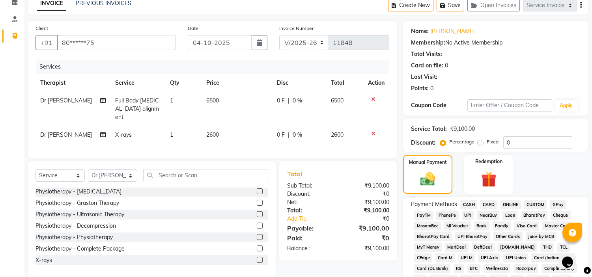
click at [467, 215] on span "UPI" at bounding box center [468, 215] width 12 height 9
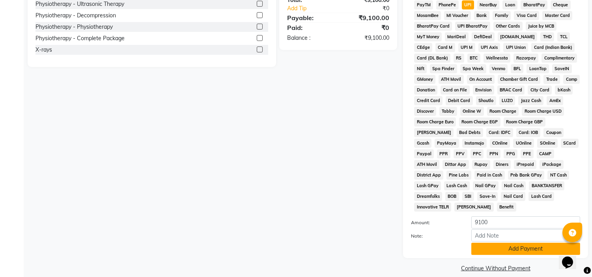
click at [528, 243] on button "Add Payment" at bounding box center [526, 249] width 109 height 12
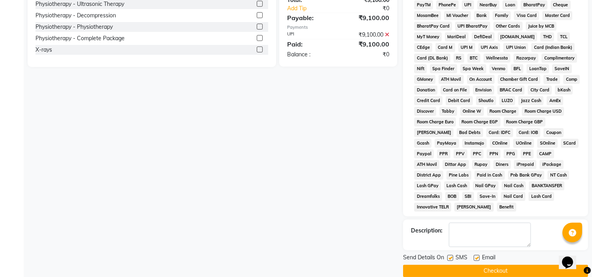
click at [476, 255] on label at bounding box center [477, 258] width 6 height 6
click at [476, 256] on input "checkbox" at bounding box center [476, 258] width 5 height 5
click at [451, 255] on label at bounding box center [451, 258] width 6 height 6
click at [451, 256] on input "checkbox" at bounding box center [450, 258] width 5 height 5
click at [487, 255] on div "Send Details On SMS Email Checkout" at bounding box center [495, 266] width 185 height 24
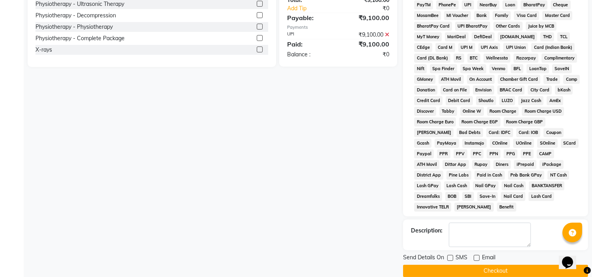
click at [483, 265] on button "Checkout" at bounding box center [495, 271] width 185 height 12
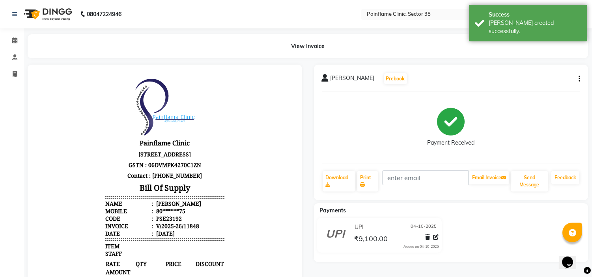
click at [24, 72] on div at bounding box center [165, 247] width 287 height 365
click at [14, 76] on icon at bounding box center [15, 74] width 4 height 6
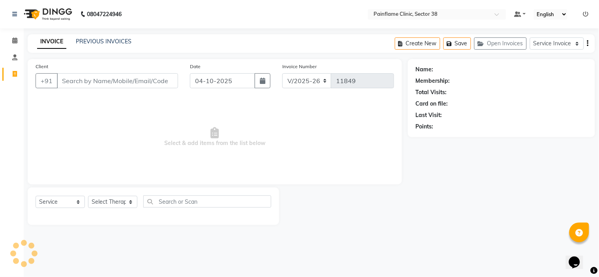
click at [96, 45] on div "PREVIOUS INVOICES" at bounding box center [104, 41] width 56 height 8
click at [105, 40] on link "PREVIOUS INVOICES" at bounding box center [104, 41] width 56 height 7
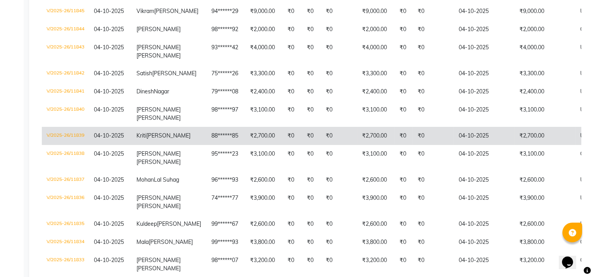
scroll to position [188, 0]
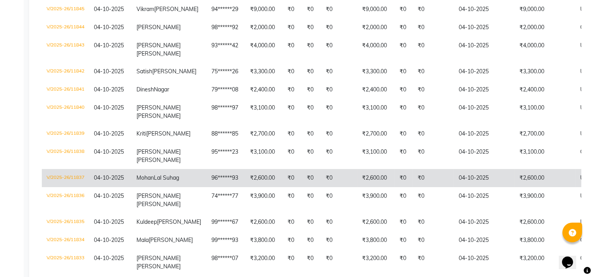
click at [207, 187] on td "96******93" at bounding box center [226, 178] width 39 height 18
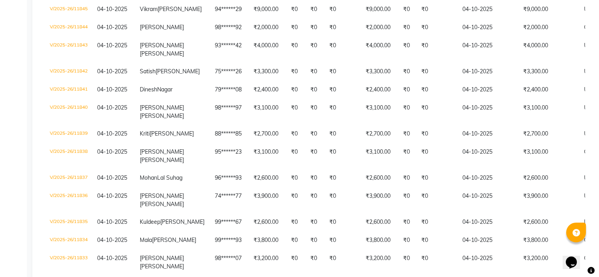
scroll to position [0, 0]
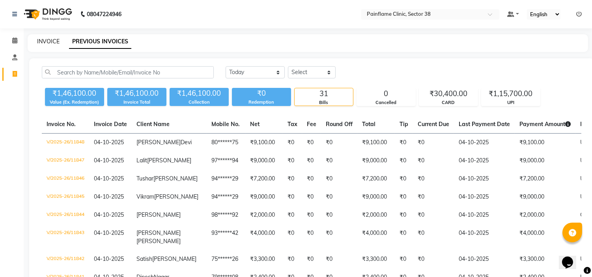
click at [41, 40] on link "INVOICE" at bounding box center [48, 41] width 22 height 7
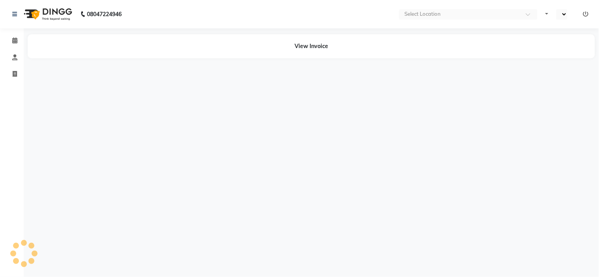
select select "en"
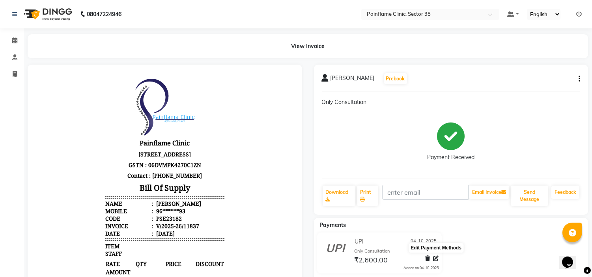
click at [438, 258] on icon at bounding box center [436, 259] width 6 height 6
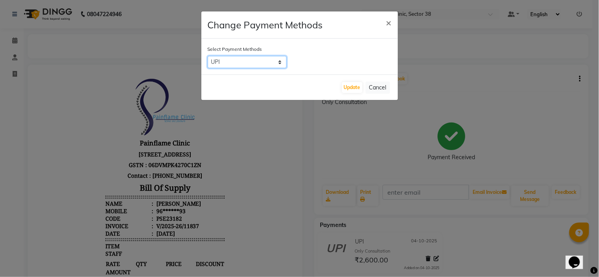
click at [260, 66] on select "CASH CARD ONLINE CUSTOM GPay PayTM PhonePe UPI NearBuy Loan BharatPay Cheque Mo…" at bounding box center [247, 62] width 79 height 12
select select "2"
click at [208, 56] on select "CASH CARD ONLINE CUSTOM GPay PayTM PhonePe UPI NearBuy Loan BharatPay Cheque Mo…" at bounding box center [247, 62] width 79 height 12
click at [351, 92] on button "Update" at bounding box center [352, 87] width 21 height 11
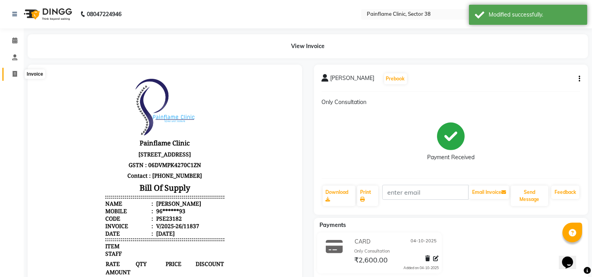
click at [16, 75] on icon at bounding box center [15, 74] width 4 height 6
select select "service"
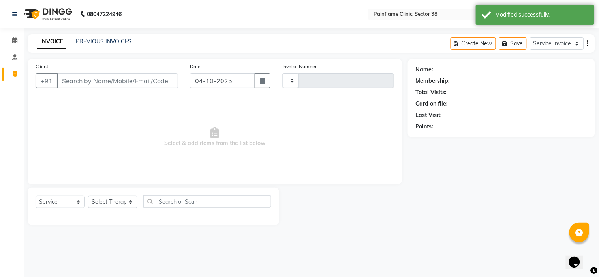
type input "11849"
select select "3964"
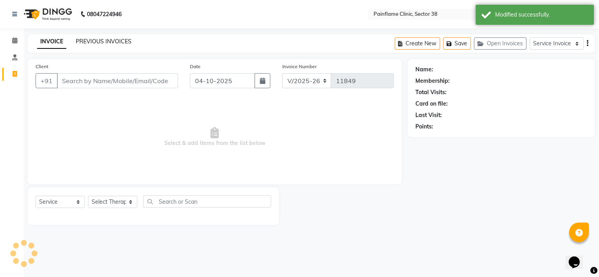
click at [104, 42] on link "PREVIOUS INVOICES" at bounding box center [104, 41] width 56 height 7
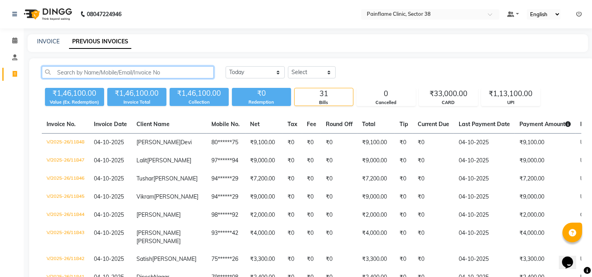
click at [105, 72] on input "text" at bounding box center [128, 72] width 172 height 12
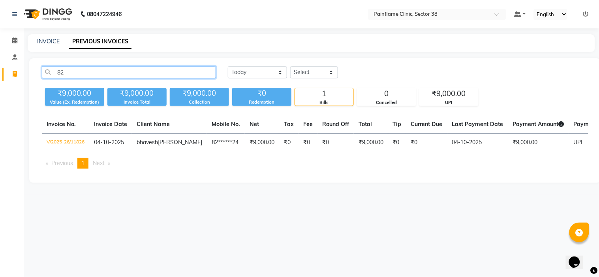
type input "8"
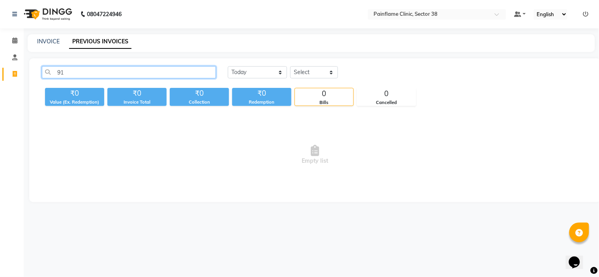
type input "9"
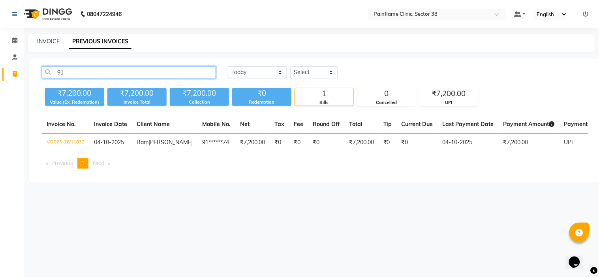
type input "9"
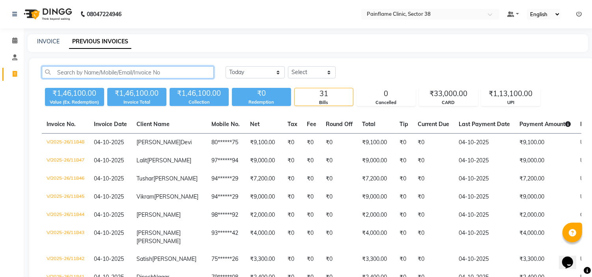
click at [131, 68] on input "text" at bounding box center [128, 72] width 172 height 12
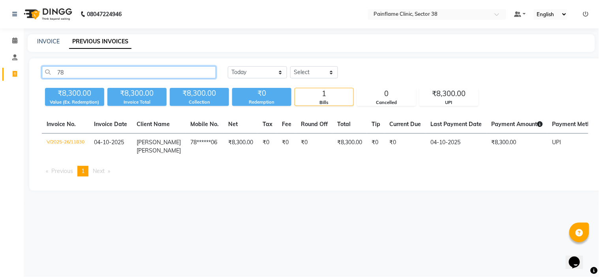
type input "7"
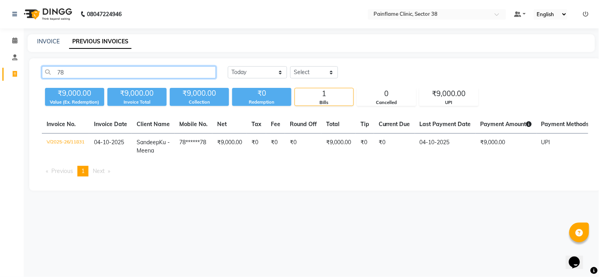
type input "7"
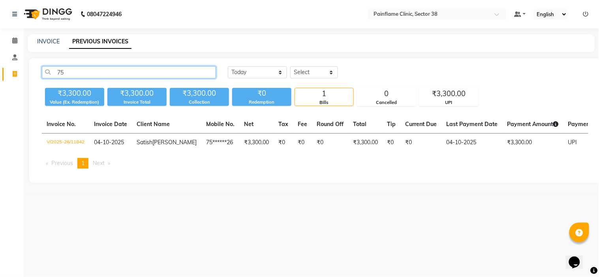
type input "7"
type input "9"
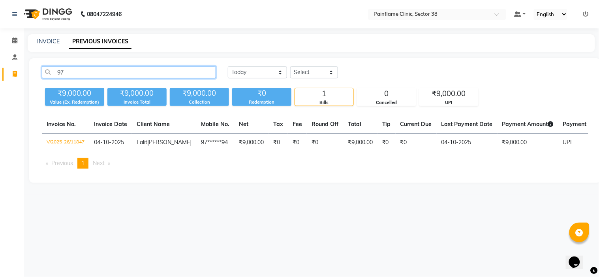
type input "9"
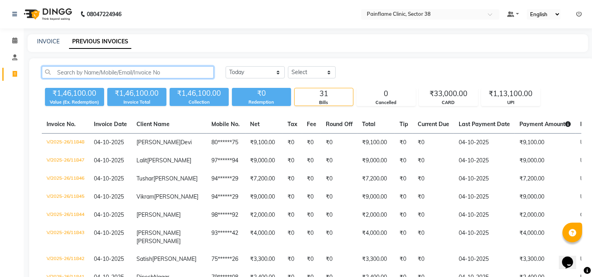
click at [84, 69] on input "text" at bounding box center [128, 72] width 172 height 12
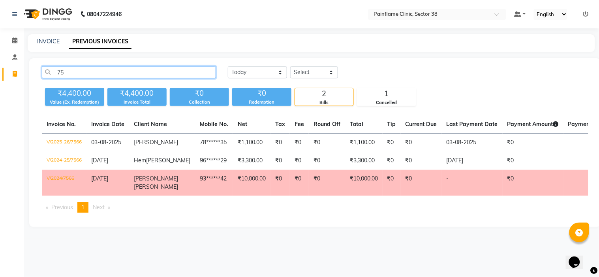
type input "7"
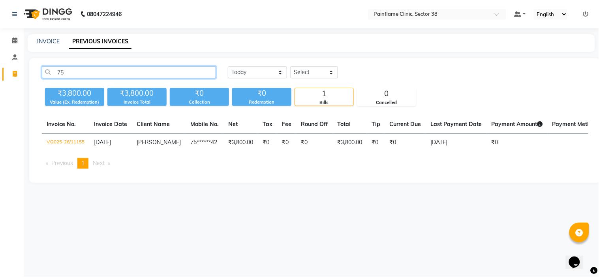
type input "7"
